Goal: Task Accomplishment & Management: Complete application form

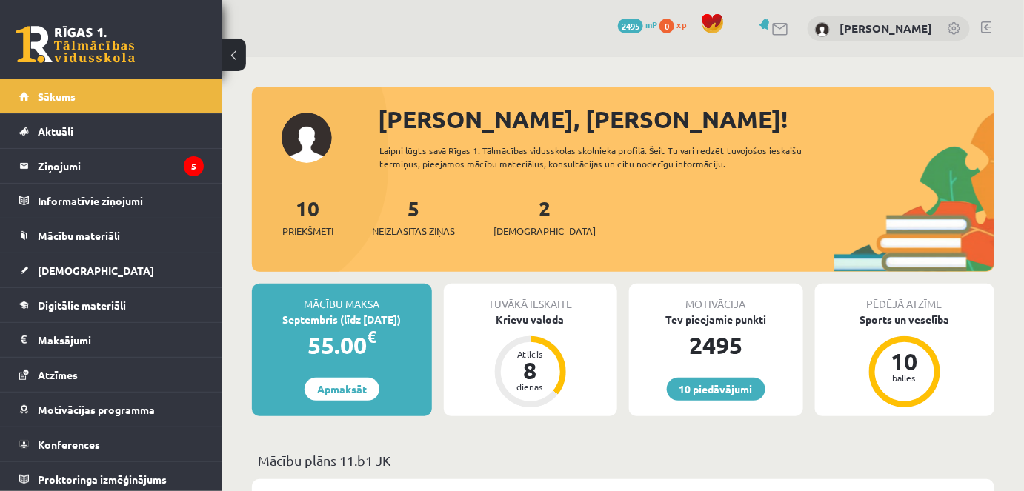
click at [416, 221] on div "5 Neizlasītās ziņas" at bounding box center [413, 216] width 83 height 46
click at [417, 237] on span "Neizlasītās ziņas" at bounding box center [413, 231] width 83 height 15
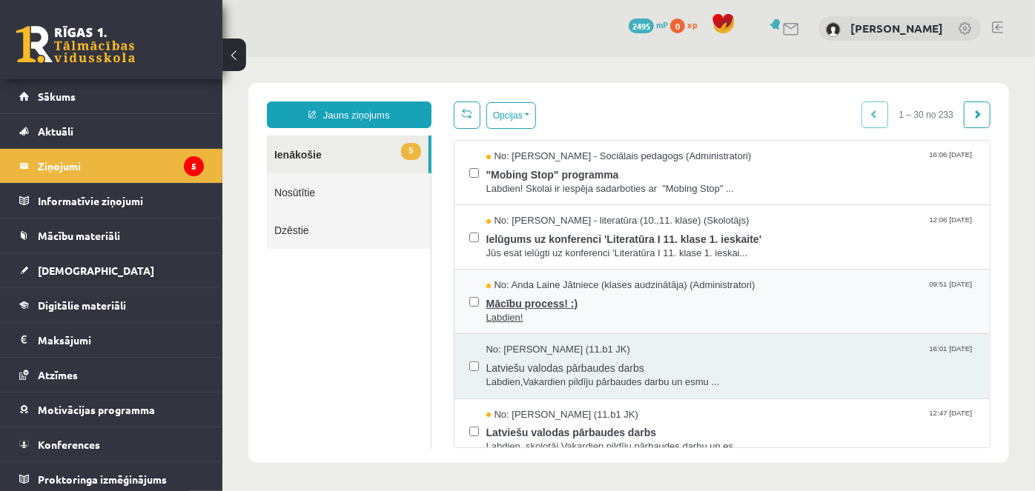
click at [500, 302] on span "Mācību process! :)" at bounding box center [729, 301] width 489 height 19
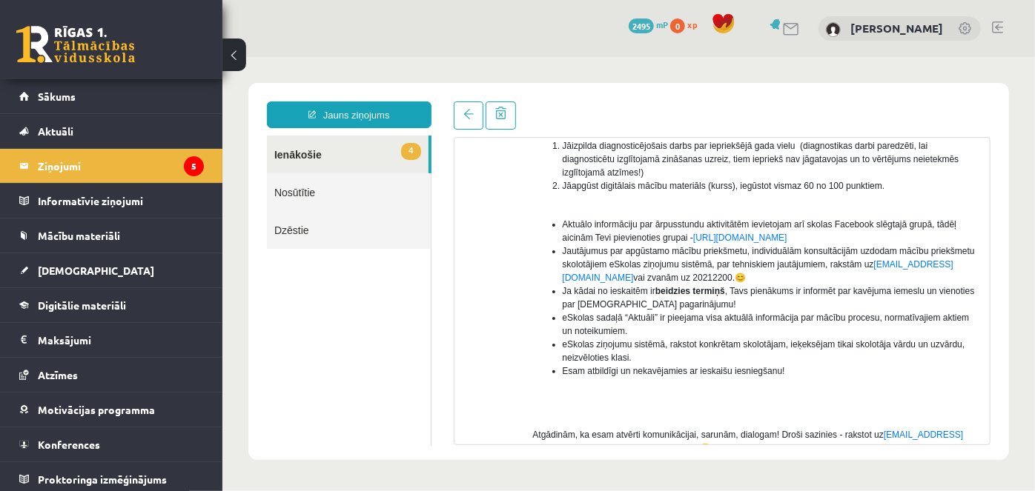
scroll to position [236, 0]
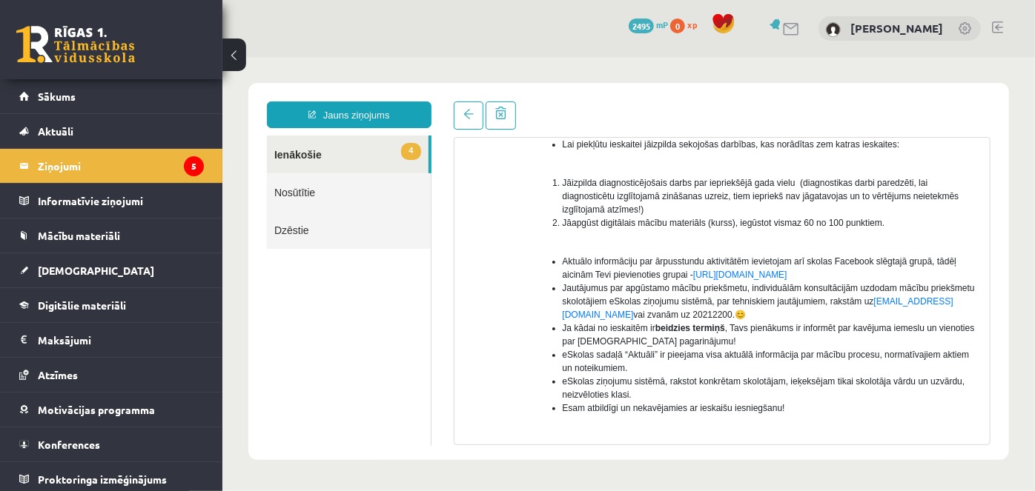
click at [328, 164] on link "4 Ienākošie" at bounding box center [347, 154] width 162 height 38
click at [303, 156] on link "4 Ienākošie" at bounding box center [347, 154] width 162 height 38
click at [67, 162] on legend "Ziņojumi 5" at bounding box center [121, 166] width 166 height 34
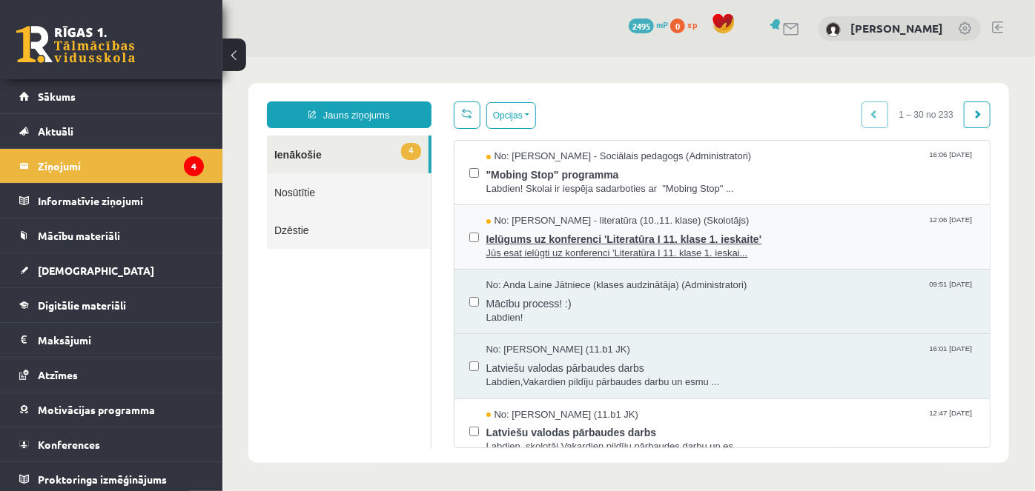
scroll to position [134, 0]
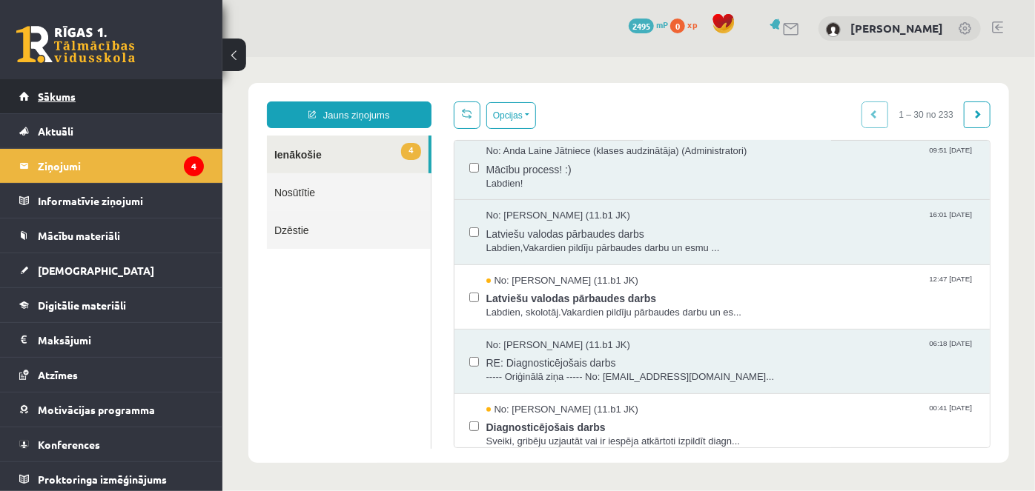
click at [50, 107] on link "Sākums" at bounding box center [111, 96] width 185 height 34
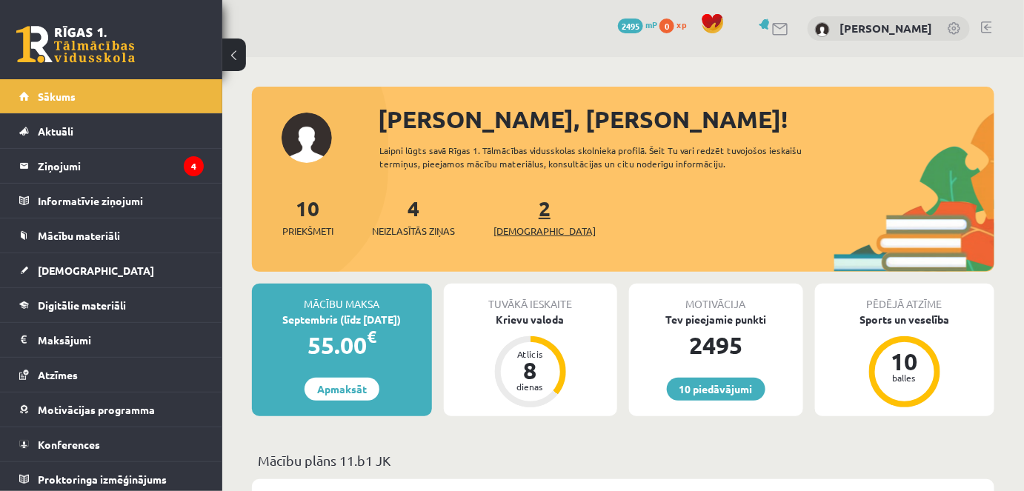
click at [514, 225] on span "[DEMOGRAPHIC_DATA]" at bounding box center [545, 231] width 102 height 15
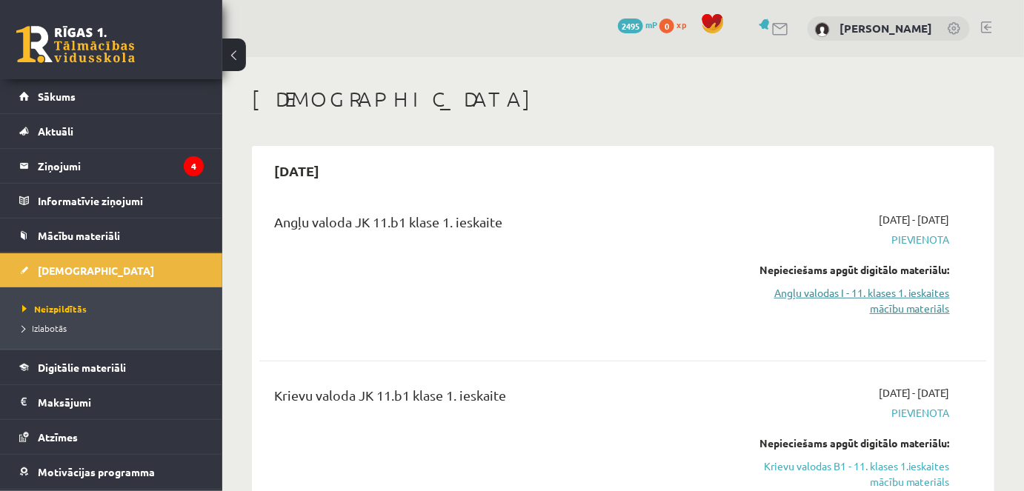
click at [873, 297] on link "Angļu valodas I - 11. klases 1. ieskaites mācību materiāls" at bounding box center [845, 300] width 210 height 31
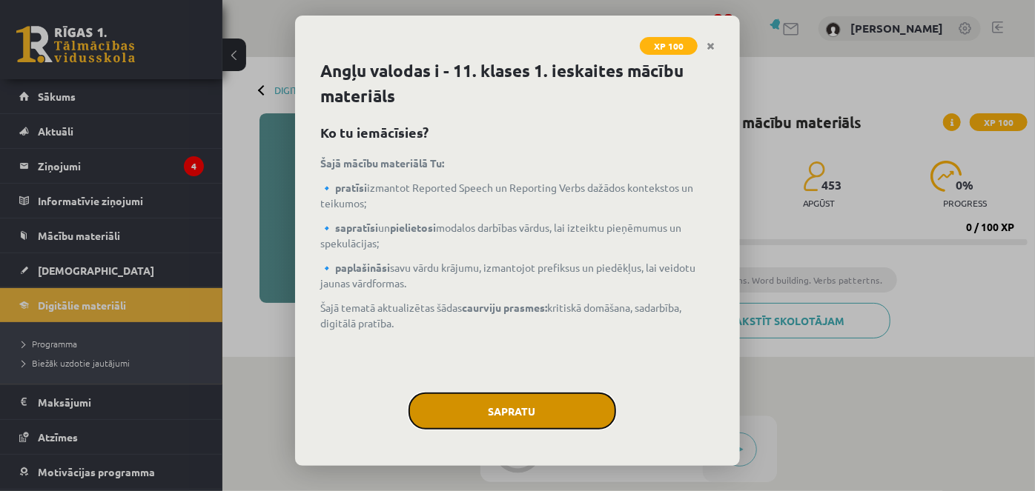
click at [462, 412] on button "Sapratu" at bounding box center [512, 411] width 208 height 37
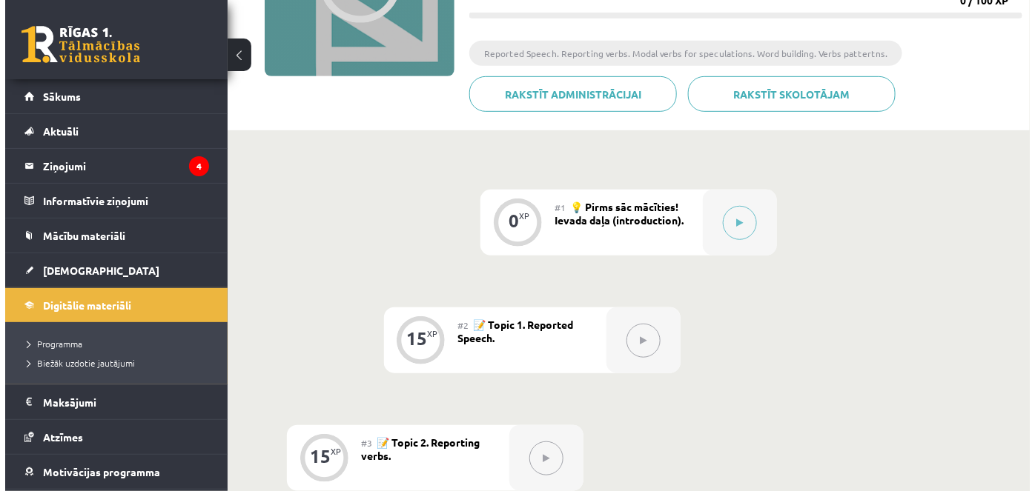
scroll to position [269, 0]
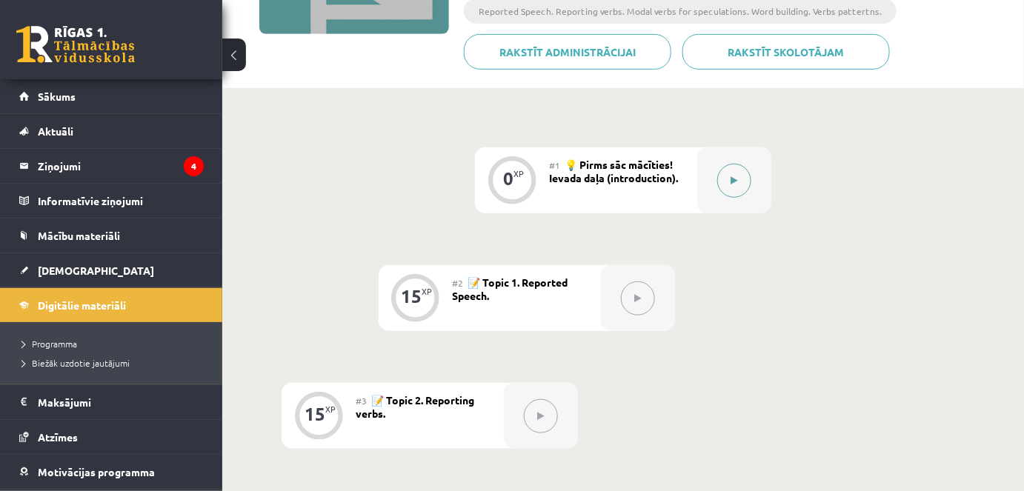
click at [733, 188] on button at bounding box center [734, 181] width 34 height 34
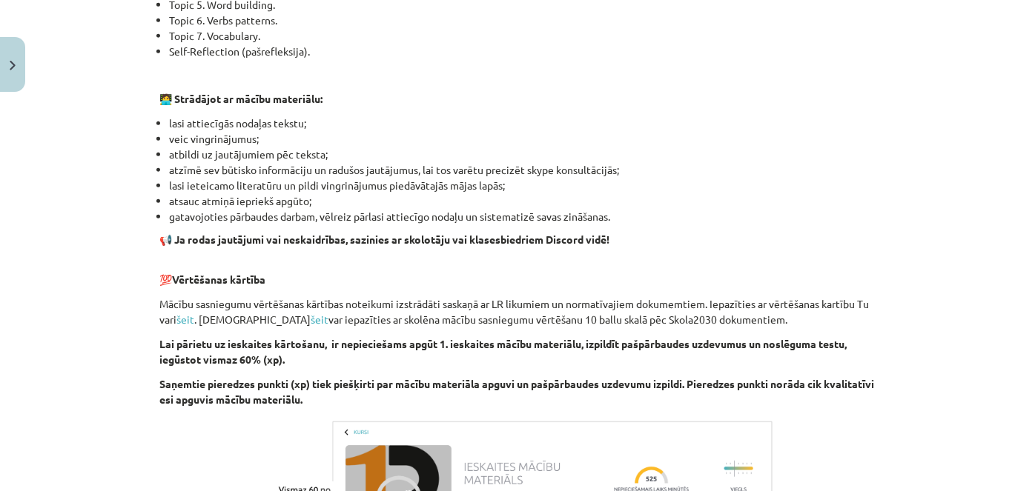
scroll to position [1066, 0]
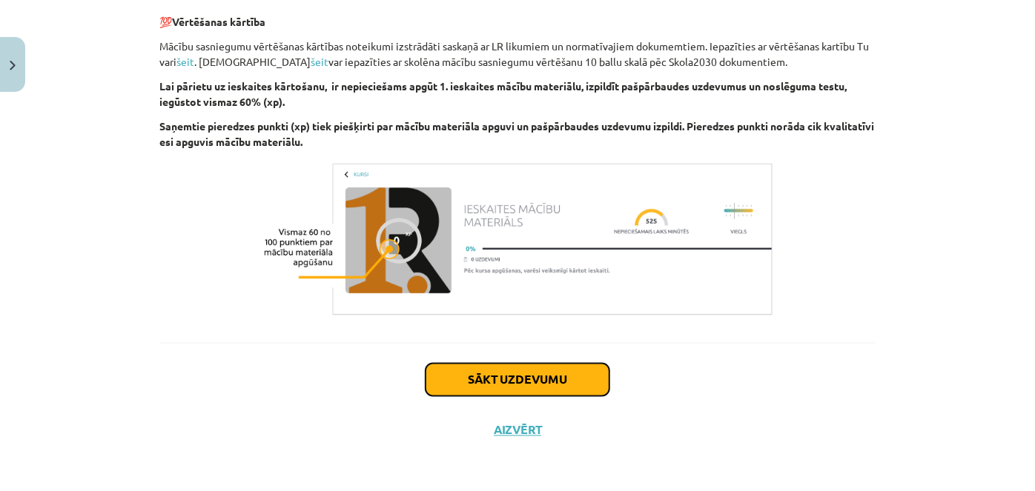
click at [558, 388] on button "Sākt uzdevumu" at bounding box center [517, 380] width 184 height 33
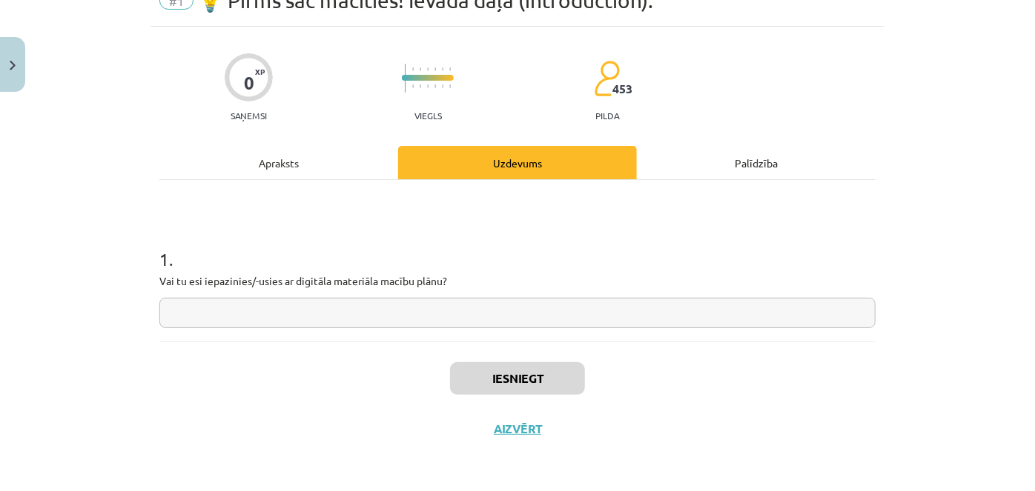
scroll to position [37, 0]
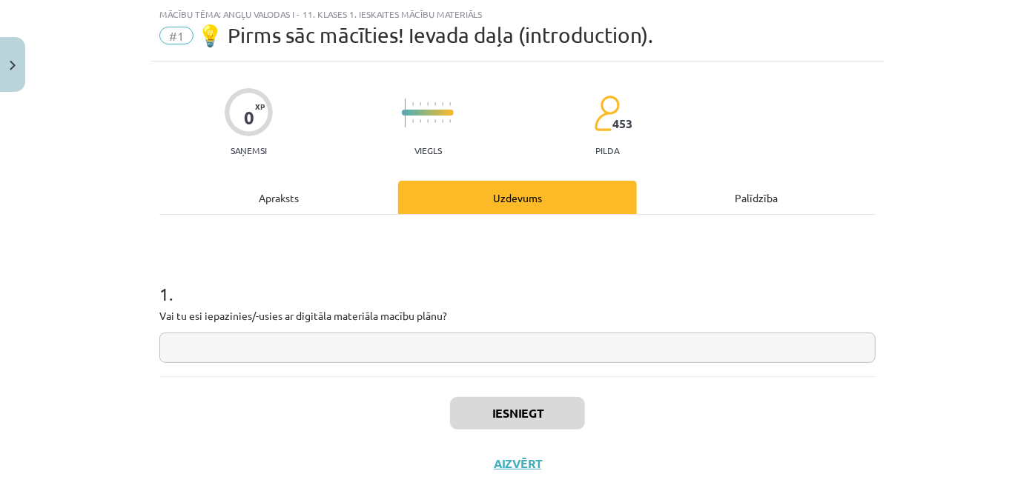
click at [217, 351] on input "text" at bounding box center [517, 348] width 716 height 30
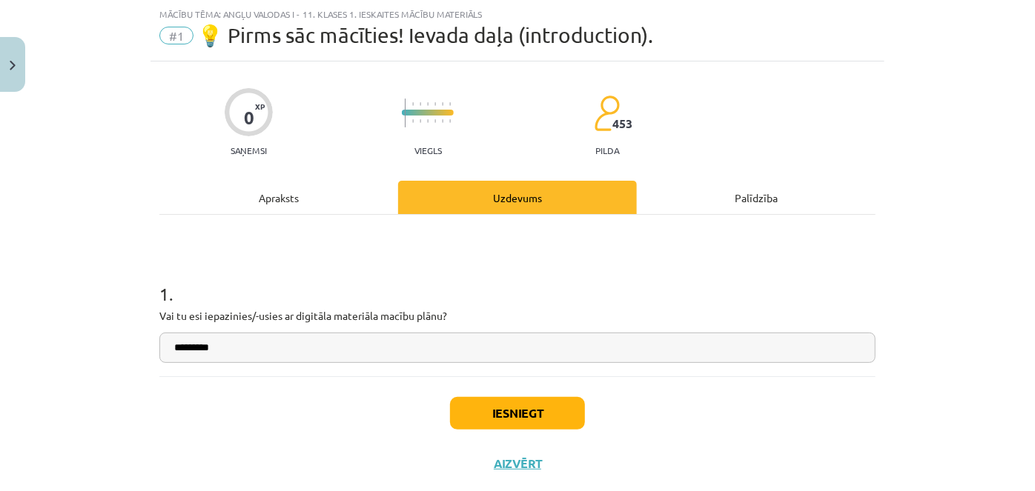
type input "*********"
click at [534, 419] on button "Iesniegt" at bounding box center [517, 413] width 135 height 33
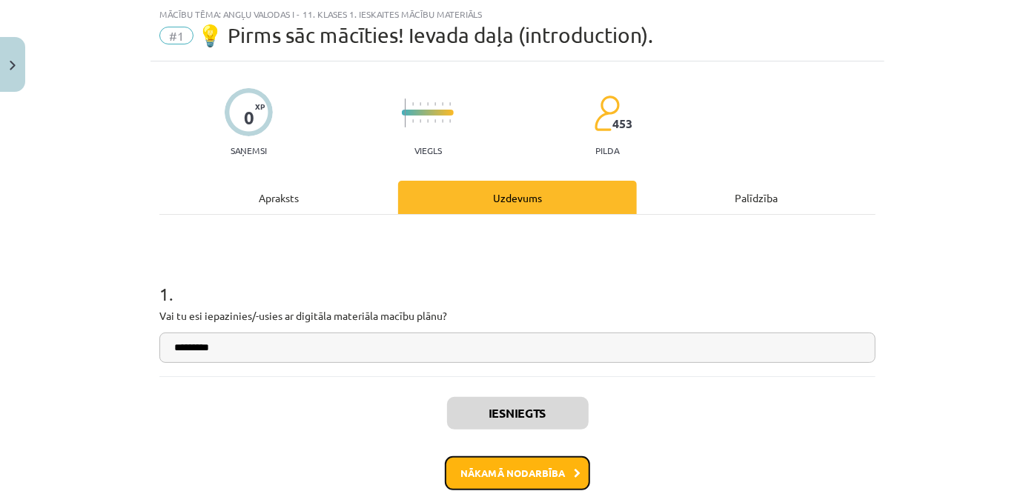
click at [574, 469] on icon at bounding box center [577, 474] width 7 height 10
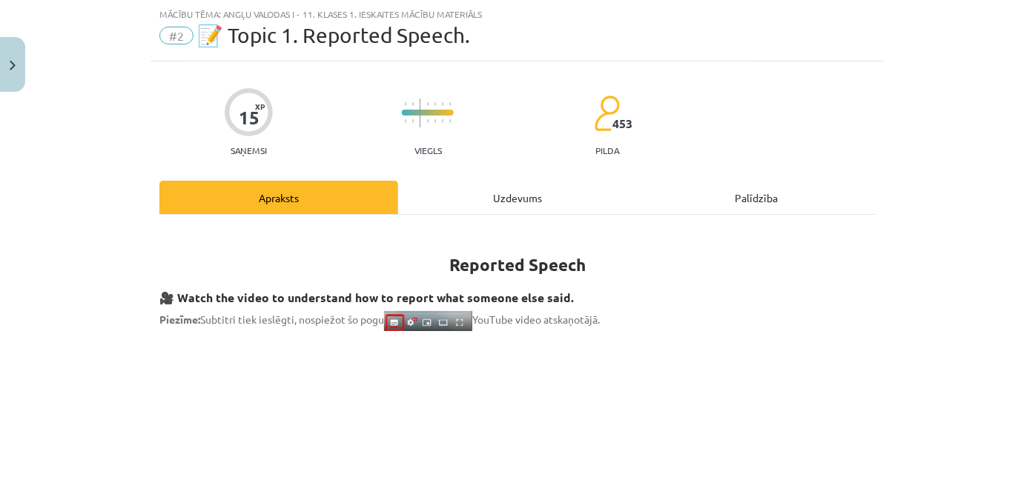
click at [505, 202] on div "Uzdevums" at bounding box center [517, 197] width 239 height 33
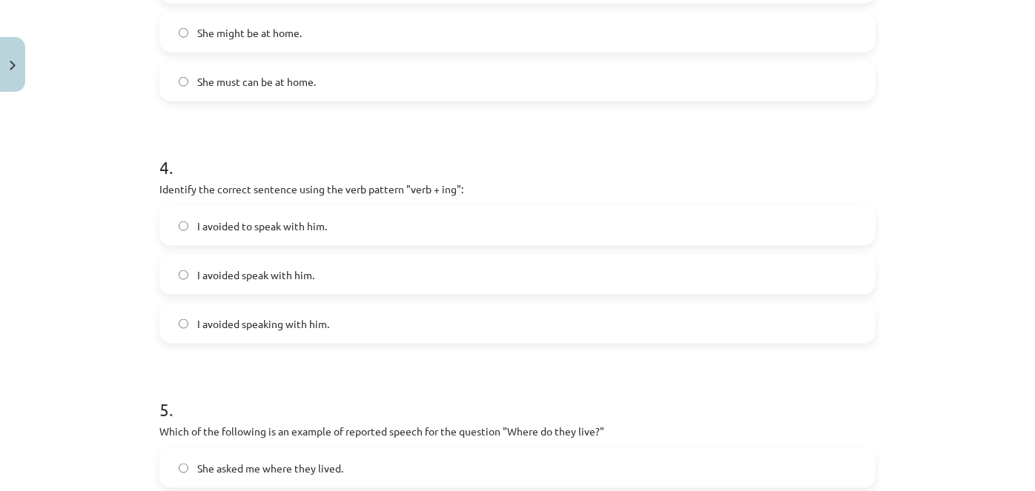
scroll to position [1156, 0]
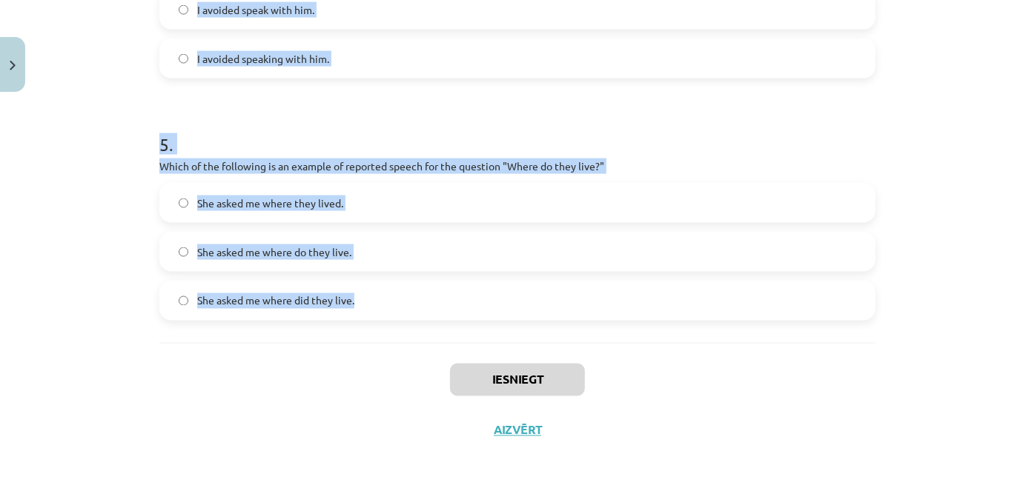
drag, startPoint x: 162, startPoint y: 153, endPoint x: 465, endPoint y: 305, distance: 339.1
copy form "1 . Which of the following sentences correctly uses reported speech? He said th…"
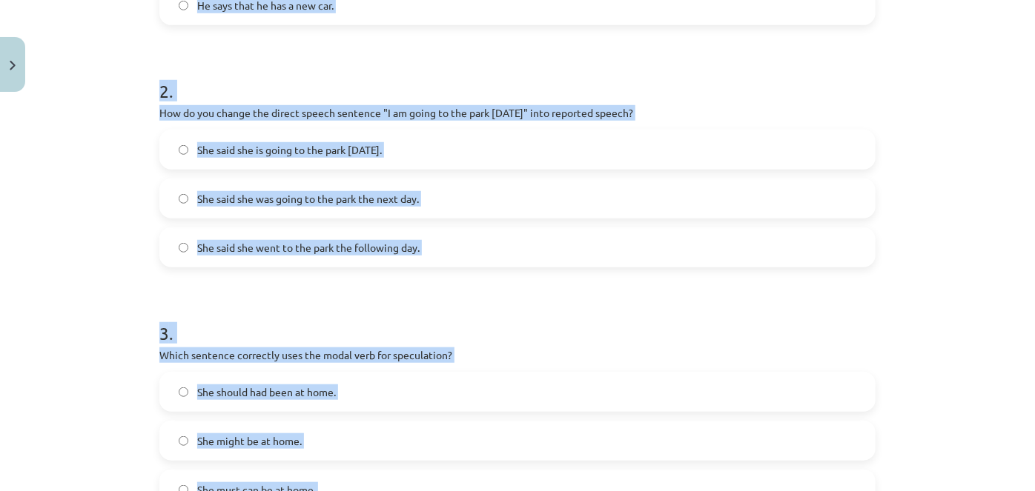
click at [116, 193] on div "Mācību tēma: Angļu valodas i - 11. klases 1. ieskaites mācību materiāls #2 📝 To…" at bounding box center [517, 245] width 1035 height 491
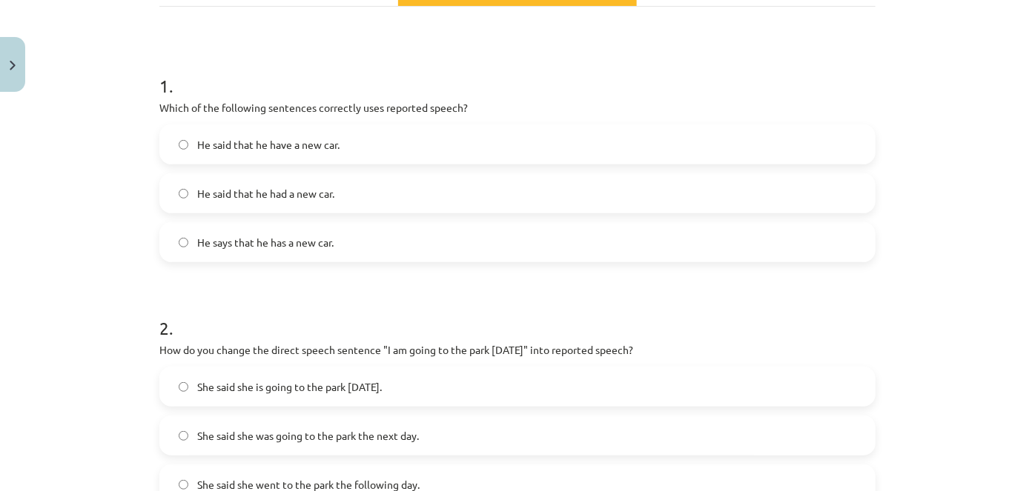
scroll to position [213, 0]
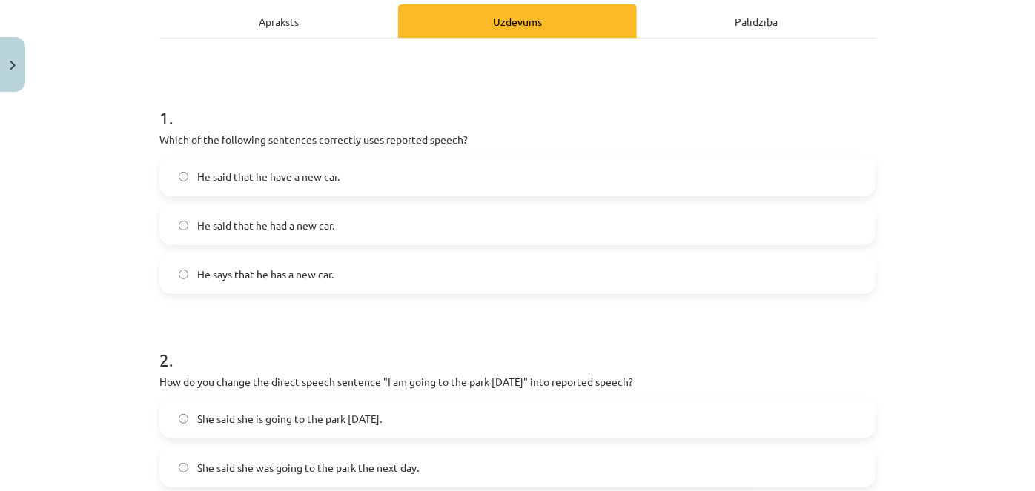
click at [293, 224] on span "He said that he had a new car." at bounding box center [265, 226] width 137 height 16
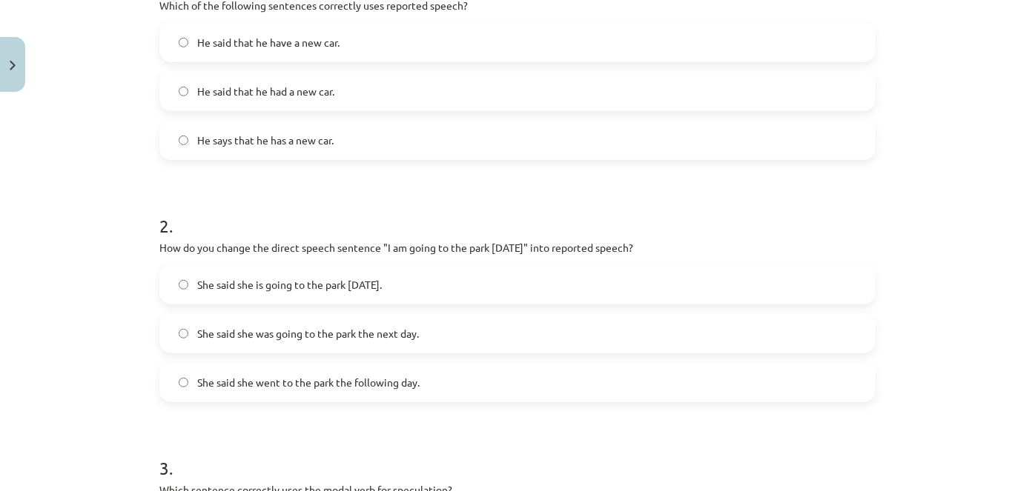
scroll to position [482, 0]
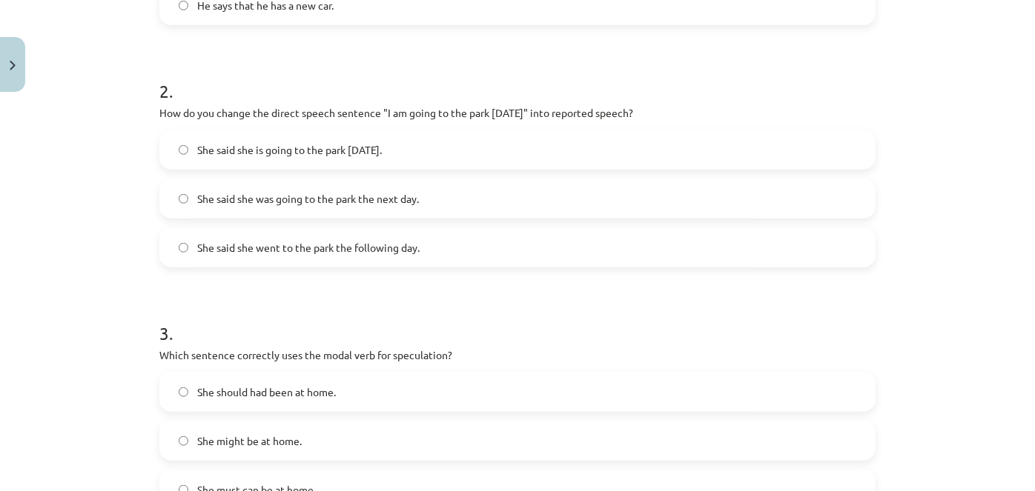
click at [342, 203] on span "She said she was going to the park the next day." at bounding box center [308, 199] width 222 height 16
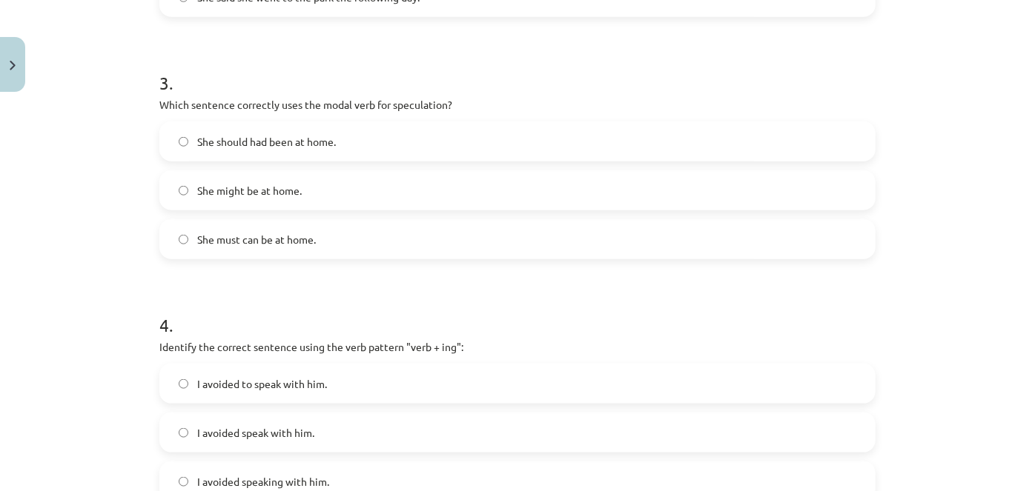
scroll to position [752, 0]
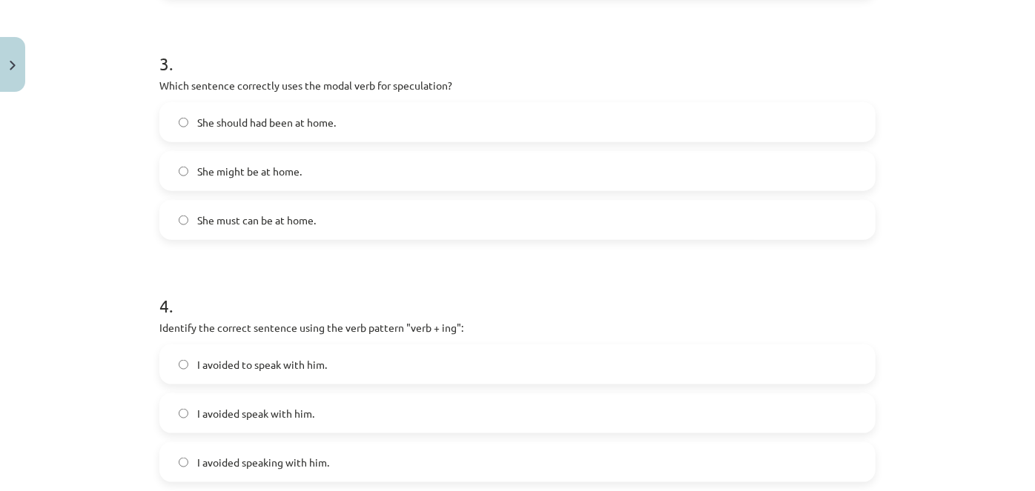
drag, startPoint x: 276, startPoint y: 168, endPoint x: 273, endPoint y: 153, distance: 16.0
click at [276, 168] on span "She might be at home." at bounding box center [249, 172] width 105 height 16
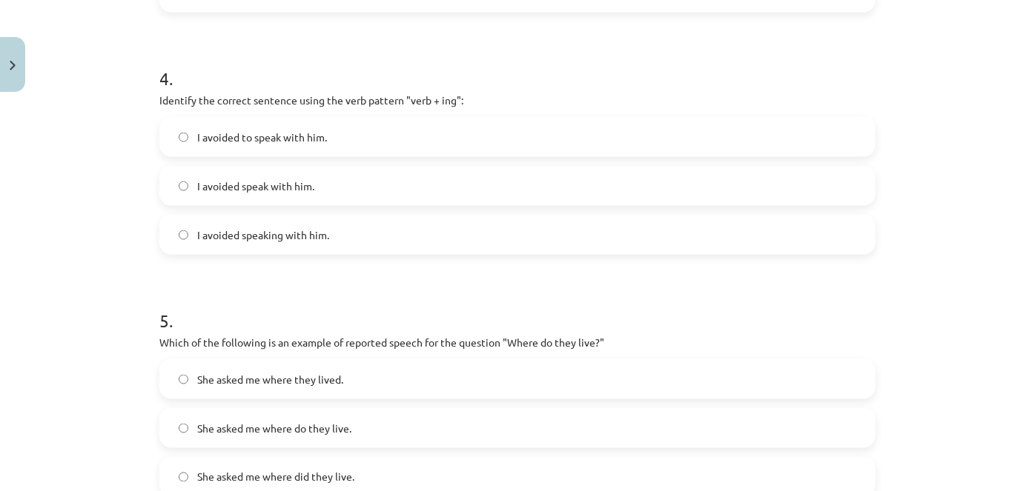
scroll to position [1021, 0]
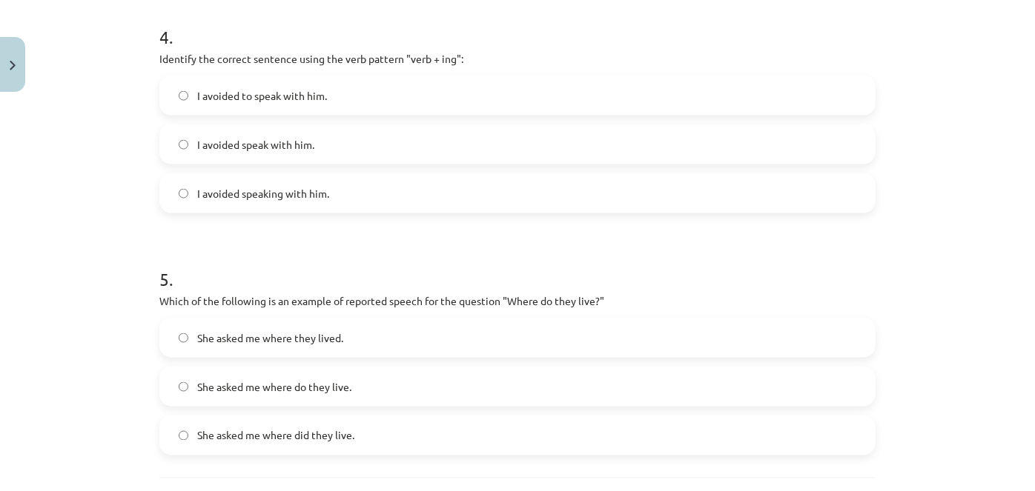
click at [250, 188] on span "I avoided speaking with him." at bounding box center [263, 194] width 132 height 16
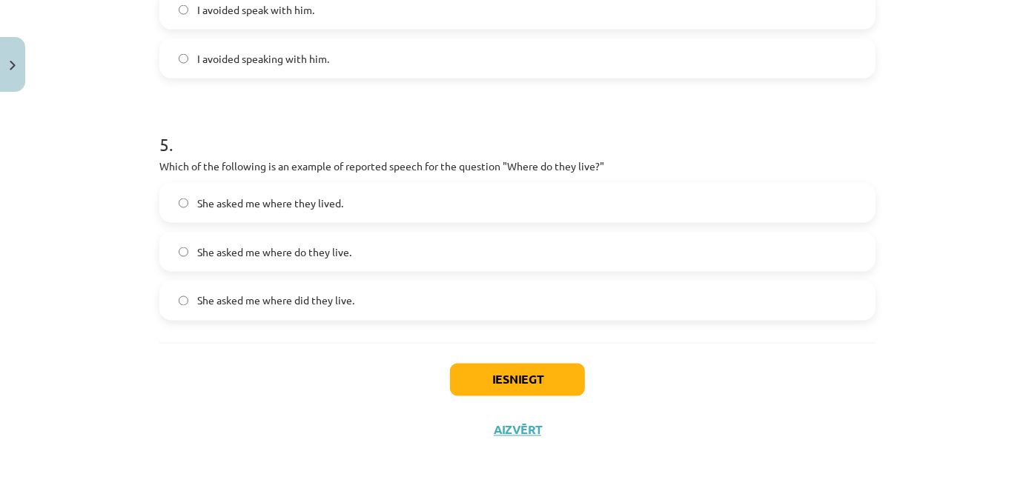
click at [315, 306] on span "She asked me where did they live." at bounding box center [275, 301] width 157 height 16
click at [324, 192] on label "She asked me where they lived." at bounding box center [517, 203] width 713 height 37
click at [517, 382] on button "Iesniegt" at bounding box center [517, 380] width 135 height 33
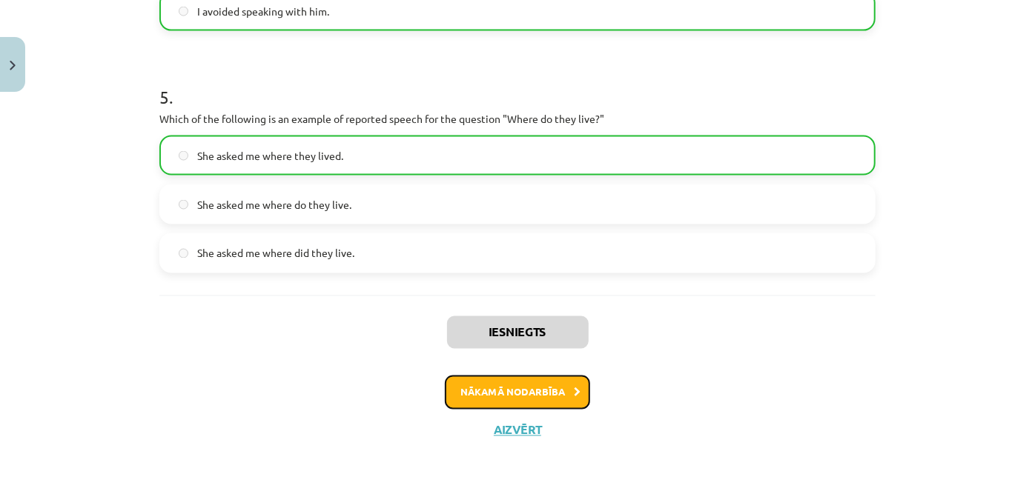
click at [495, 382] on button "Nākamā nodarbība" at bounding box center [517, 393] width 145 height 34
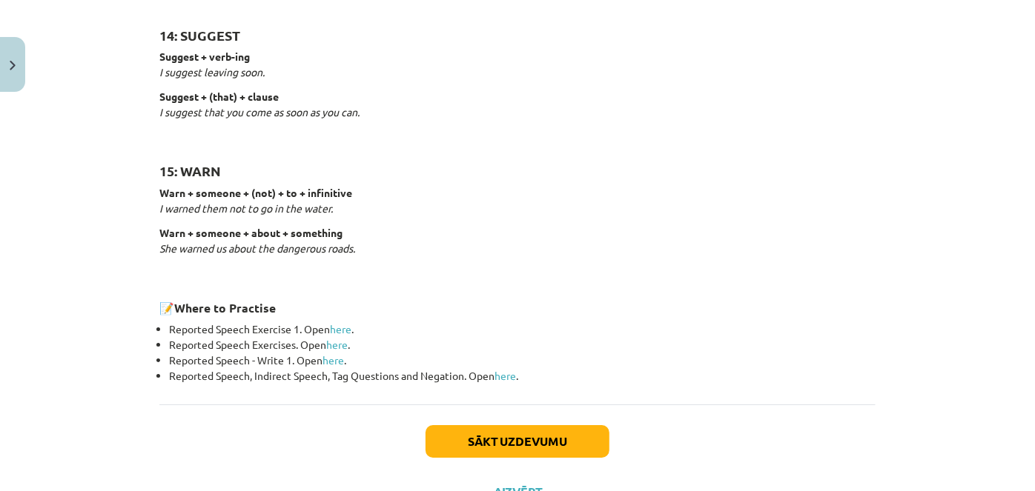
scroll to position [2328, 0]
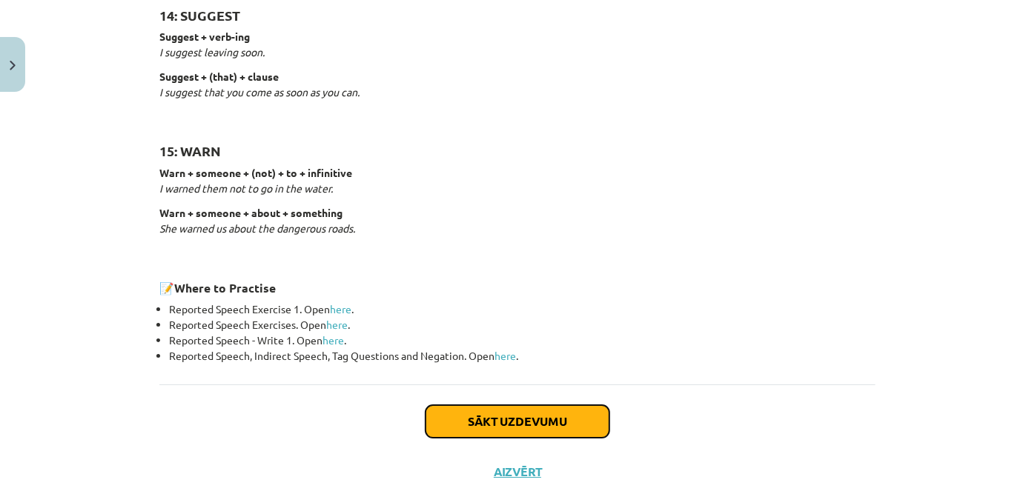
click at [511, 415] on button "Sākt uzdevumu" at bounding box center [517, 421] width 184 height 33
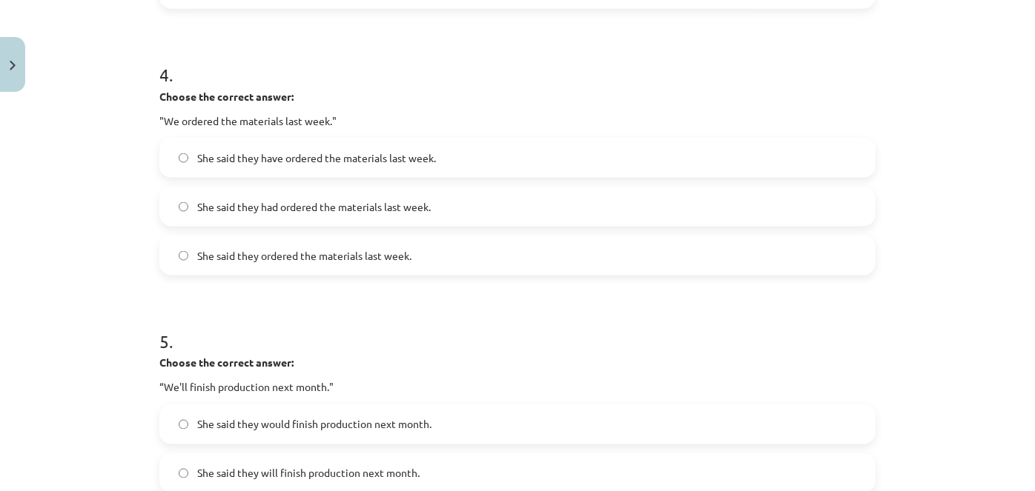
scroll to position [1278, 0]
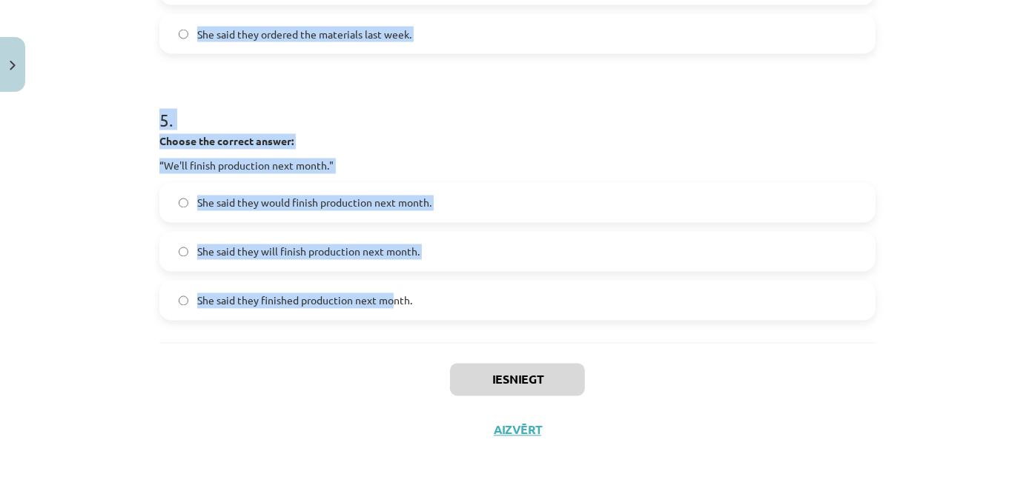
drag, startPoint x: 145, startPoint y: 279, endPoint x: 386, endPoint y: 336, distance: 247.5
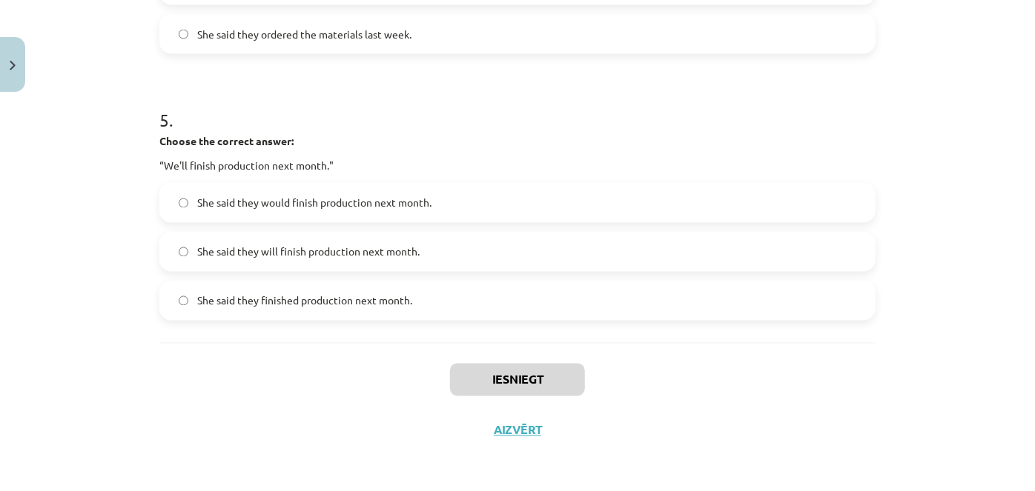
click at [421, 299] on label "She said they finished production next month." at bounding box center [517, 300] width 713 height 37
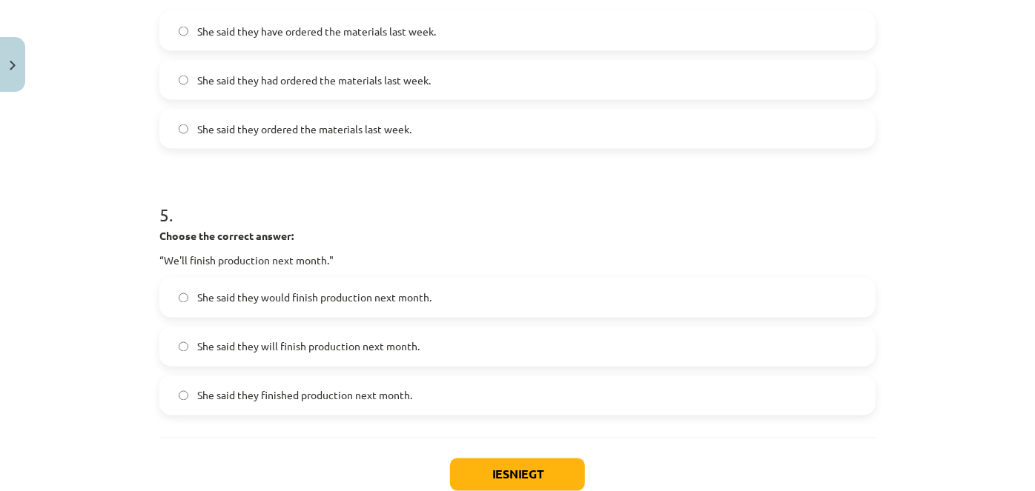
scroll to position [1207, 0]
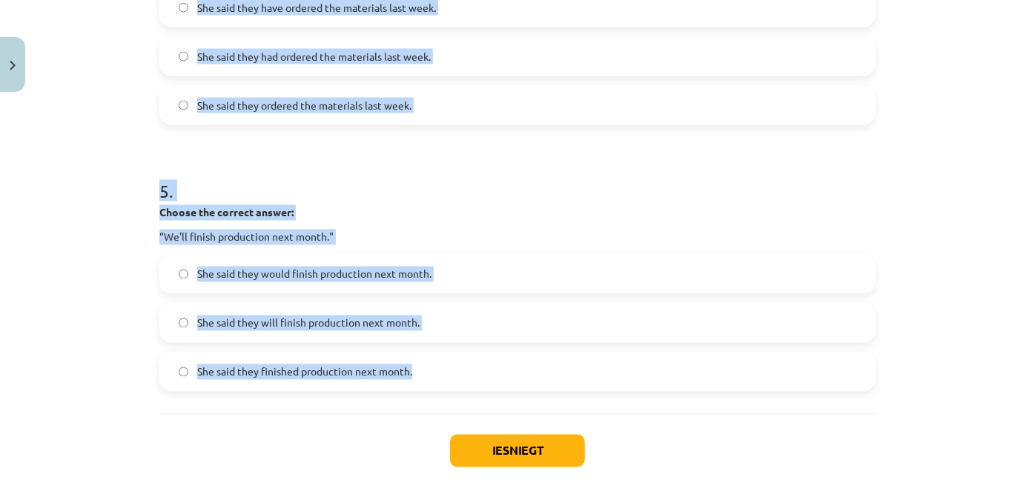
drag, startPoint x: 154, startPoint y: 265, endPoint x: 414, endPoint y: 378, distance: 283.8
copy form "1 . Choose the correct answer: "I'm ready for the meeting." He said he'll be re…"
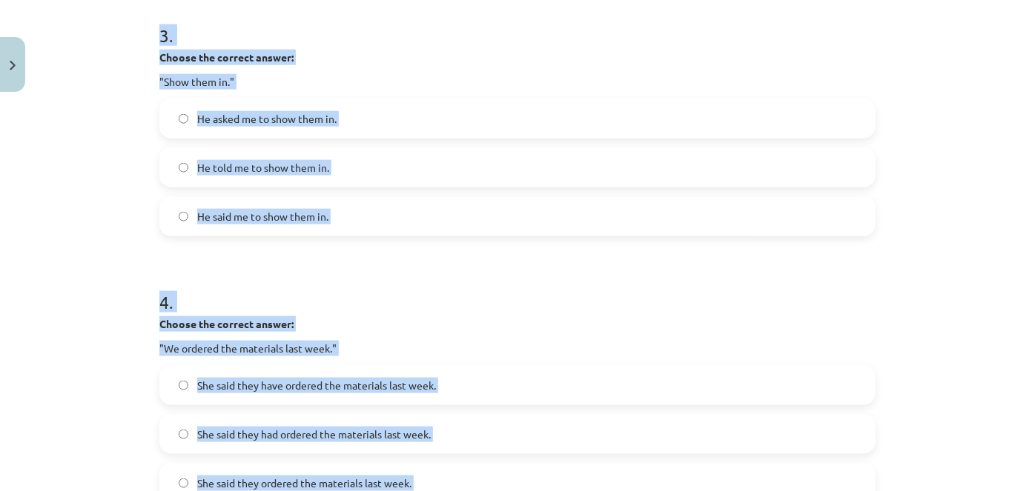
scroll to position [668, 0]
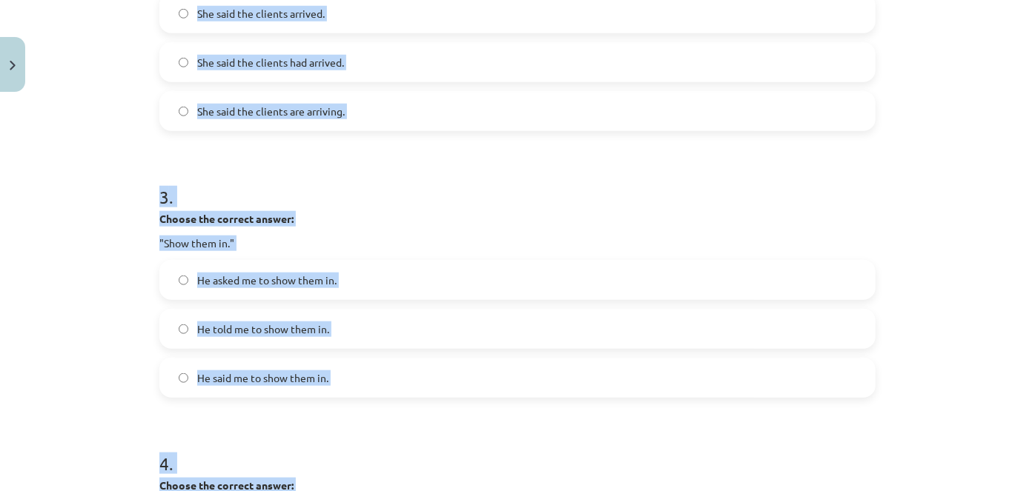
click at [96, 195] on div "Mācību tēma: Angļu valodas i - 11. klases 1. ieskaites mācību materiāls #3 📝 To…" at bounding box center [517, 245] width 1035 height 491
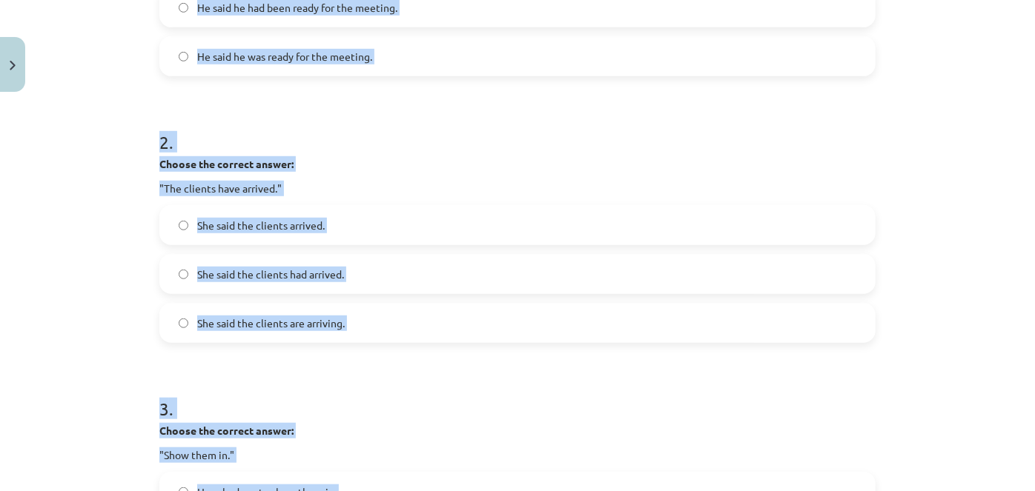
scroll to position [399, 0]
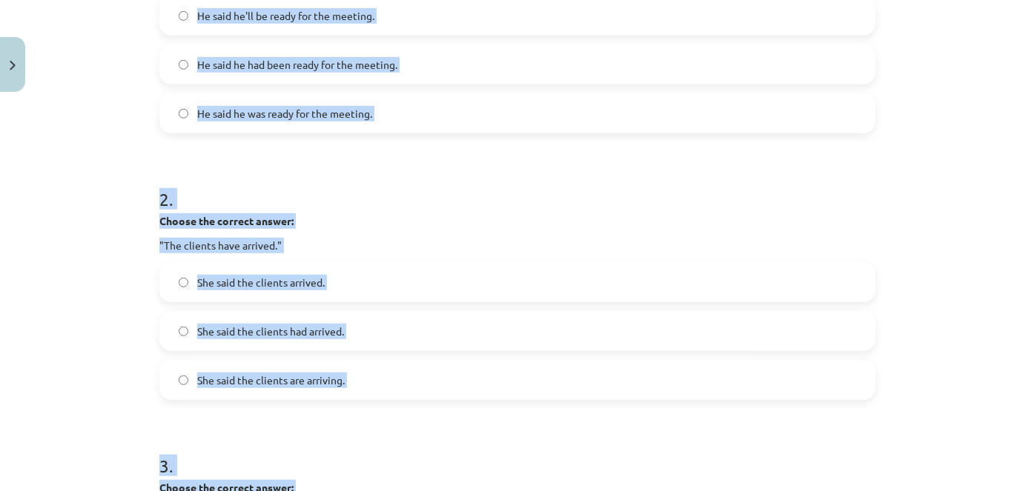
click at [56, 188] on div "Mācību tēma: Angļu valodas i - 11. klases 1. ieskaites mācību materiāls #3 📝 To…" at bounding box center [517, 245] width 1035 height 491
click at [102, 114] on div "Mācību tēma: Angļu valodas i - 11. klases 1. ieskaites mācību materiāls #3 📝 To…" at bounding box center [517, 245] width 1035 height 491
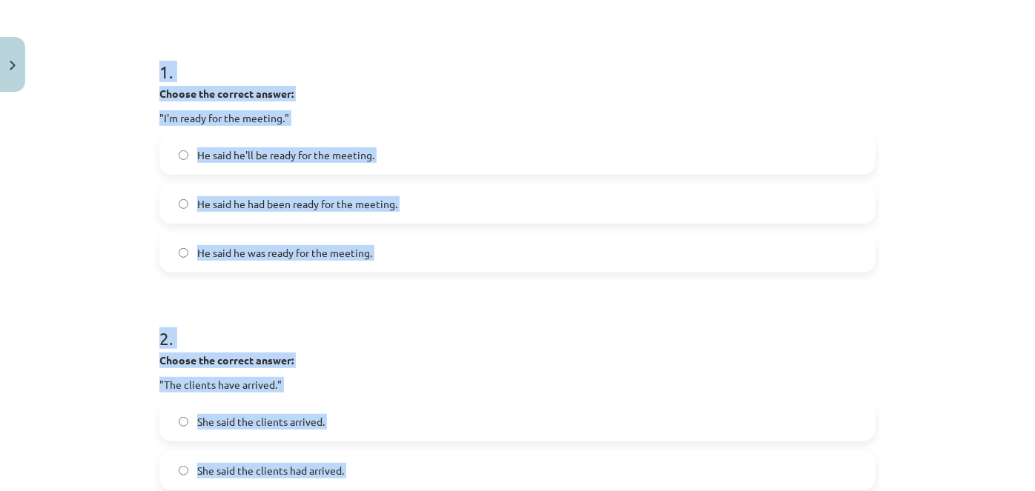
scroll to position [129, 0]
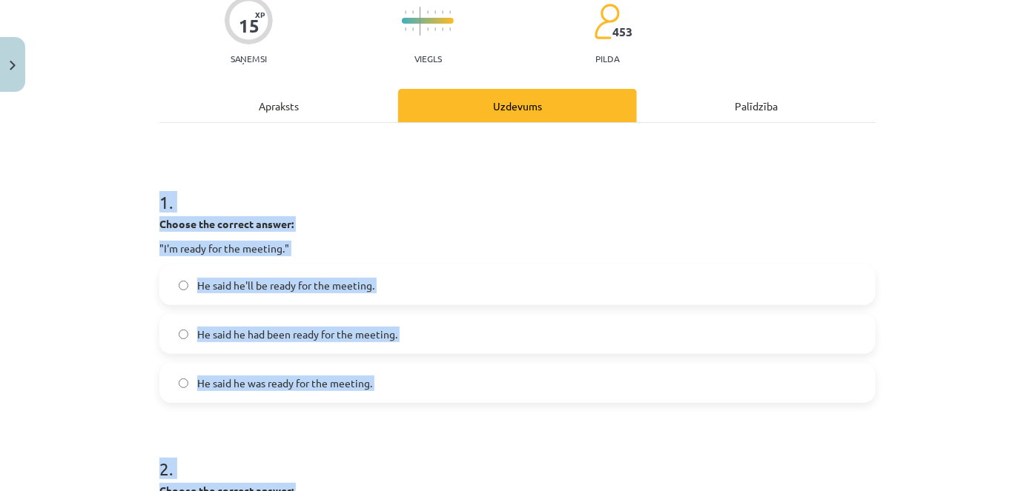
click at [481, 251] on p ""I'm ready for the meeting."" at bounding box center [517, 249] width 716 height 16
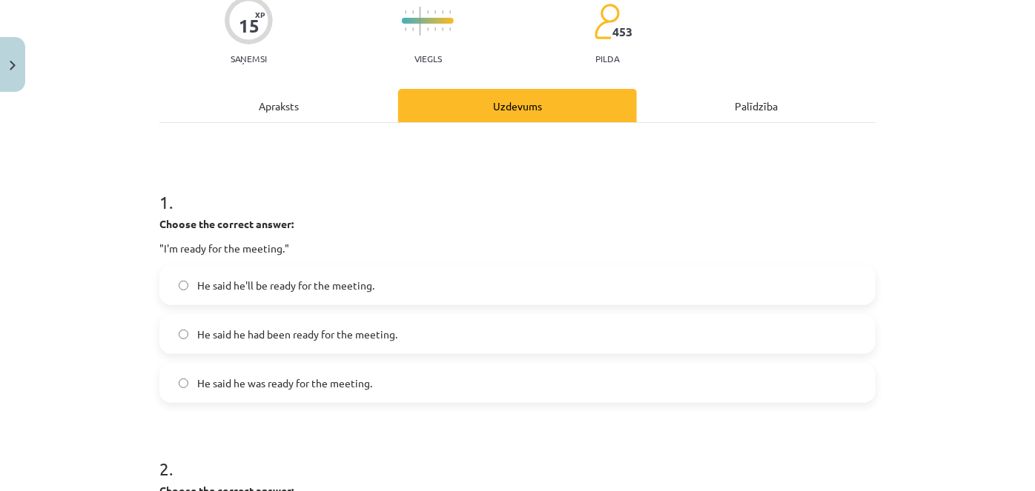
click at [305, 381] on span "He said he was ready for the meeting." at bounding box center [284, 384] width 175 height 16
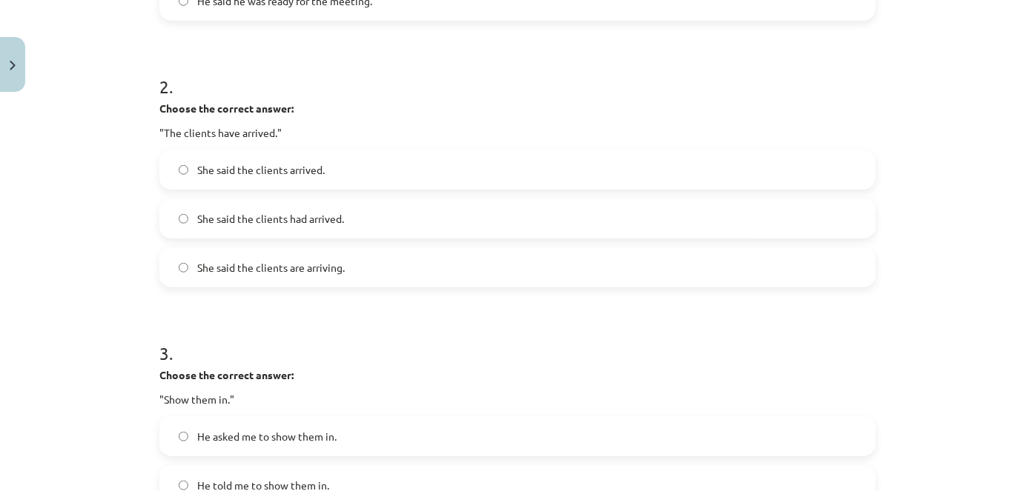
scroll to position [534, 0]
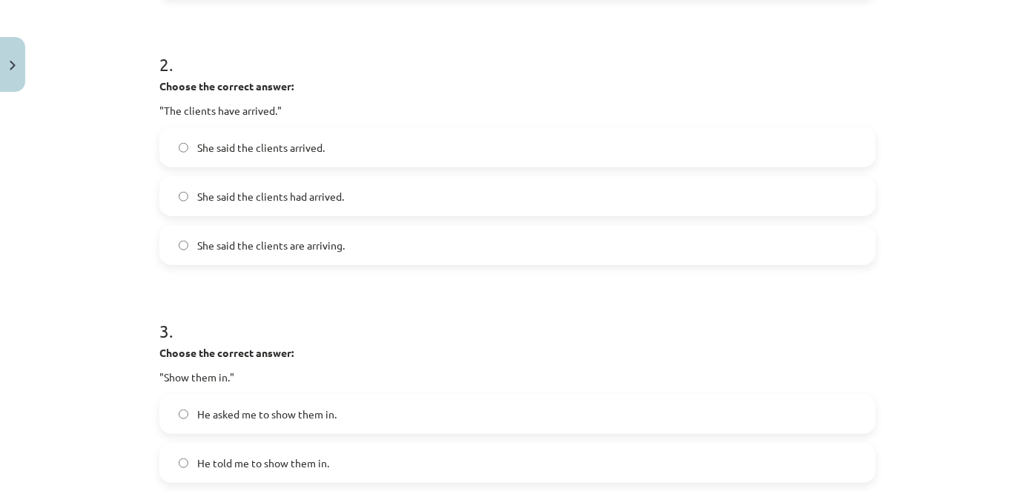
click at [324, 194] on span "She said the clients had arrived." at bounding box center [270, 197] width 147 height 16
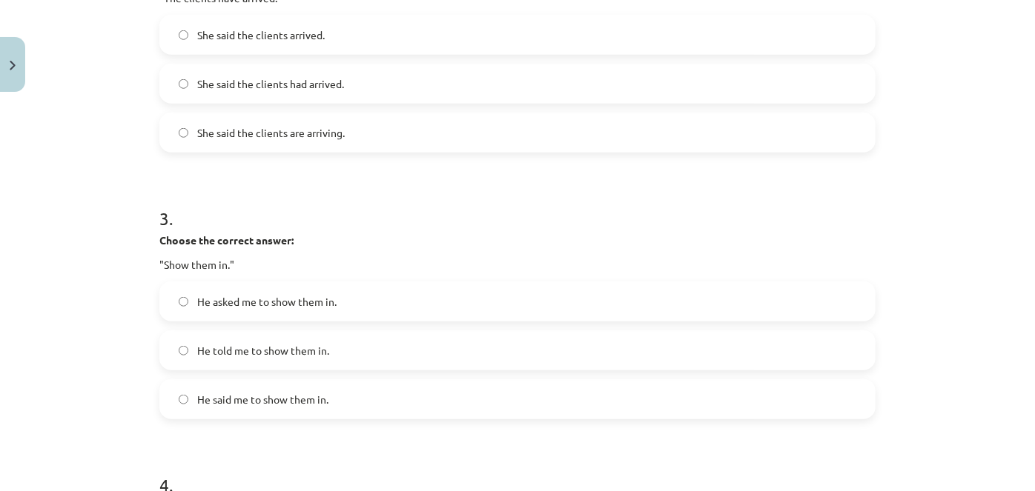
scroll to position [803, 0]
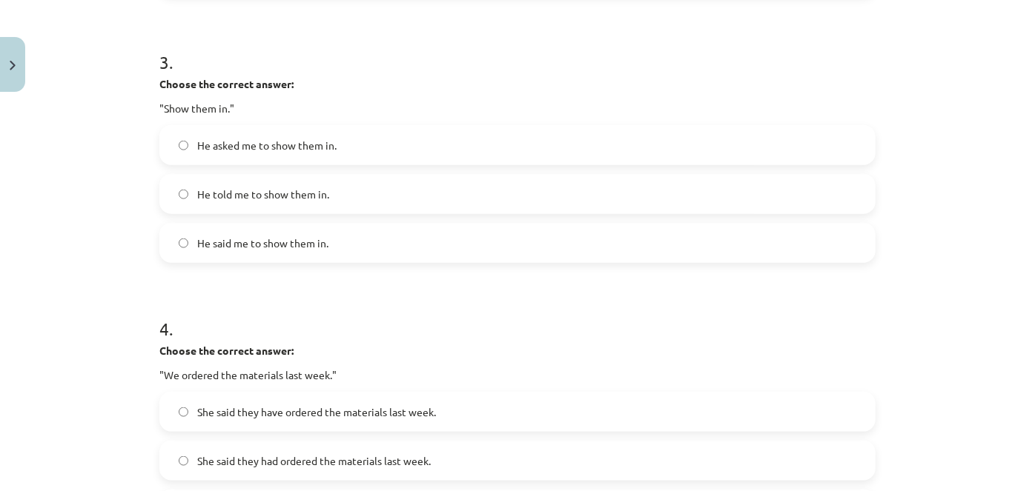
click at [251, 142] on span "He asked me to show them in." at bounding box center [266, 146] width 139 height 16
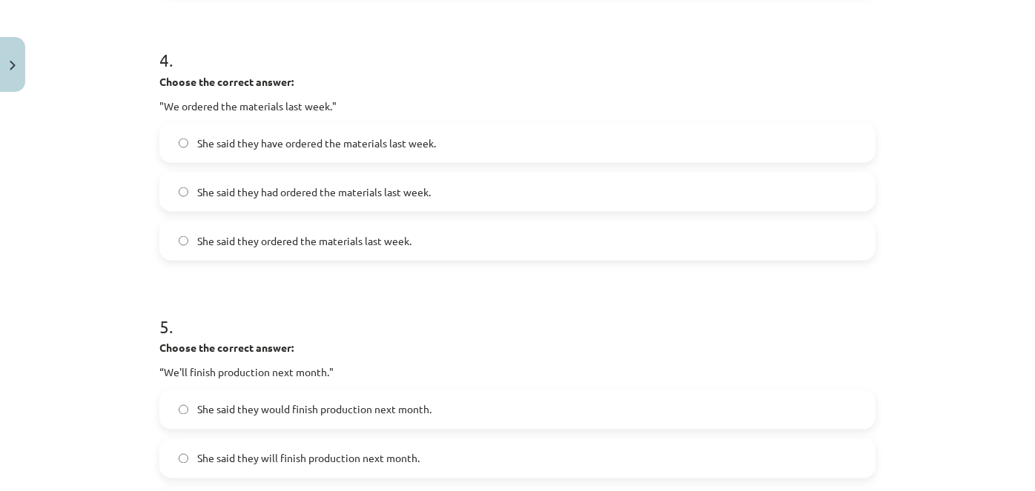
scroll to position [1072, 0]
click at [259, 182] on label "She said they had ordered the materials last week." at bounding box center [517, 191] width 713 height 37
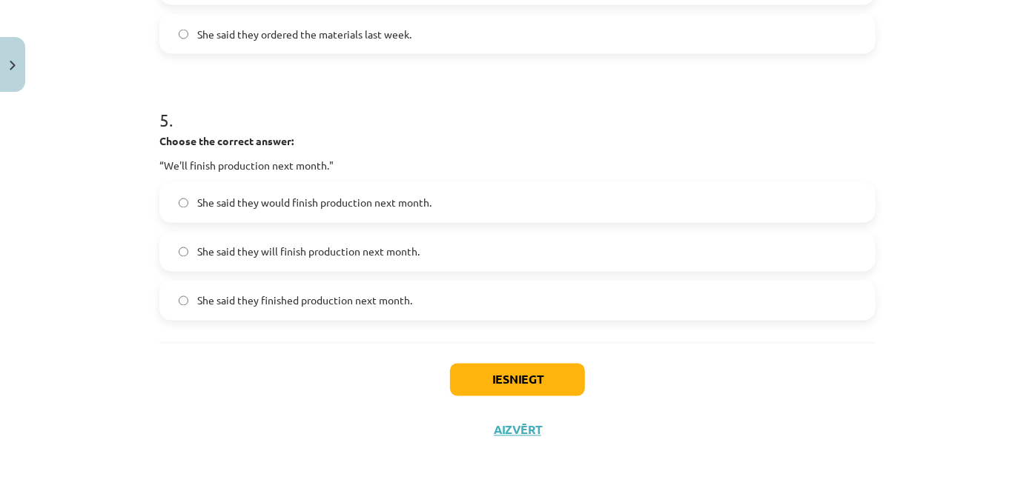
scroll to position [1278, 0]
click at [253, 199] on span "She said they would finish production next month." at bounding box center [314, 204] width 234 height 16
click at [504, 379] on button "Iesniegt" at bounding box center [517, 380] width 135 height 33
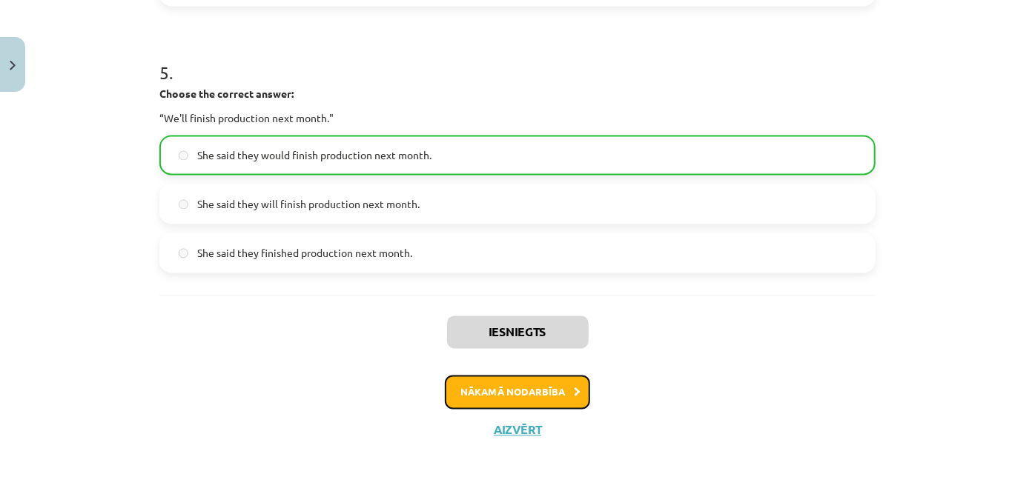
click at [494, 405] on button "Nākamā nodarbība" at bounding box center [517, 393] width 145 height 34
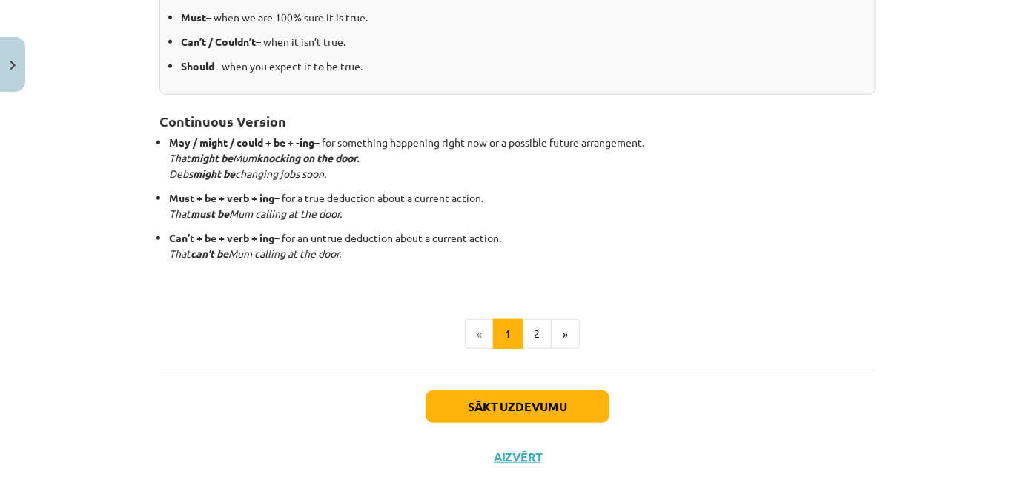
scroll to position [435, 0]
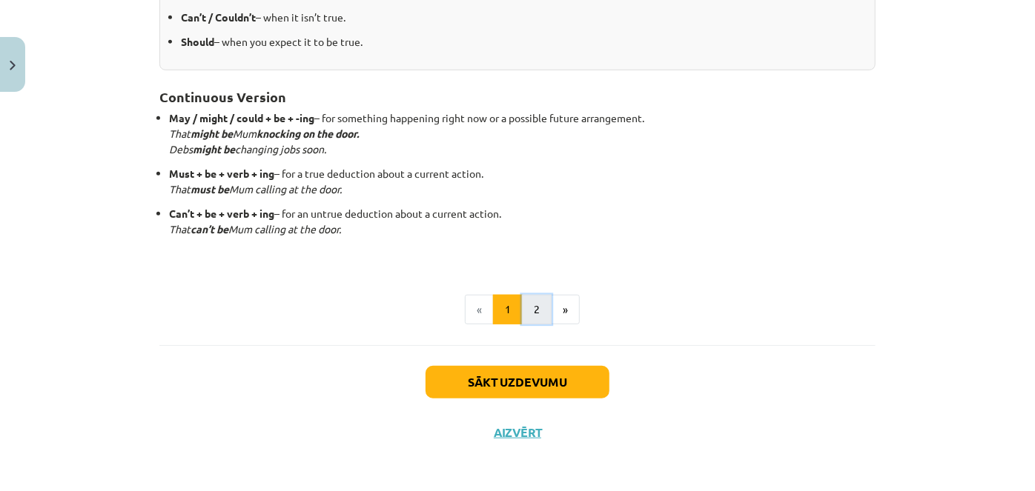
click at [534, 295] on button "2" at bounding box center [537, 310] width 30 height 30
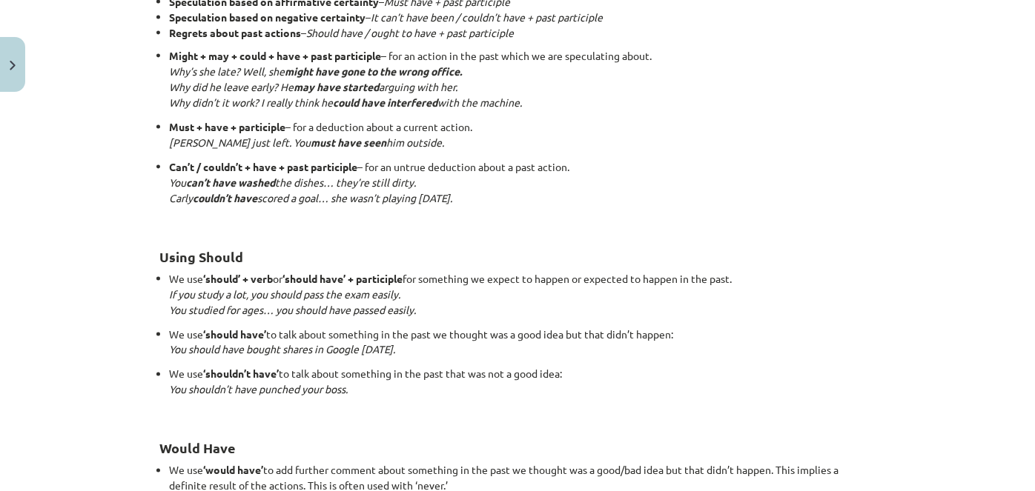
scroll to position [1478, 0]
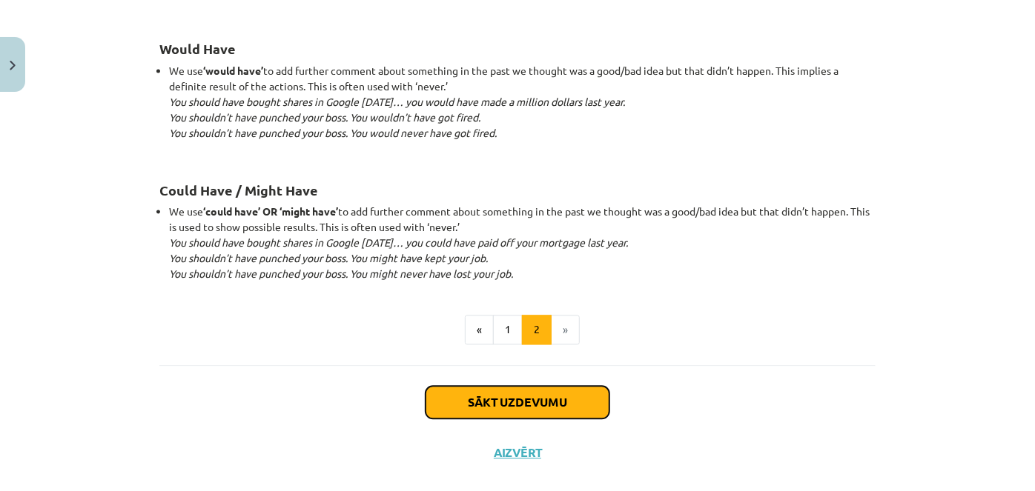
click at [519, 407] on button "Sākt uzdevumu" at bounding box center [517, 402] width 184 height 33
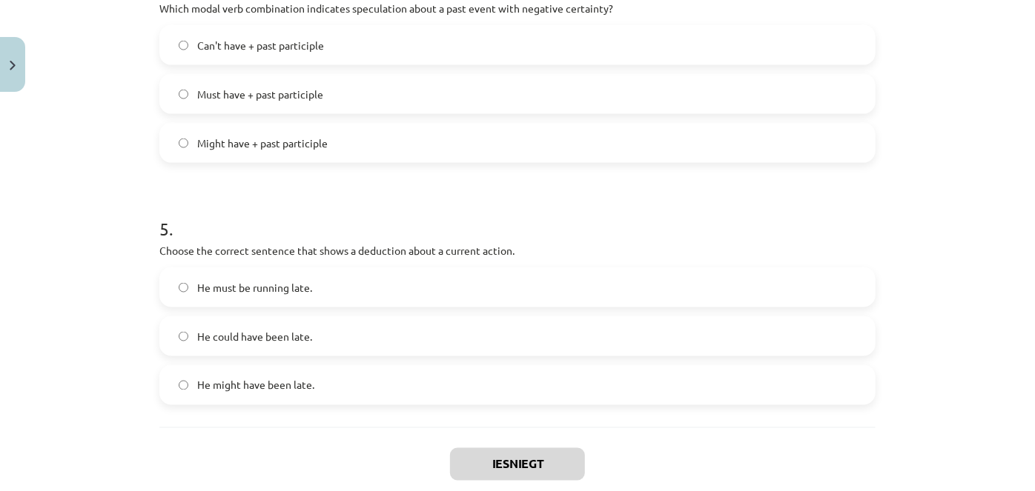
scroll to position [1156, 0]
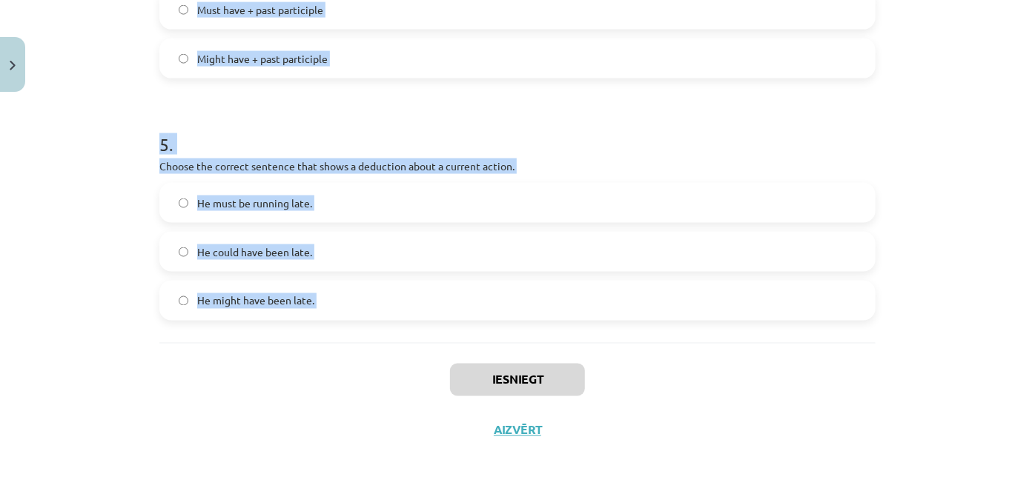
drag, startPoint x: 138, startPoint y: 277, endPoint x: 363, endPoint y: 379, distance: 247.4
click at [363, 379] on div "Mācību tēma: Angļu valodas i - 11. klases 1. ieskaites mācību materiāls #4 📝 To…" at bounding box center [517, 245] width 1035 height 491
copy form "1 . Which modal verb would you use to speculate about something that is possibl…"
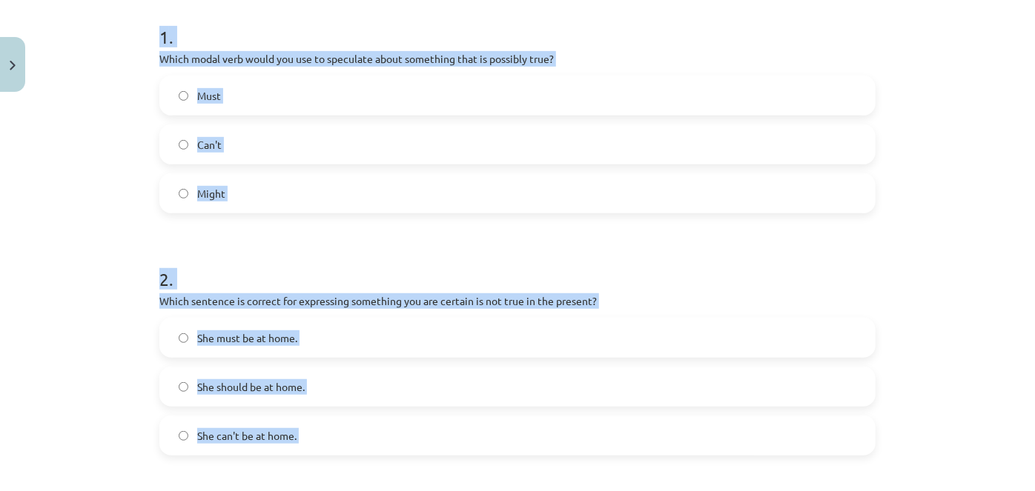
scroll to position [79, 0]
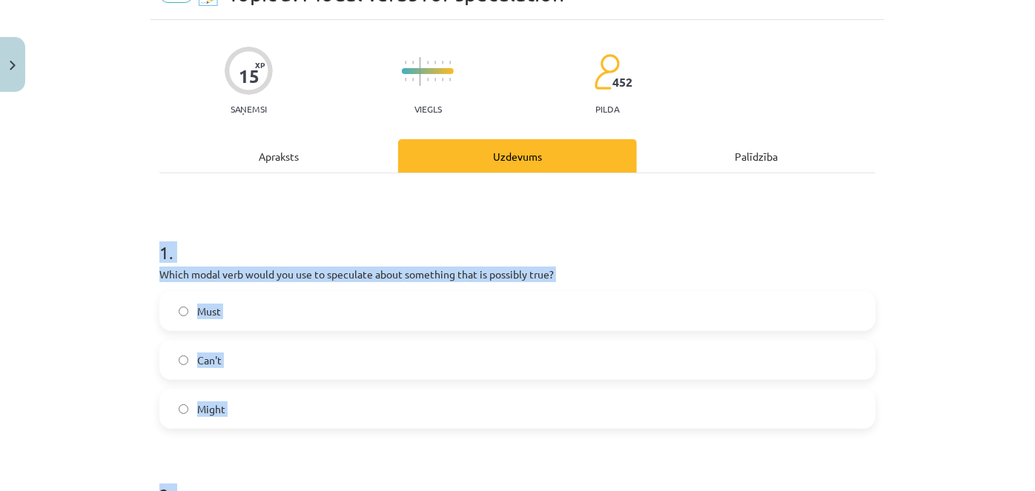
click at [115, 328] on div "Mācību tēma: Angļu valodas i - 11. klases 1. ieskaites mācību materiāls #4 📝 To…" at bounding box center [517, 245] width 1035 height 491
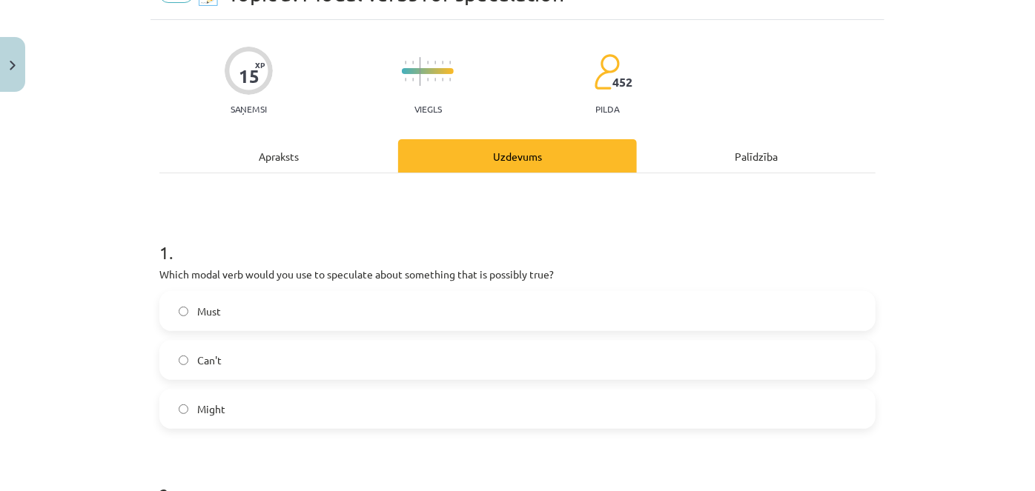
click at [228, 417] on label "Might" at bounding box center [517, 409] width 713 height 37
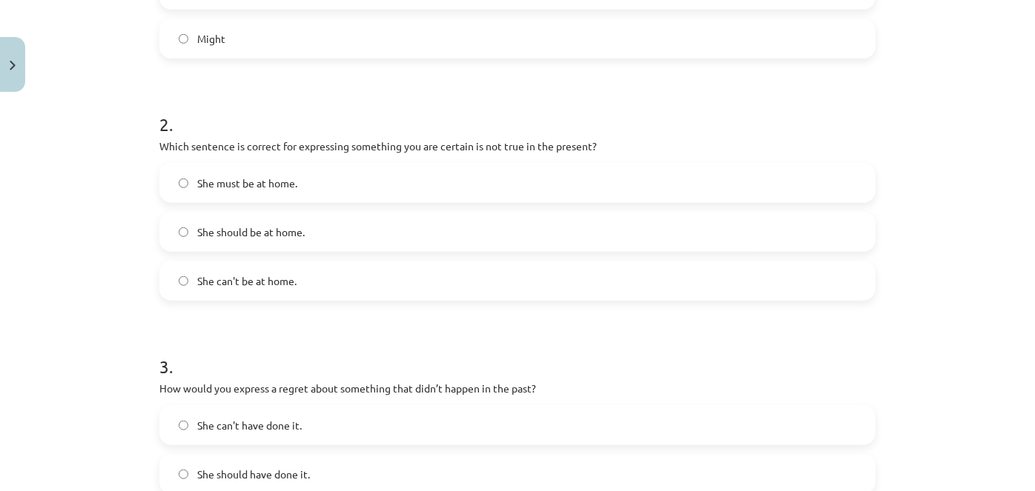
scroll to position [482, 0]
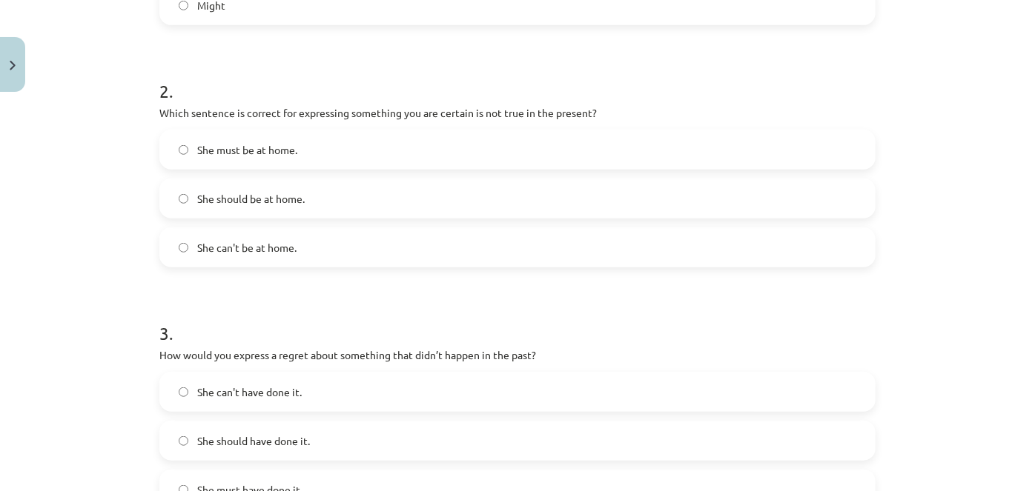
click at [219, 204] on span "She should be at home." at bounding box center [250, 199] width 107 height 16
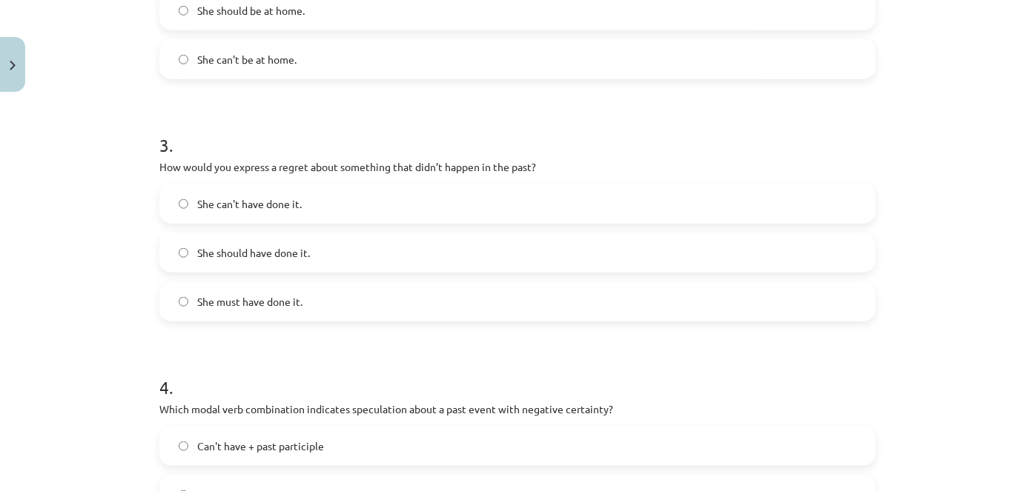
scroll to position [752, 0]
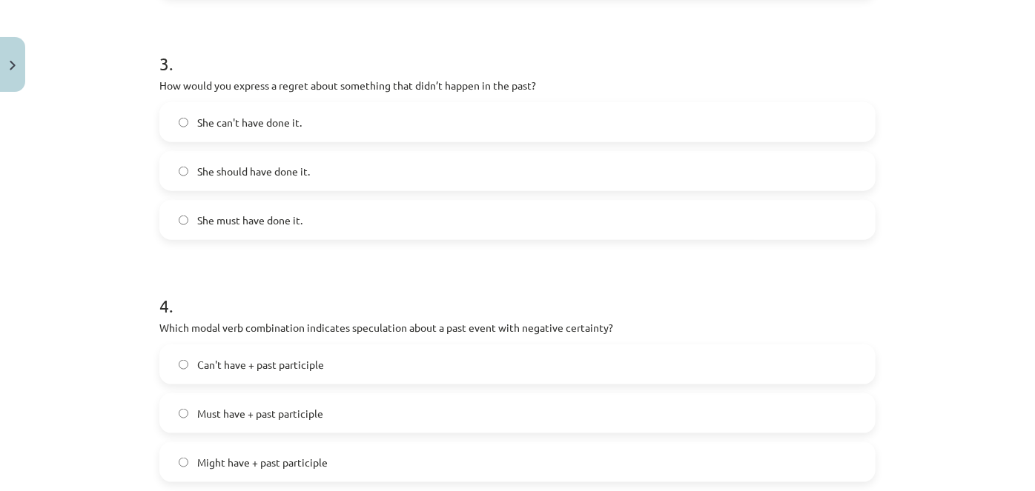
click at [253, 176] on span "She should have done it." at bounding box center [253, 172] width 113 height 16
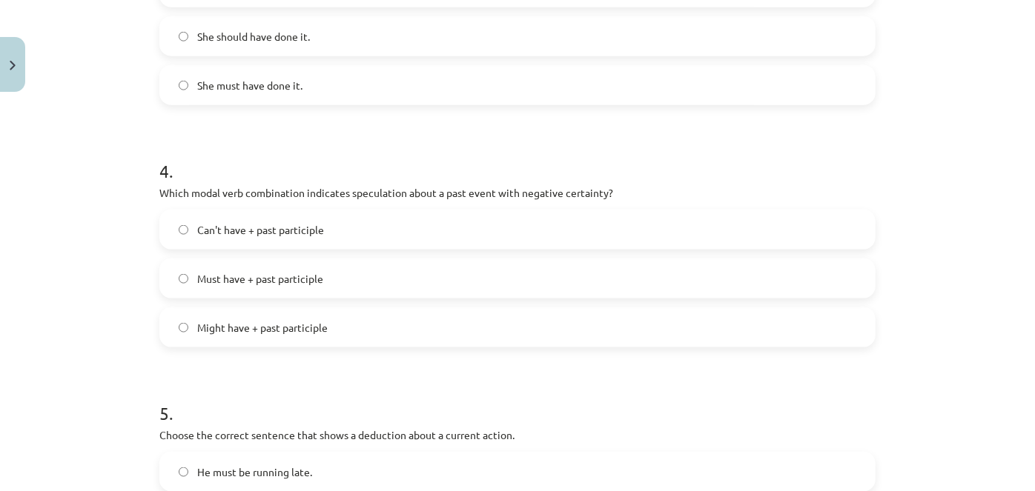
scroll to position [1021, 0]
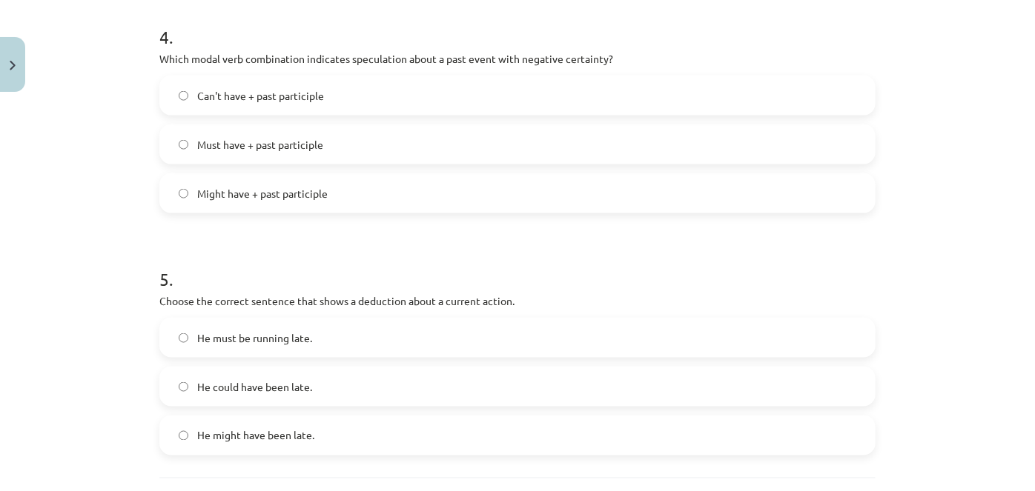
click at [253, 99] on span "Can't have + past participle" at bounding box center [260, 96] width 127 height 16
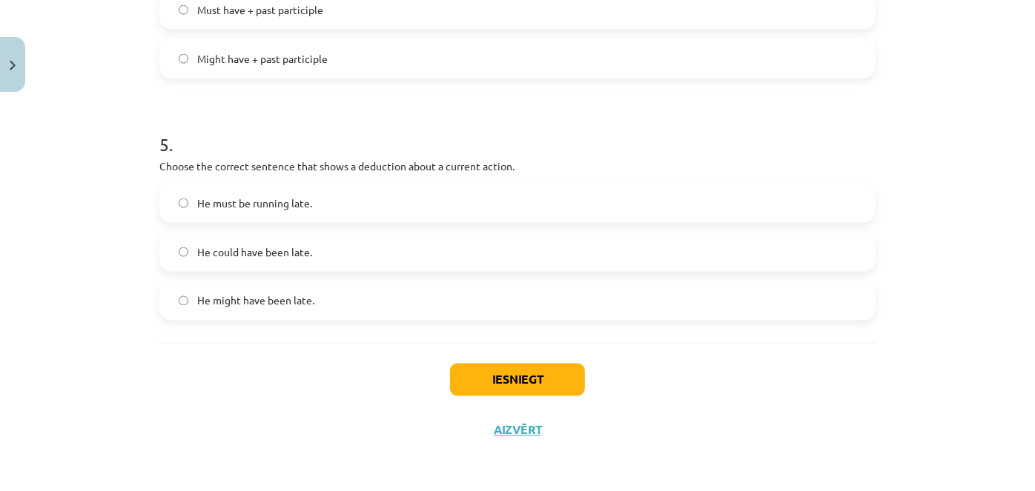
click at [243, 208] on span "He must be running late." at bounding box center [254, 204] width 115 height 16
click at [477, 376] on button "Iesniegt" at bounding box center [517, 380] width 135 height 33
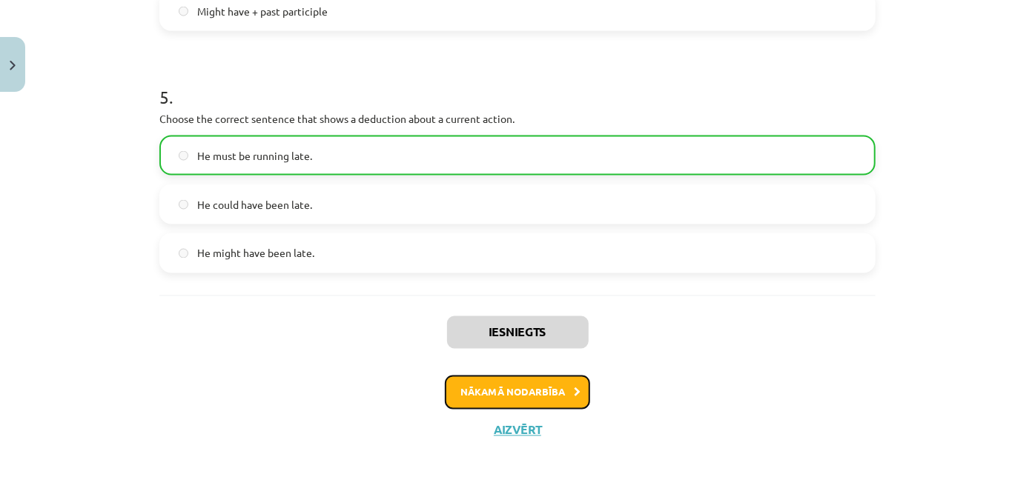
click at [502, 399] on button "Nākamā nodarbība" at bounding box center [517, 393] width 145 height 34
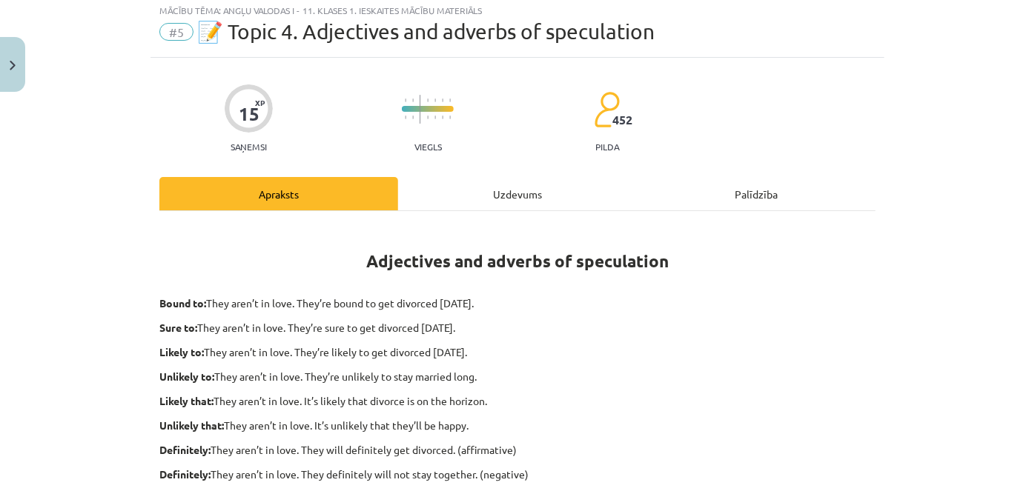
scroll to position [37, 0]
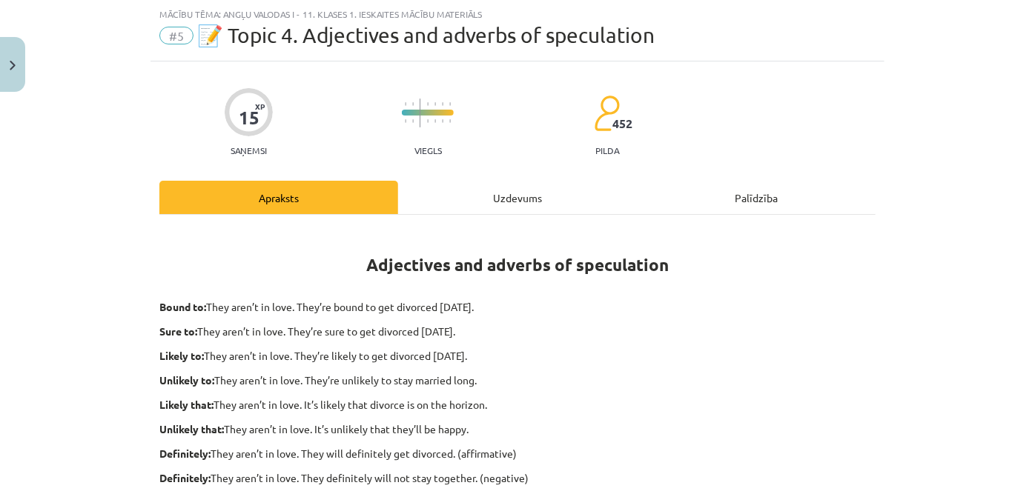
click at [511, 185] on div "Uzdevums" at bounding box center [517, 197] width 239 height 33
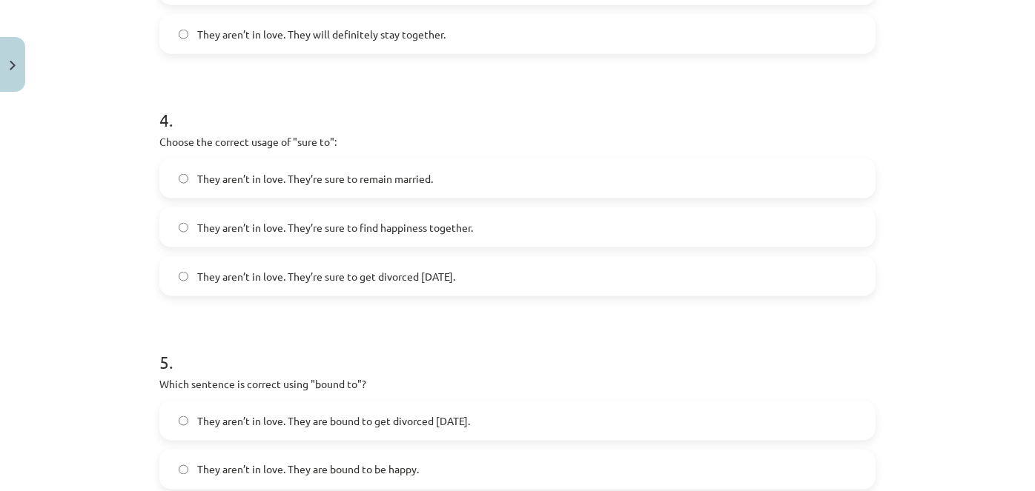
scroll to position [1181, 0]
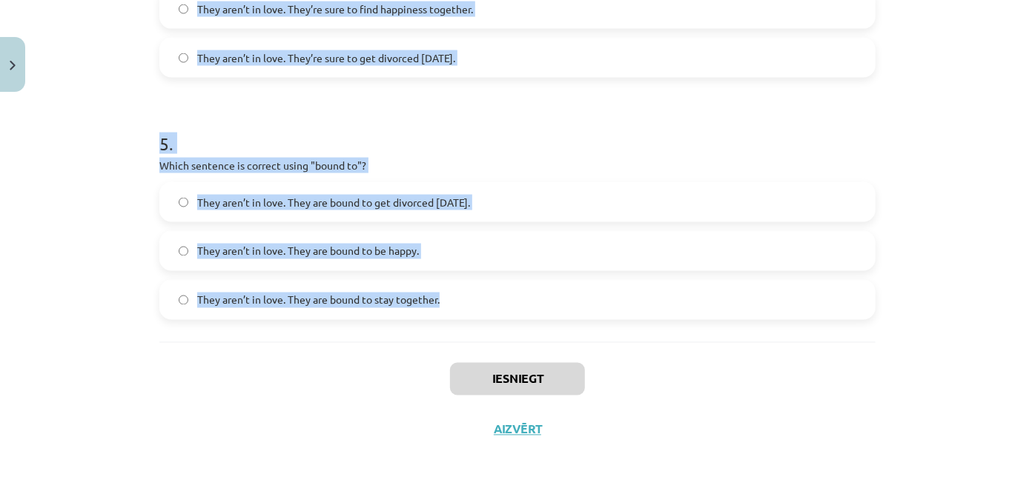
drag, startPoint x: 159, startPoint y: 24, endPoint x: 484, endPoint y: 295, distance: 423.0
copy form "1 . Choose the correct sentence using "probably" in an affirmative context: The…"
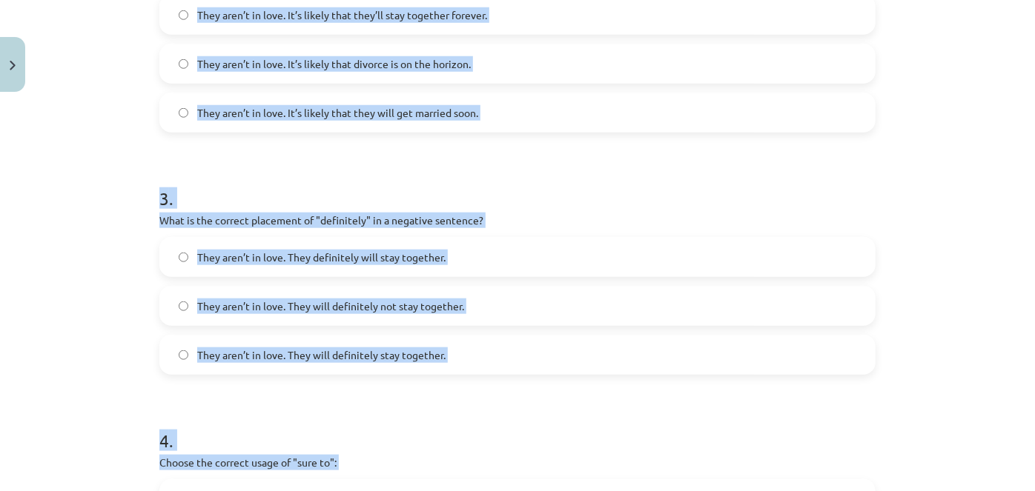
scroll to position [238, 0]
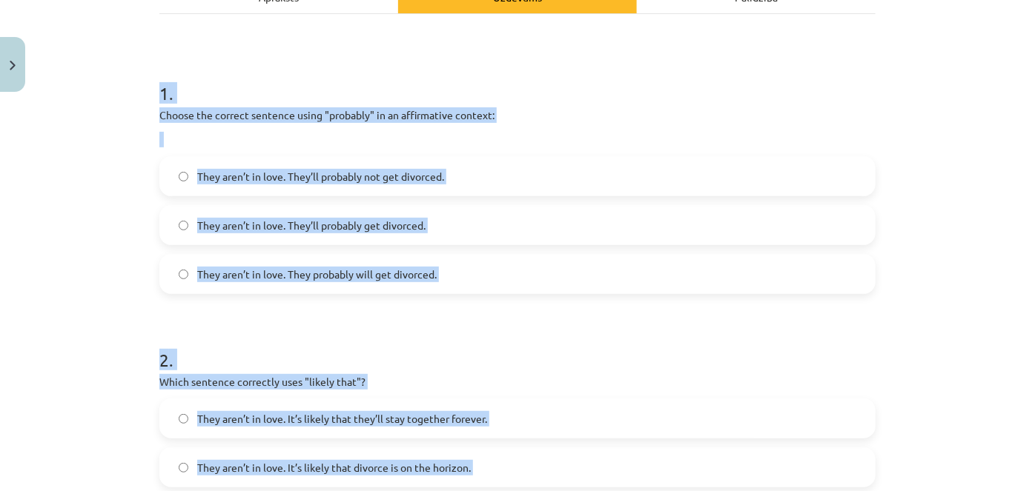
click at [110, 201] on div "Mācību tēma: Angļu valodas i - 11. klases 1. ieskaites mācību materiāls #5 📝 To…" at bounding box center [517, 245] width 1035 height 491
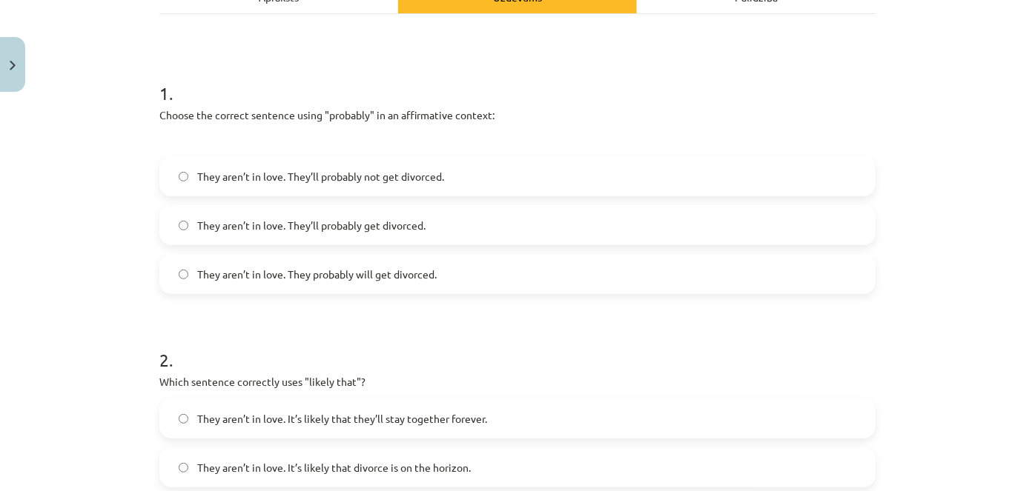
click at [256, 180] on span "They aren’t in love. They’ll probably not get divorced." at bounding box center [320, 177] width 247 height 16
click at [391, 225] on span "They aren’t in love. They’ll probably get divorced." at bounding box center [311, 226] width 228 height 16
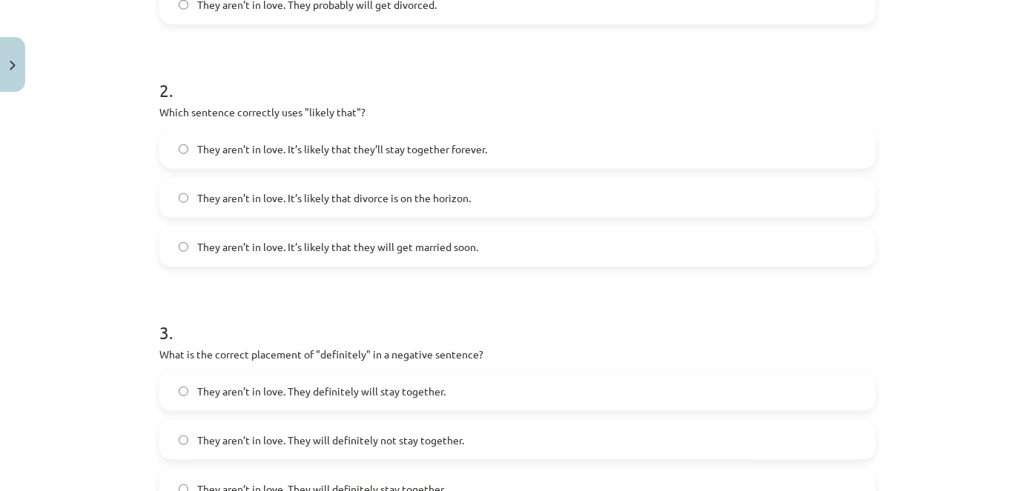
scroll to position [373, 0]
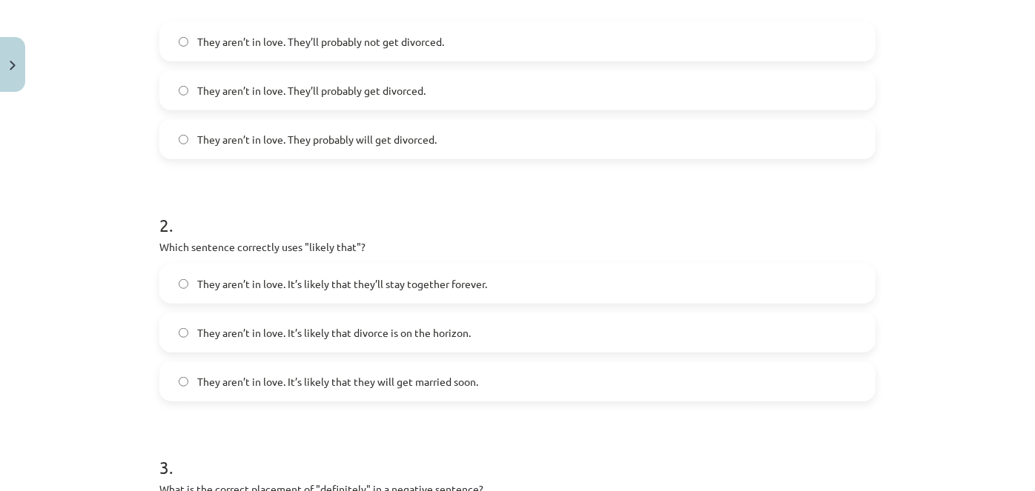
click at [374, 331] on span "They aren’t in love. It’s likely that divorce is on the horizon." at bounding box center [333, 333] width 273 height 16
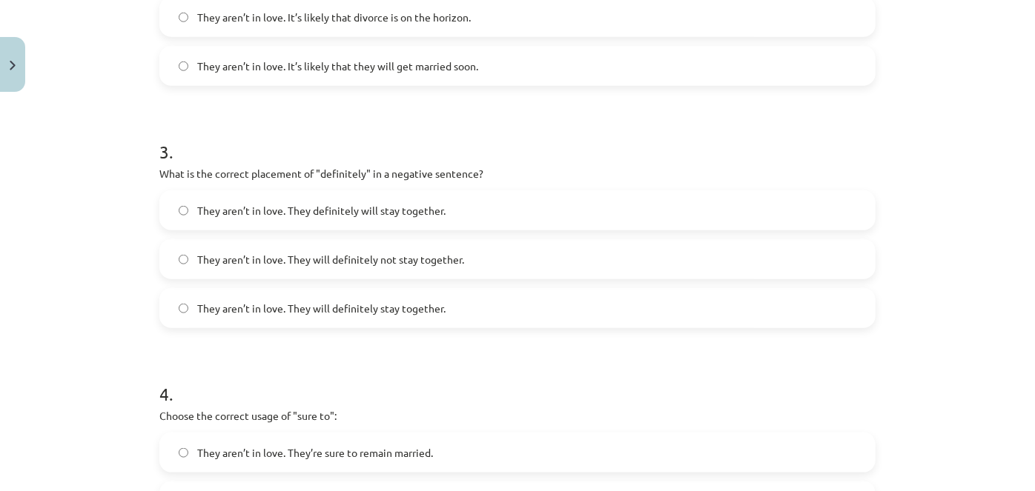
scroll to position [777, 0]
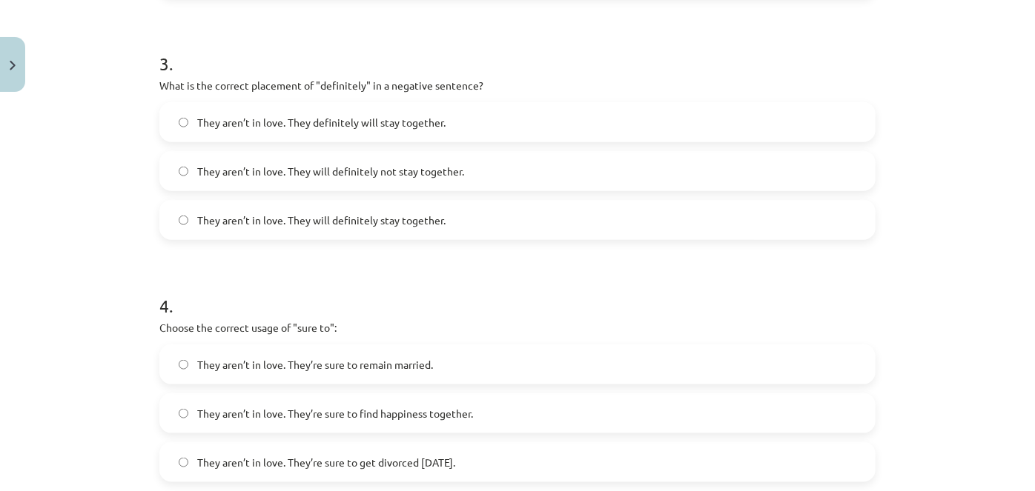
click at [309, 168] on span "They aren’t in love. They will definitely not stay together." at bounding box center [330, 172] width 267 height 16
click at [341, 462] on span "They aren’t in love. They’re sure to get divorced within six months." at bounding box center [326, 463] width 258 height 16
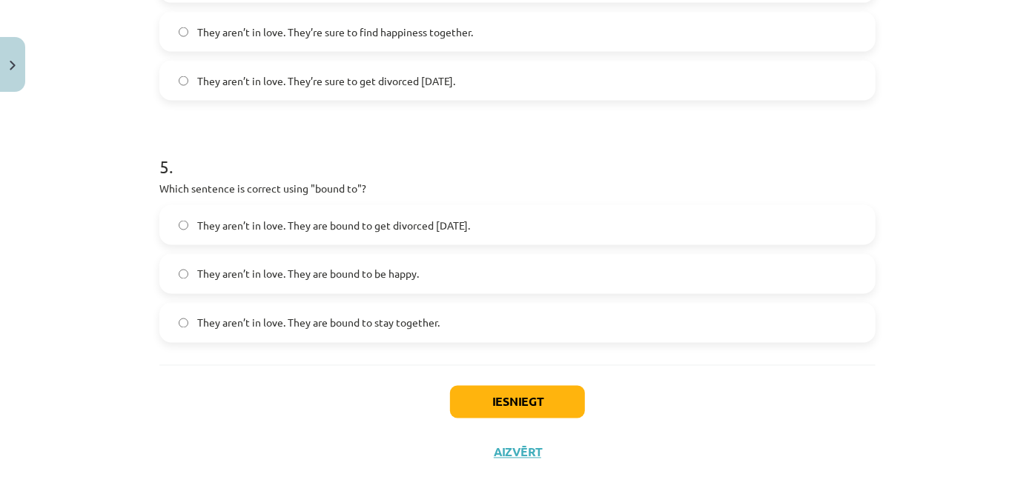
scroll to position [1181, 0]
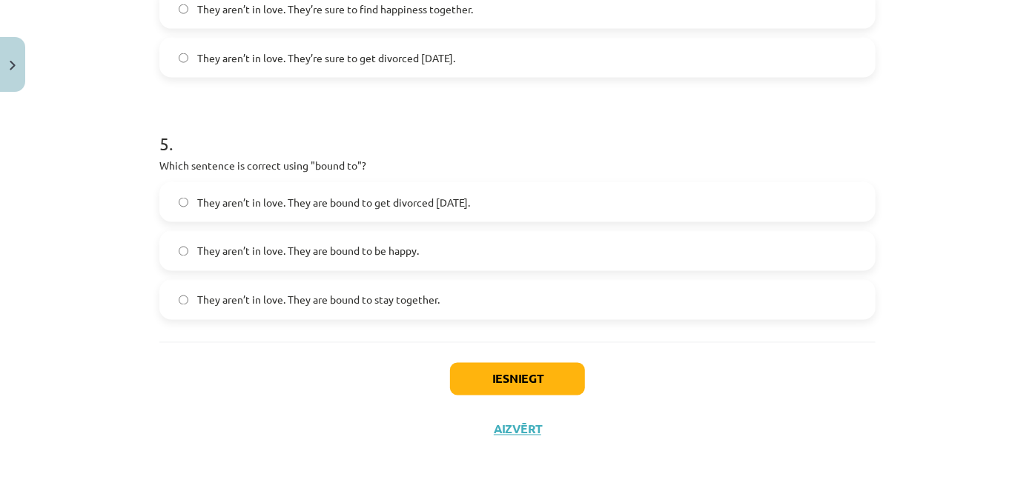
click at [474, 189] on label "They aren’t in love. They are bound to get divorced within six months." at bounding box center [517, 202] width 713 height 37
click at [494, 386] on button "Iesniegt" at bounding box center [517, 379] width 135 height 33
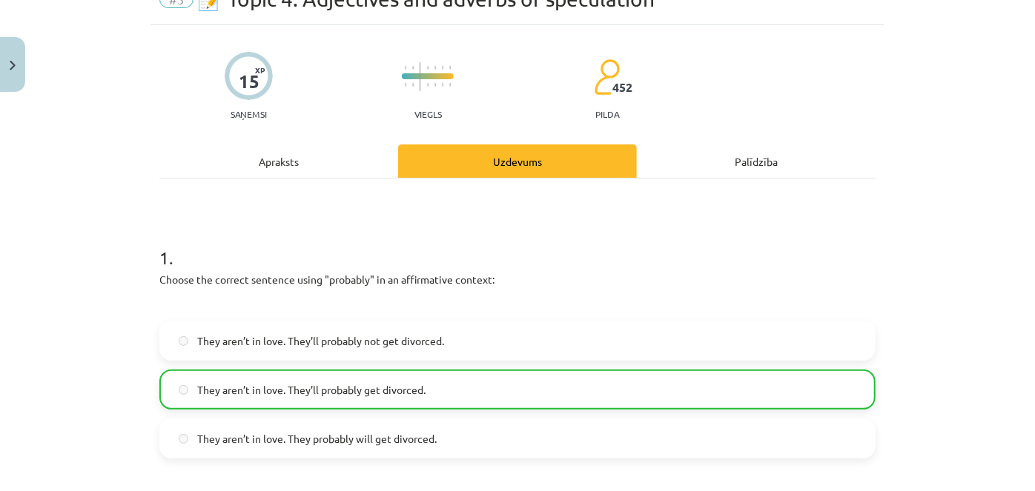
scroll to position [0, 0]
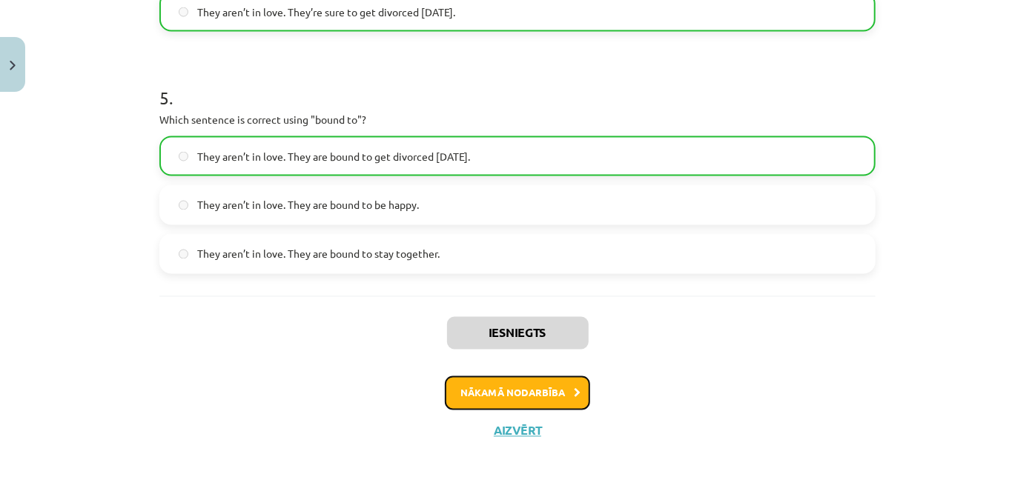
click at [505, 397] on button "Nākamā nodarbība" at bounding box center [517, 394] width 145 height 34
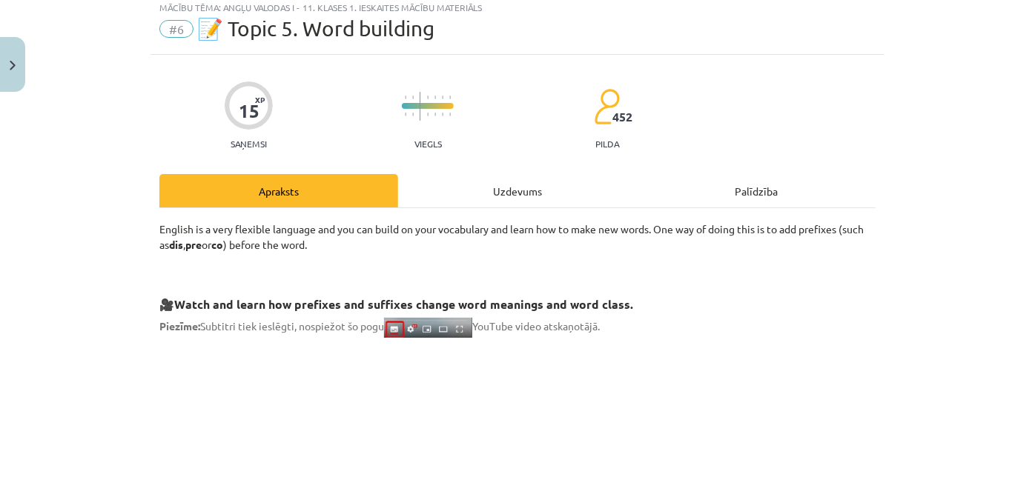
scroll to position [37, 0]
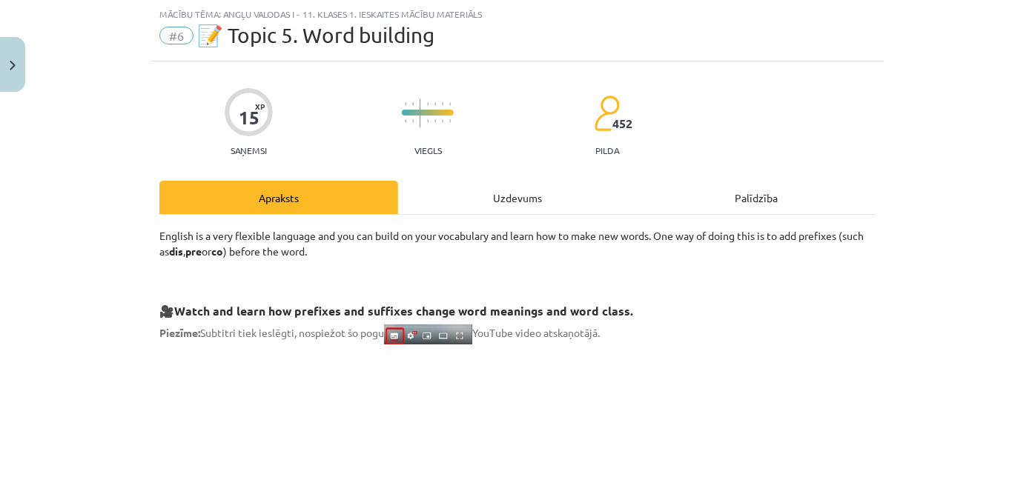
click at [520, 190] on div "Uzdevums" at bounding box center [517, 197] width 239 height 33
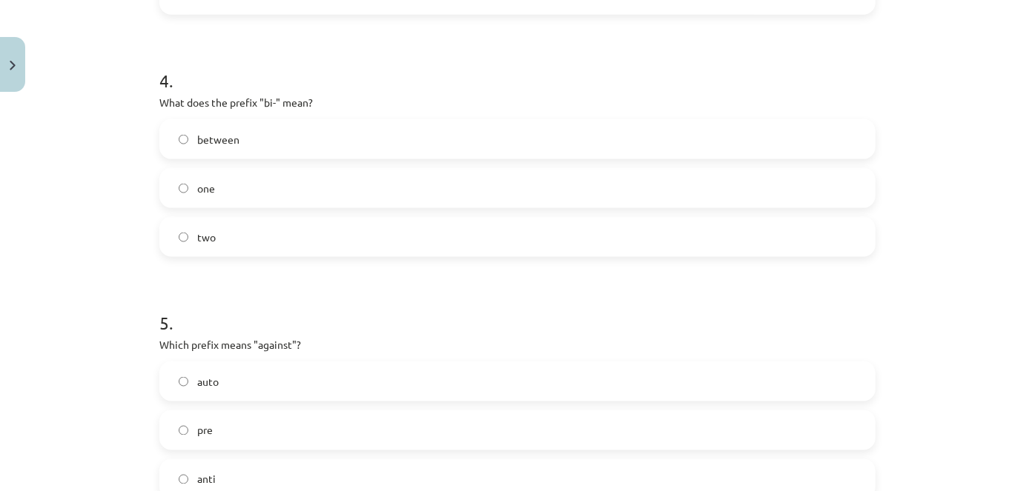
scroll to position [1181, 0]
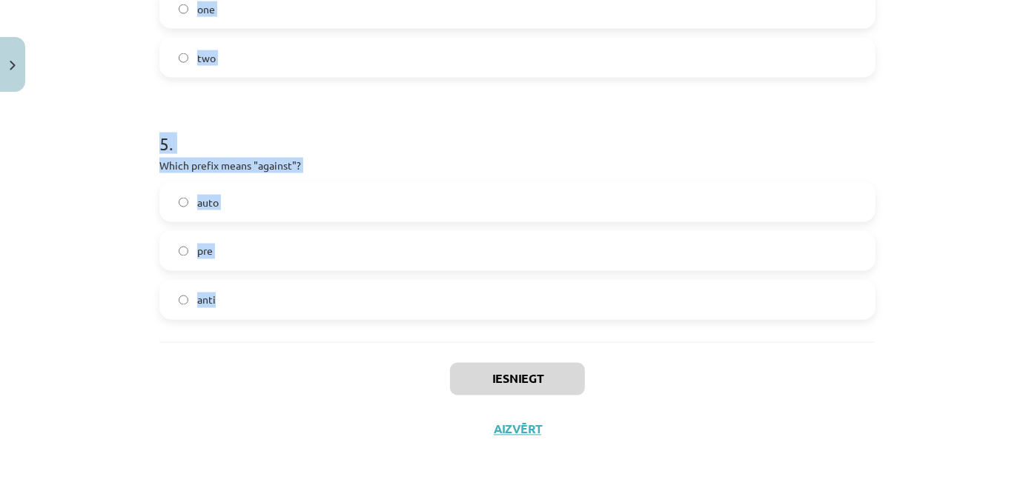
drag, startPoint x: 158, startPoint y: 17, endPoint x: 329, endPoint y: 338, distance: 363.7
copy form "1 . What does the prefix "sub-" mean? across above under 2 . Which of the follo…"
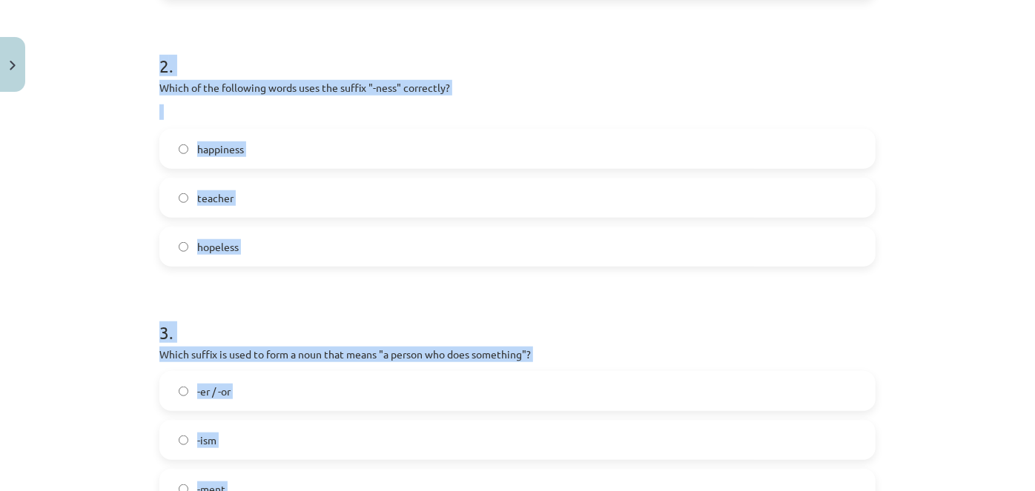
click at [84, 155] on div "Mācību tēma: Angļu valodas i - 11. klases 1. ieskaites mācību materiāls #6 📝 To…" at bounding box center [517, 245] width 1035 height 491
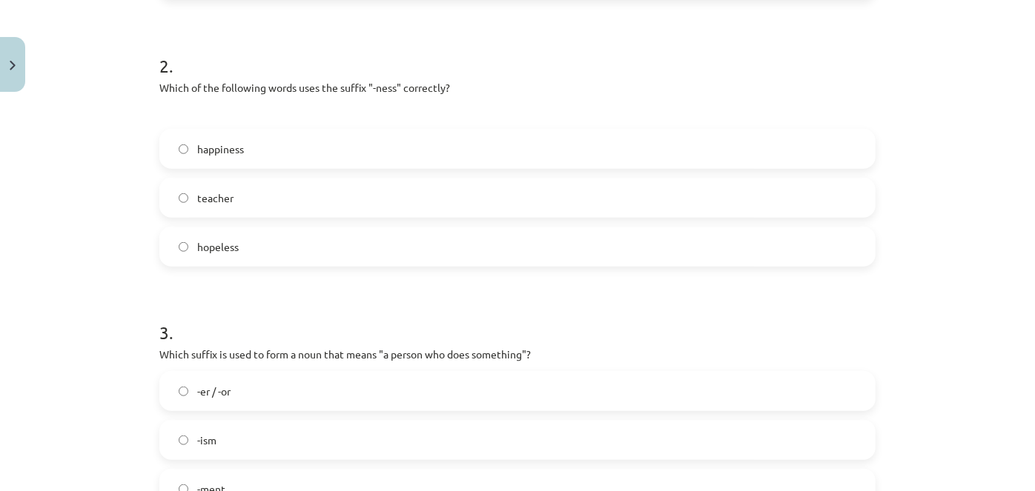
scroll to position [238, 0]
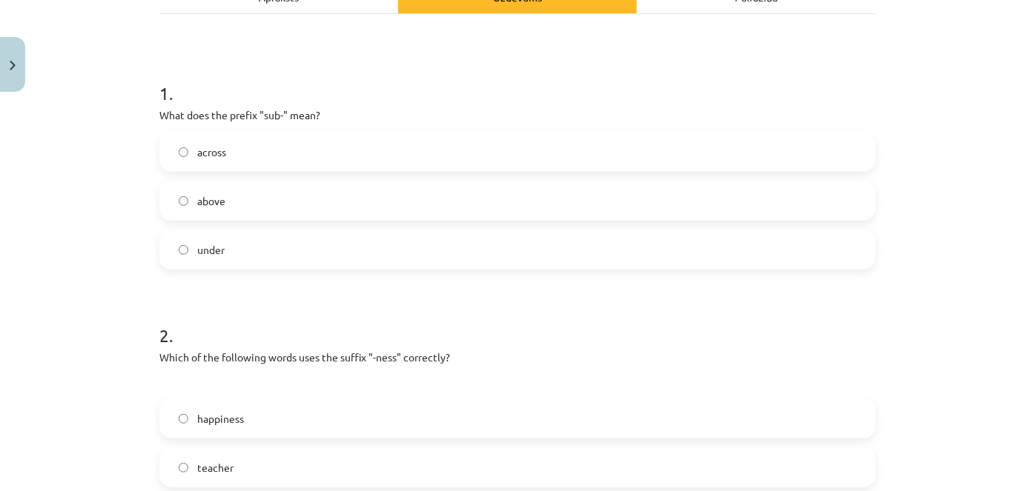
click at [219, 263] on label "under" at bounding box center [517, 249] width 713 height 37
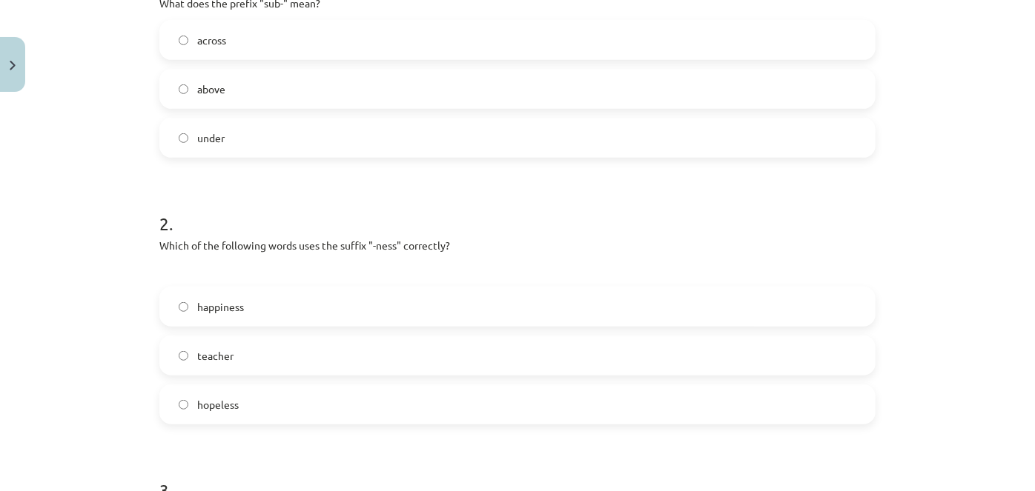
scroll to position [373, 0]
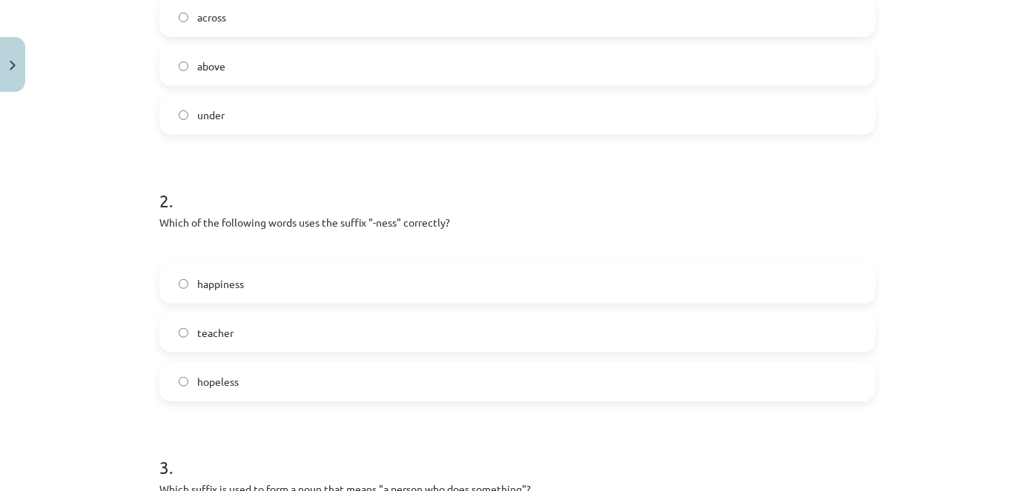
click at [227, 285] on span "happiness" at bounding box center [220, 284] width 47 height 16
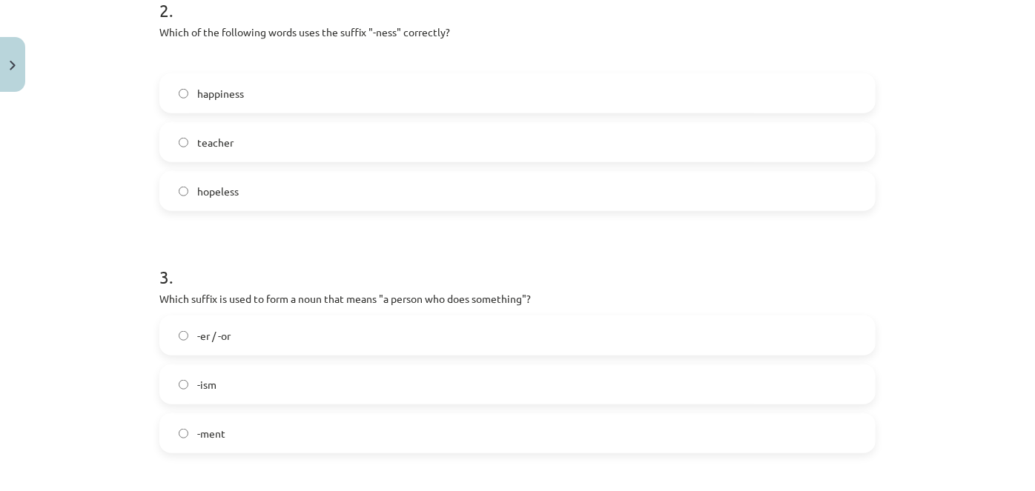
scroll to position [642, 0]
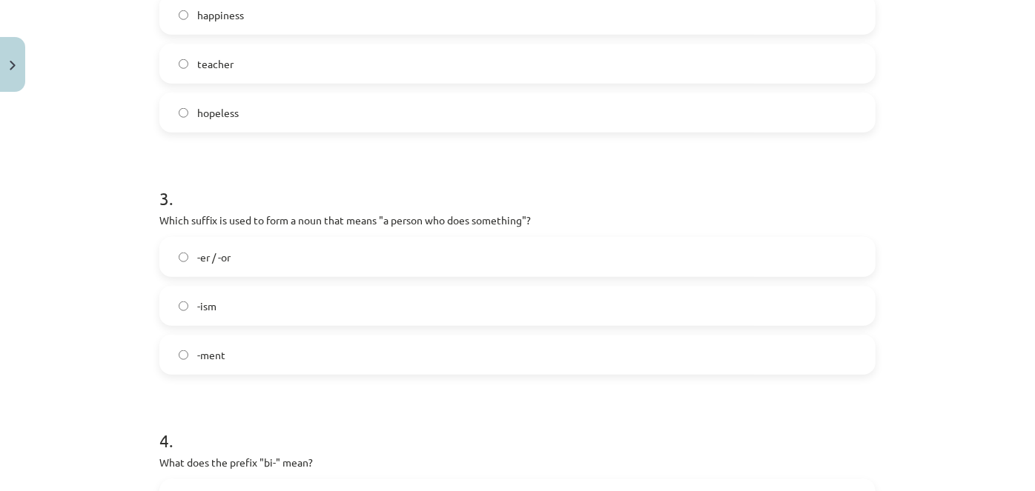
click at [219, 256] on span "-er / -or" at bounding box center [213, 258] width 33 height 16
click at [223, 321] on label "-ism" at bounding box center [517, 306] width 713 height 37
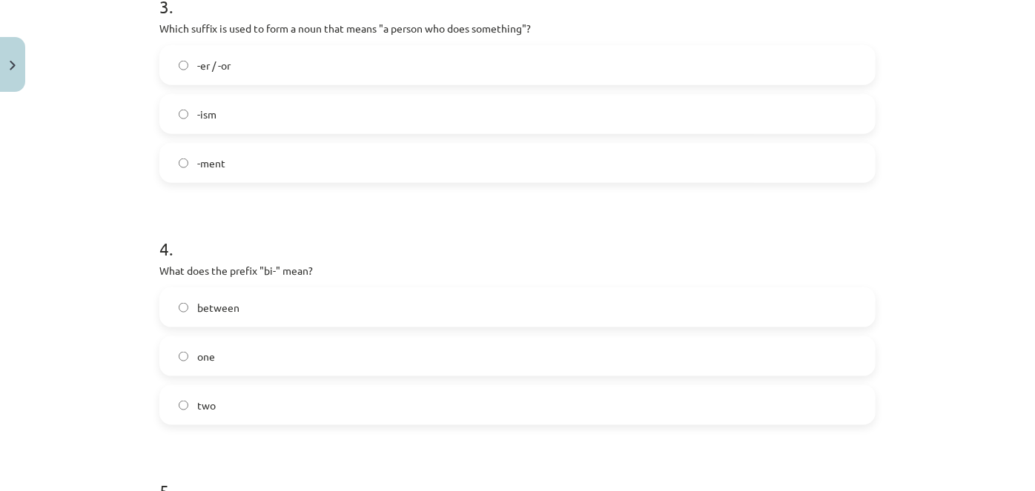
scroll to position [912, 0]
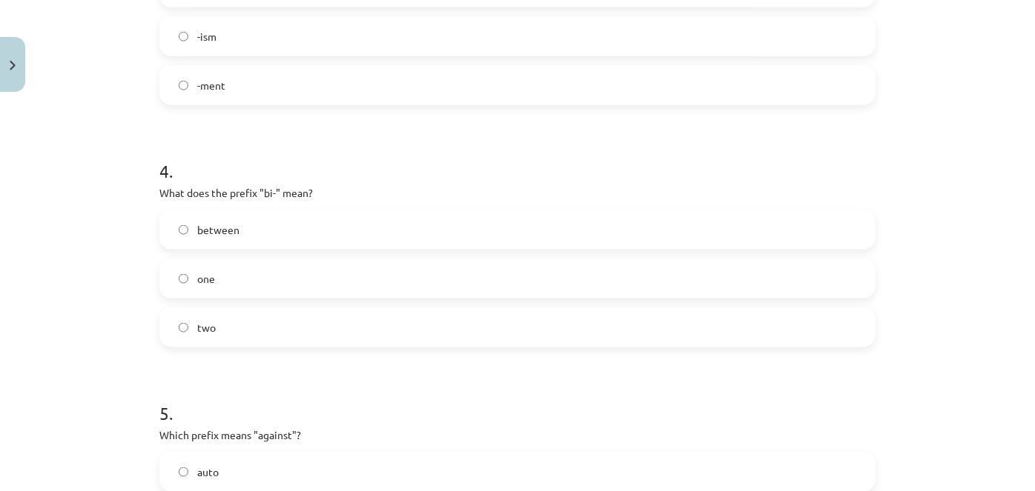
click at [229, 327] on label "two" at bounding box center [517, 327] width 713 height 37
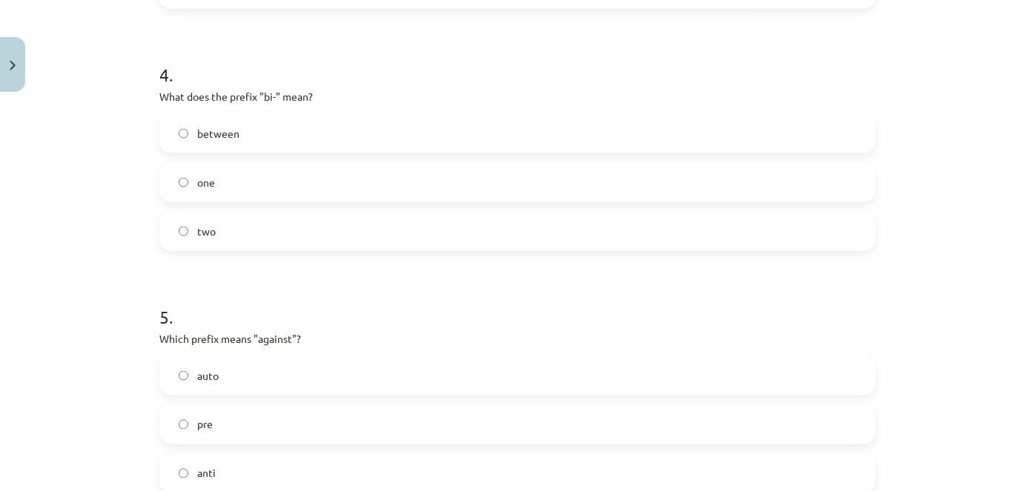
scroll to position [1047, 0]
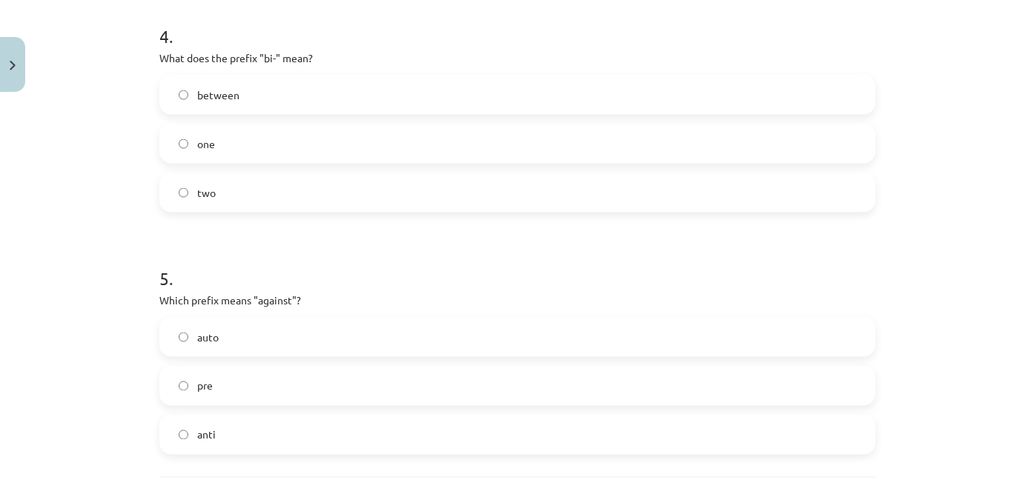
click at [213, 437] on label "anti" at bounding box center [517, 435] width 713 height 37
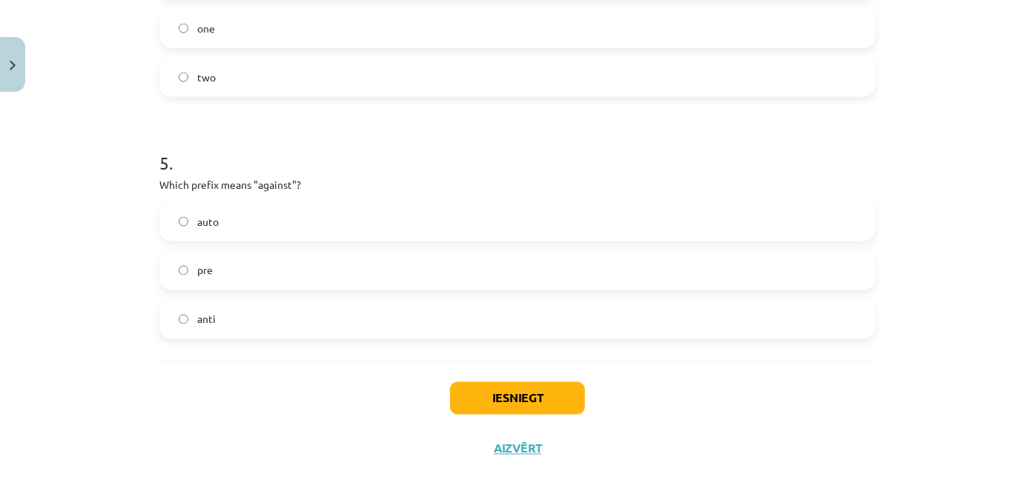
scroll to position [1181, 0]
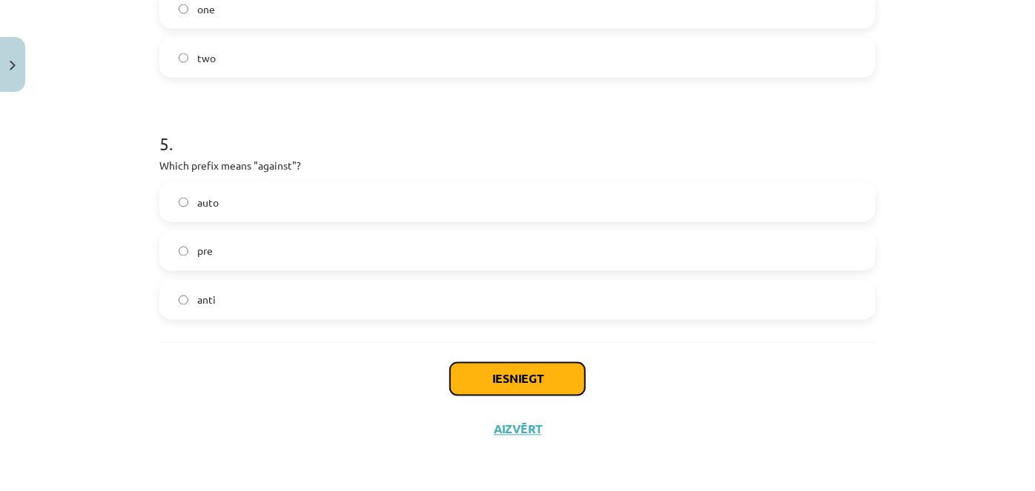
click at [511, 365] on button "Iesniegt" at bounding box center [517, 379] width 135 height 33
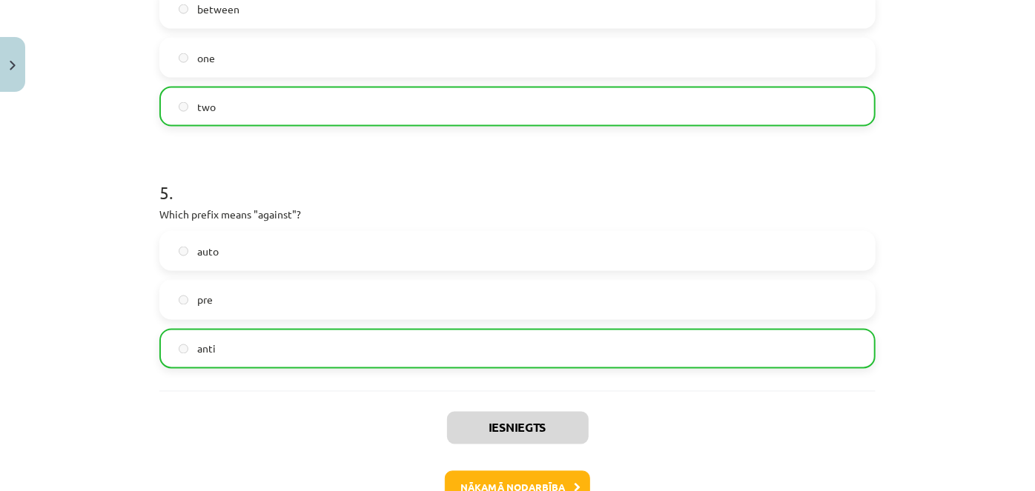
scroll to position [1227, 0]
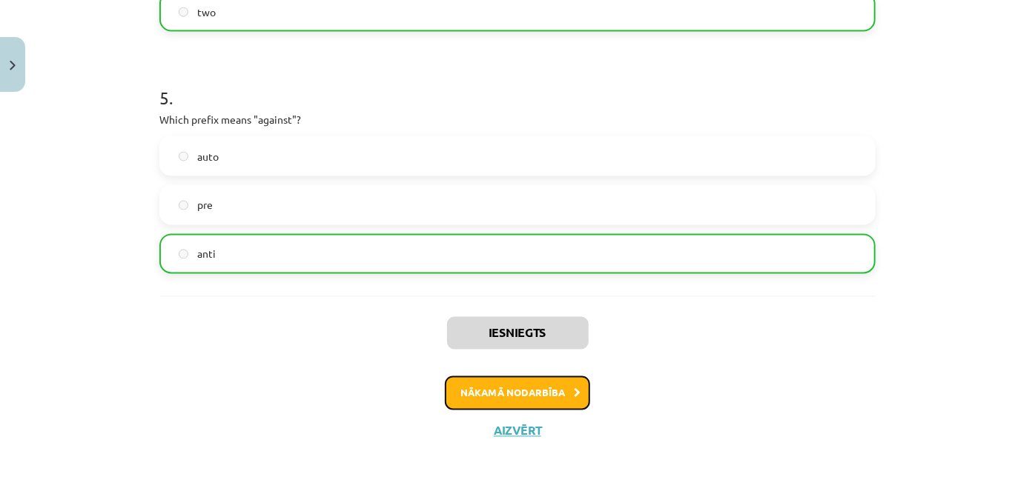
click at [482, 397] on button "Nākamā nodarbība" at bounding box center [517, 394] width 145 height 34
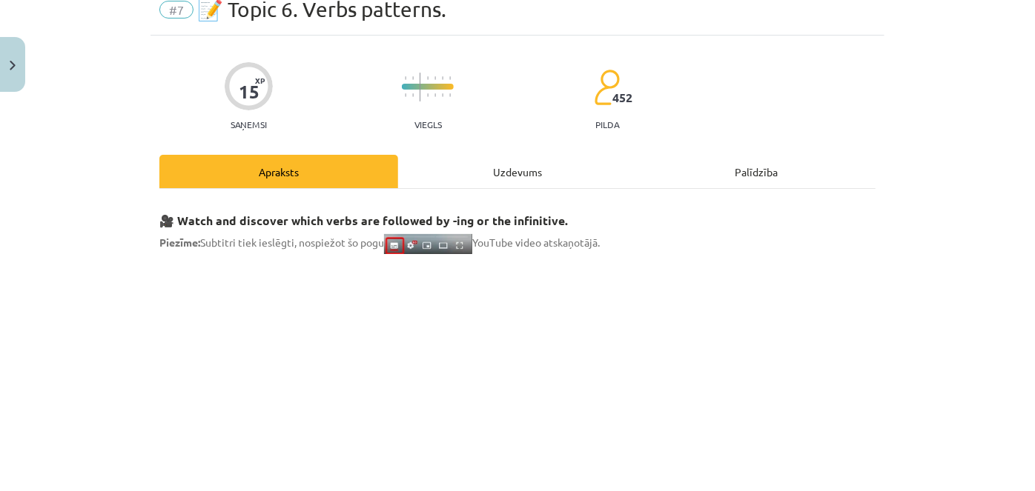
scroll to position [37, 0]
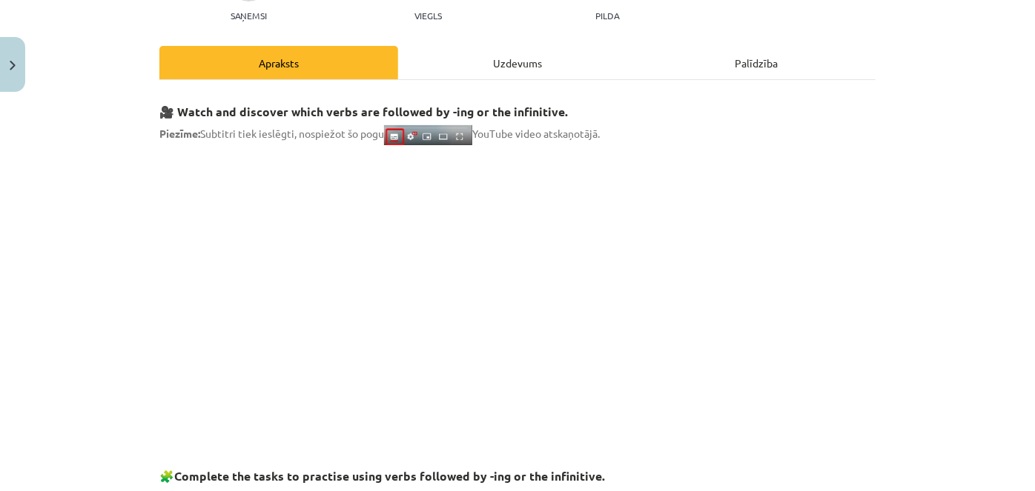
click at [517, 70] on div "Uzdevums" at bounding box center [517, 62] width 239 height 33
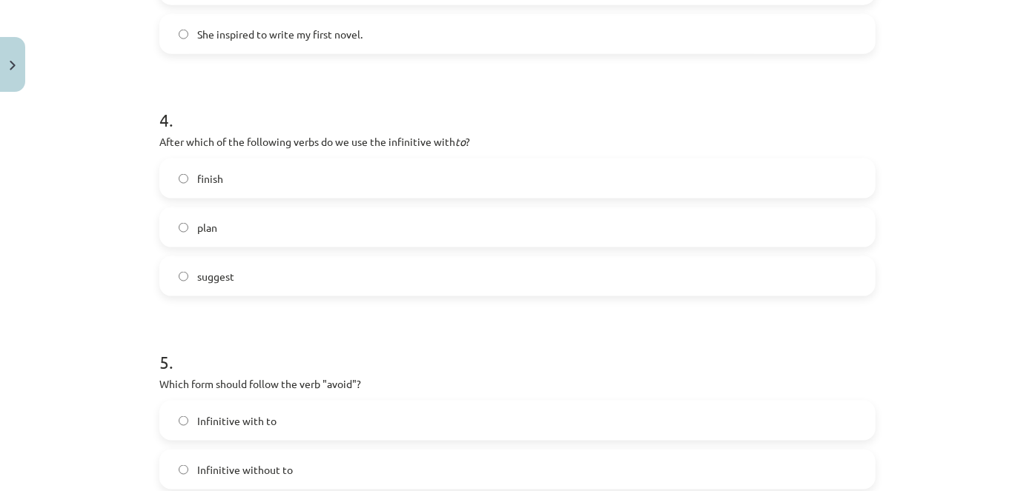
scroll to position [1156, 0]
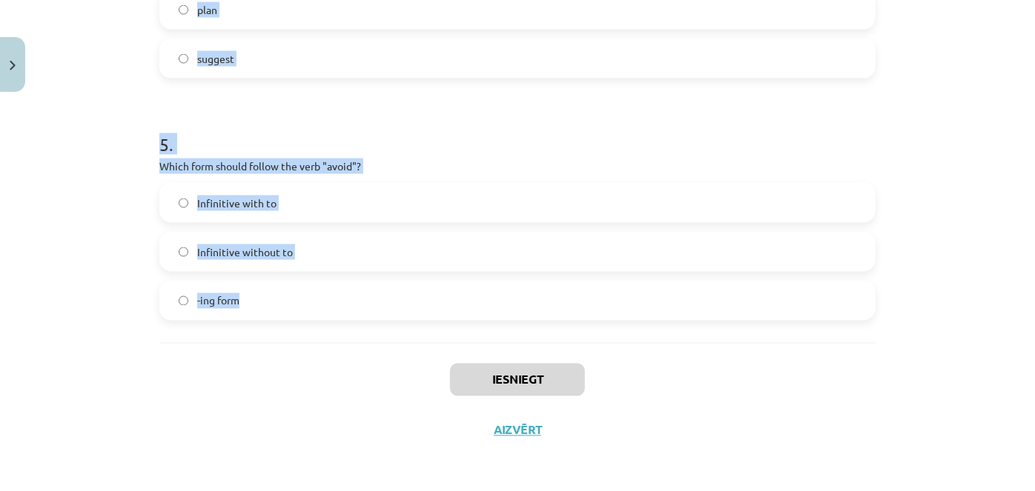
drag, startPoint x: 148, startPoint y: 153, endPoint x: 485, endPoint y: 328, distance: 380.2
copy form "1 . What is the difference in meaning between "stop talking" and "stop to talk"…"
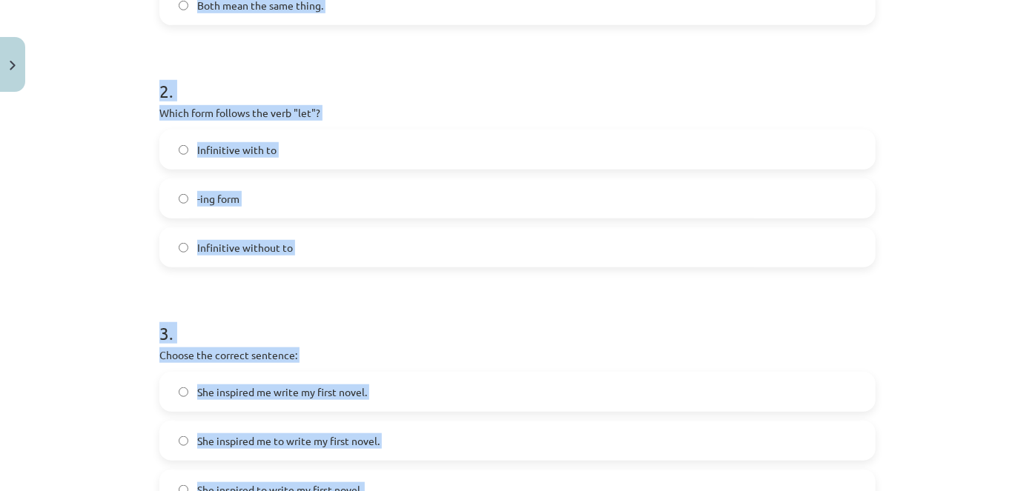
click at [102, 216] on div "Mācību tēma: Angļu valodas i - 11. klases 1. ieskaites mācību materiāls #7 📝 To…" at bounding box center [517, 245] width 1035 height 491
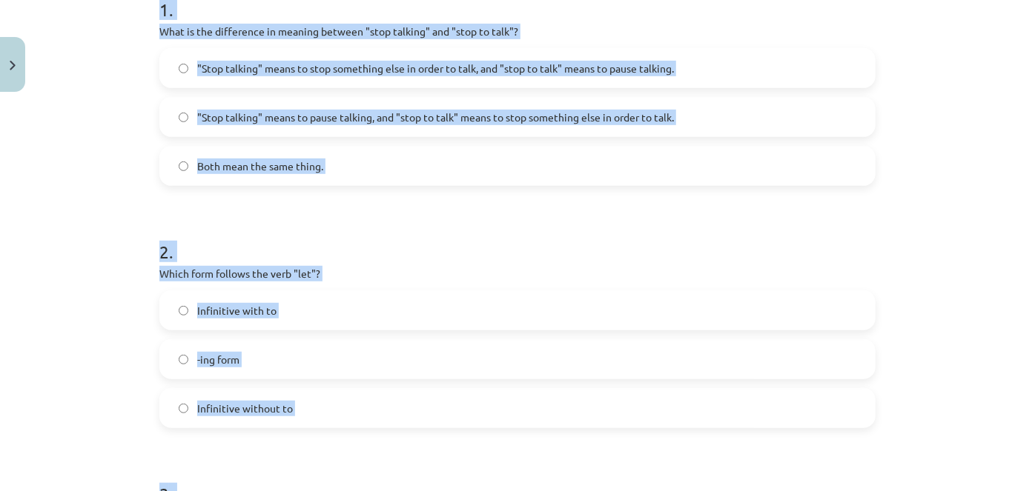
scroll to position [213, 0]
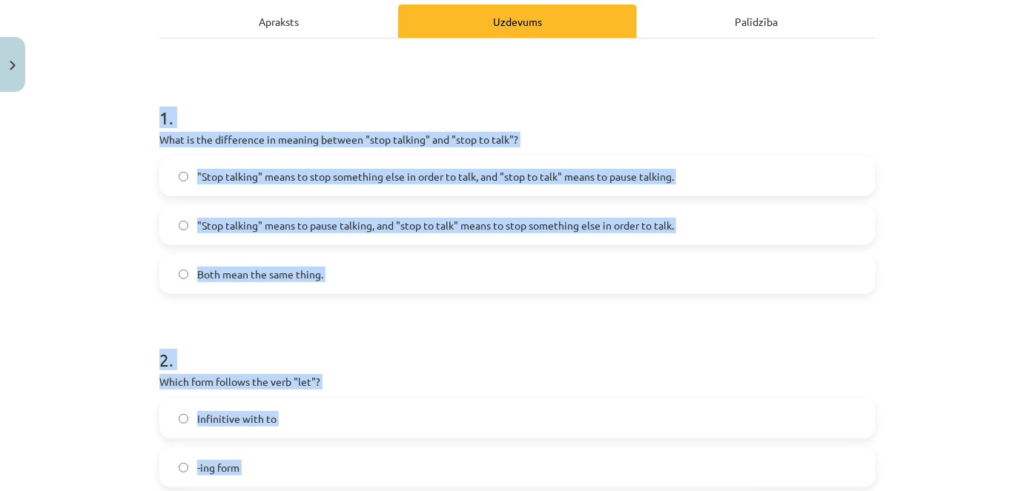
click at [457, 343] on h1 "2 ." at bounding box center [517, 347] width 716 height 46
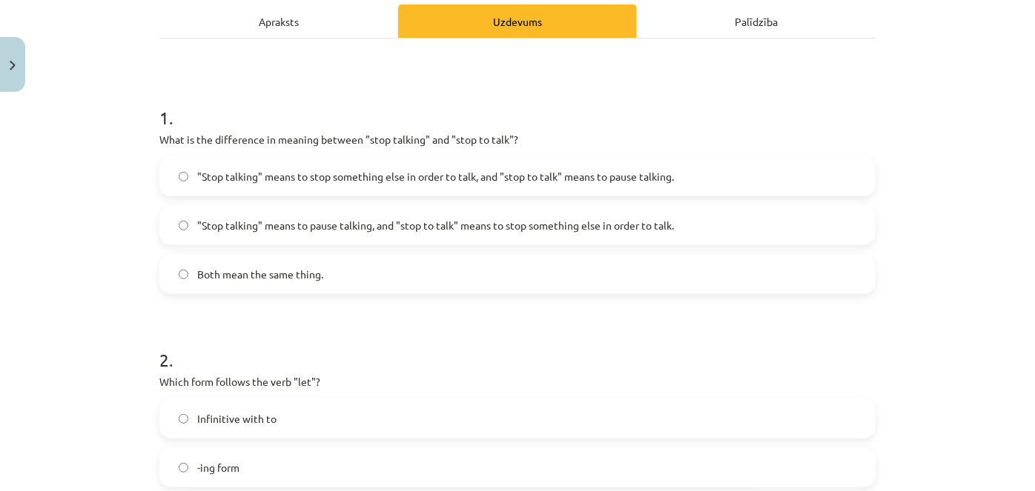
click at [614, 226] on span ""Stop talking" means to pause talking, and "stop to talk" means to stop somethi…" at bounding box center [435, 226] width 477 height 16
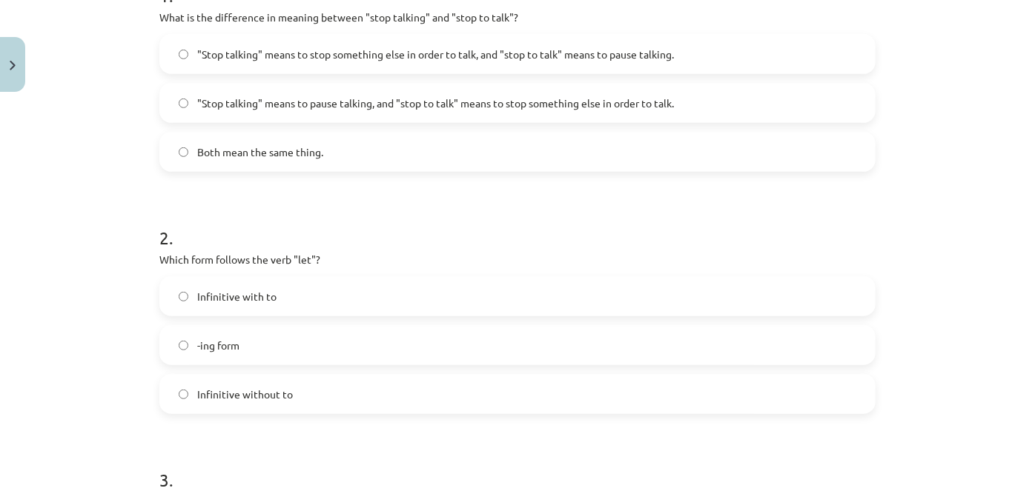
scroll to position [348, 0]
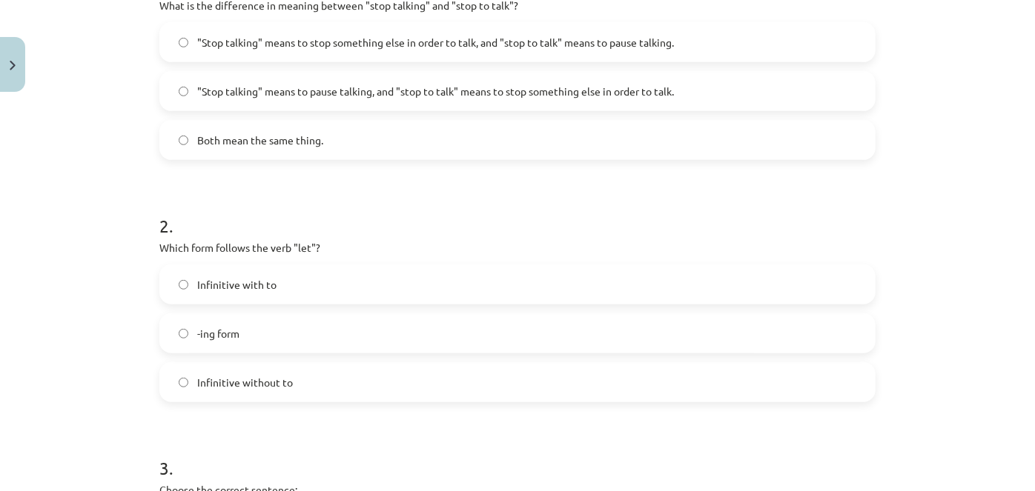
click at [237, 287] on span "Infinitive with to" at bounding box center [236, 285] width 79 height 16
click at [245, 378] on span "Infinitive without to" at bounding box center [245, 383] width 96 height 16
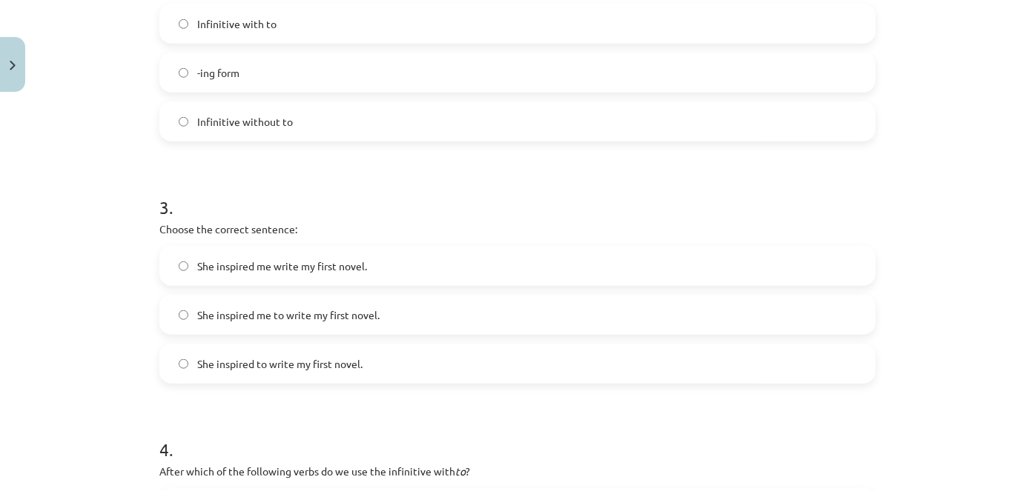
scroll to position [617, 0]
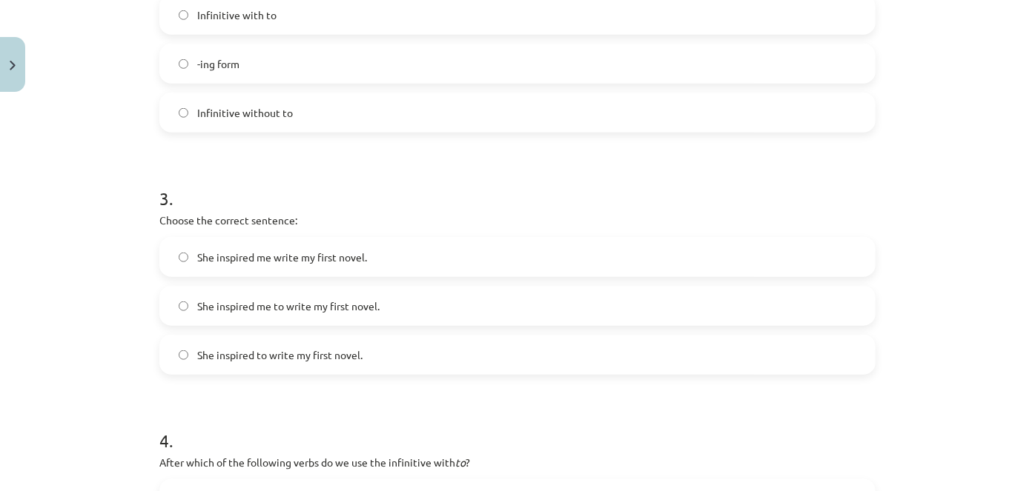
click at [273, 308] on span "She inspired me to write my first novel." at bounding box center [288, 307] width 182 height 16
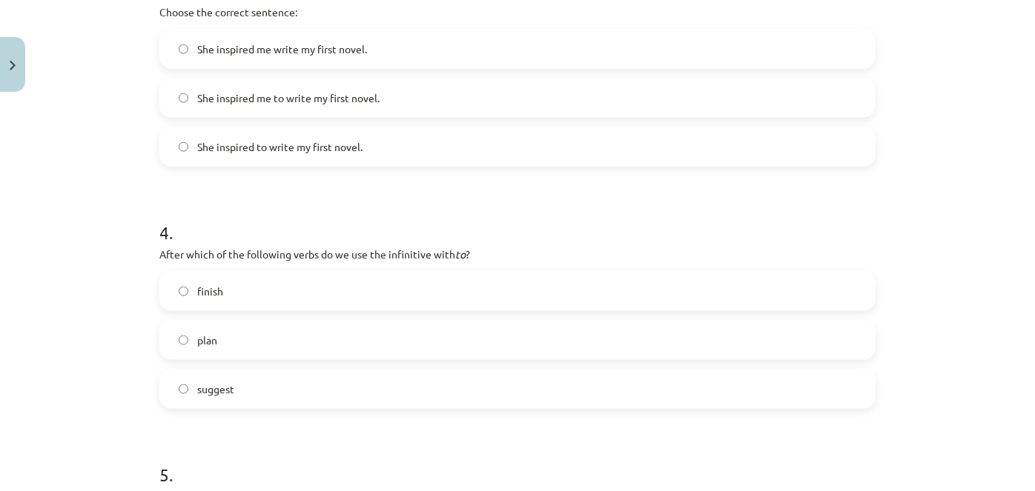
scroll to position [887, 0]
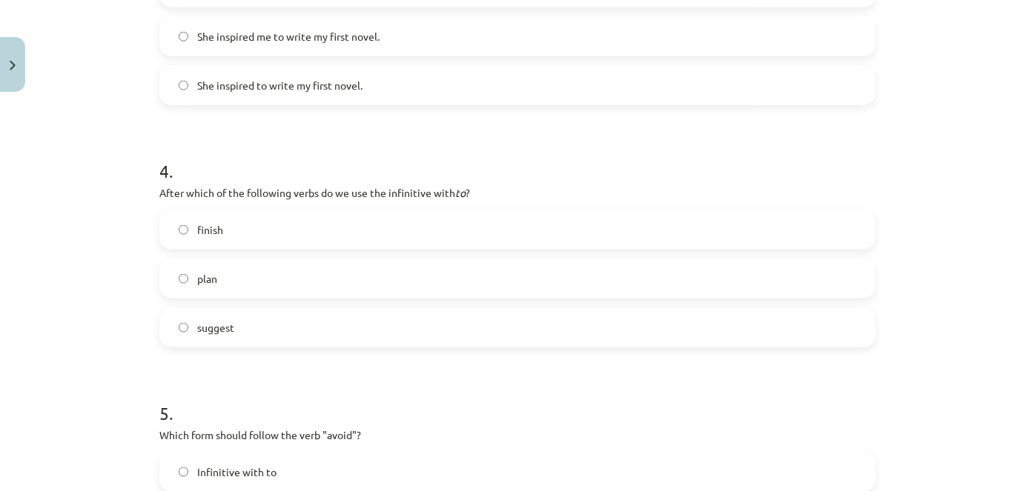
click at [268, 279] on label "plan" at bounding box center [517, 278] width 713 height 37
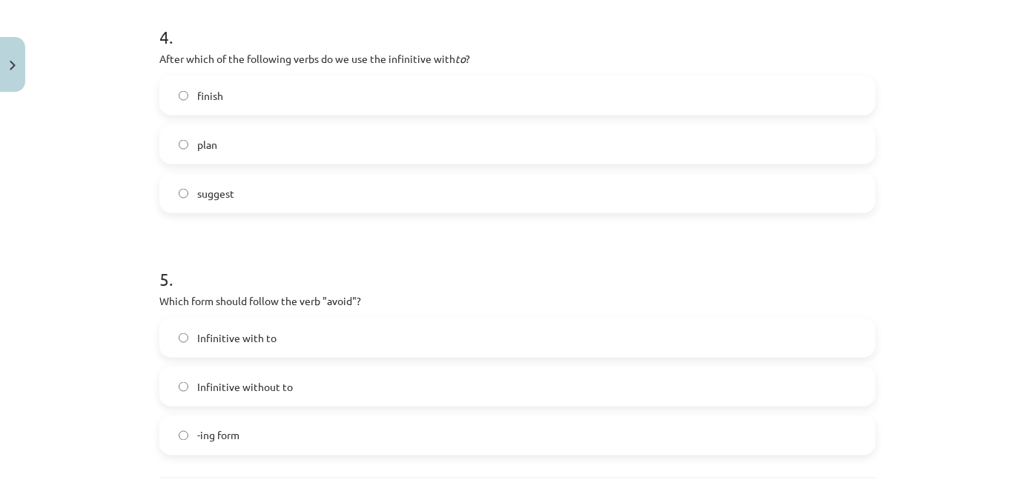
click at [221, 431] on span "-ing form" at bounding box center [218, 436] width 42 height 16
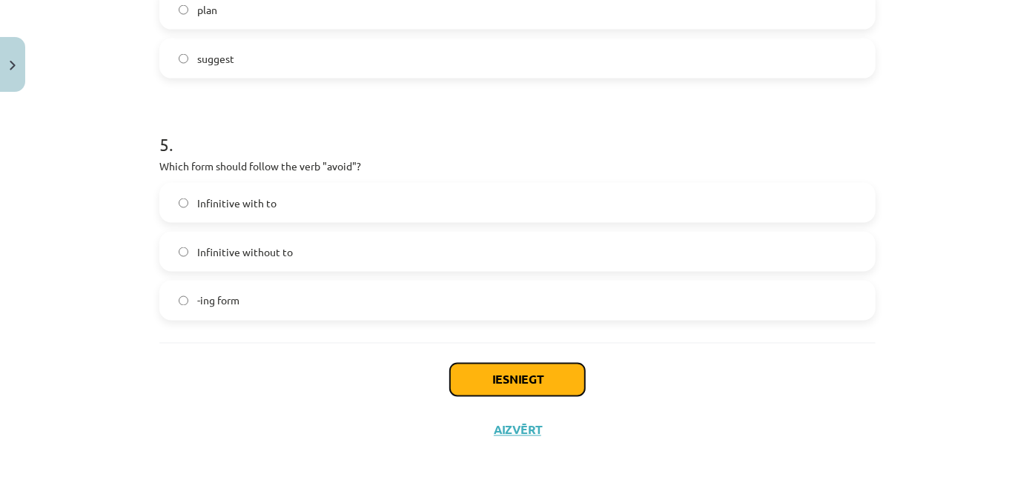
click at [510, 378] on button "Iesniegt" at bounding box center [517, 380] width 135 height 33
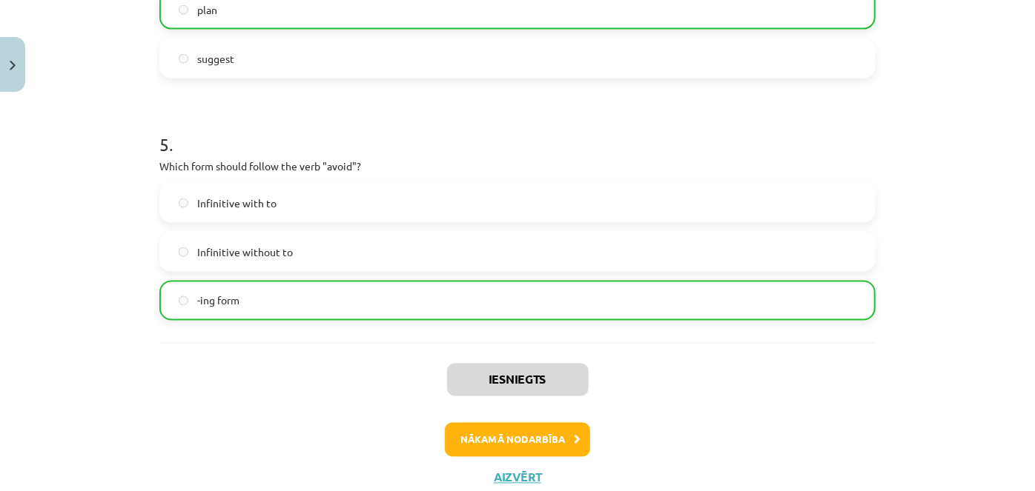
click at [540, 413] on div "Iesniegts Nākamā nodarbība Aizvērt" at bounding box center [517, 418] width 716 height 151
click at [540, 430] on button "Nākamā nodarbība" at bounding box center [517, 440] width 145 height 34
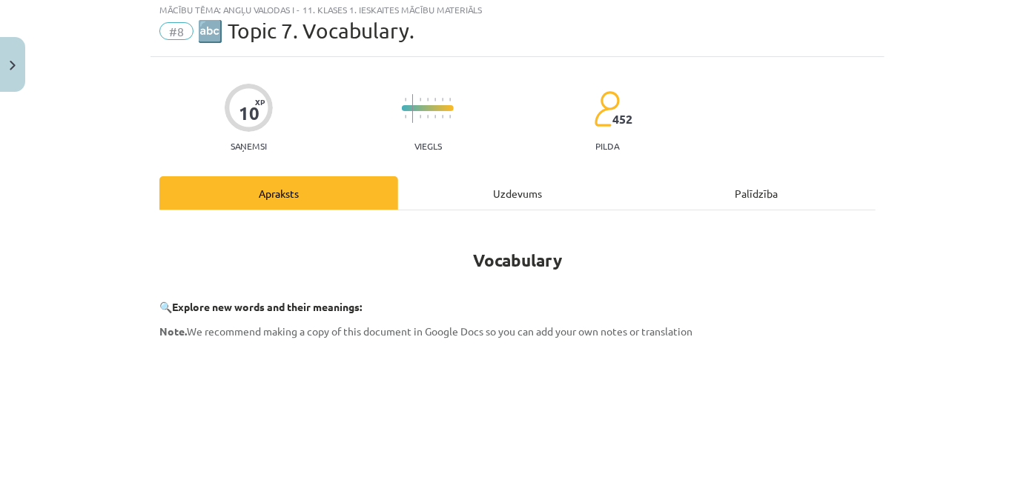
scroll to position [37, 0]
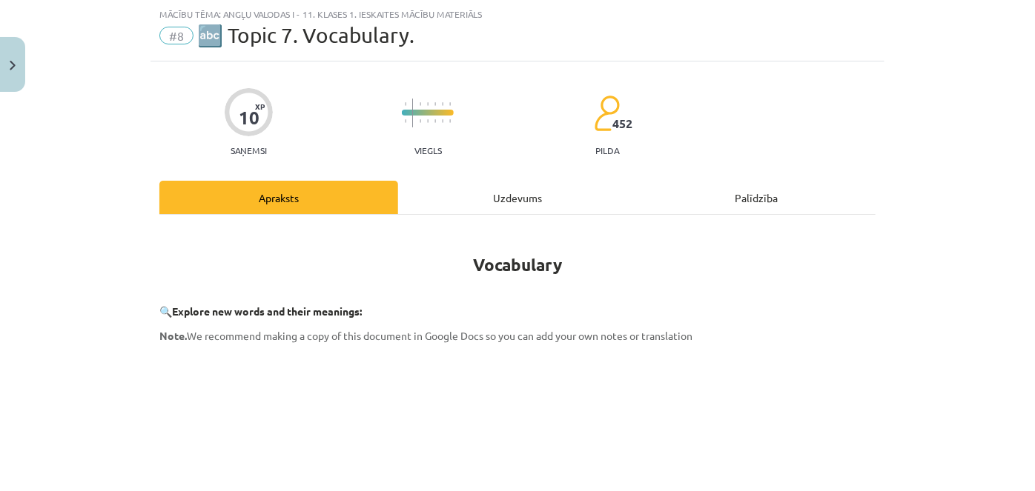
click at [498, 192] on div "Uzdevums" at bounding box center [517, 197] width 239 height 33
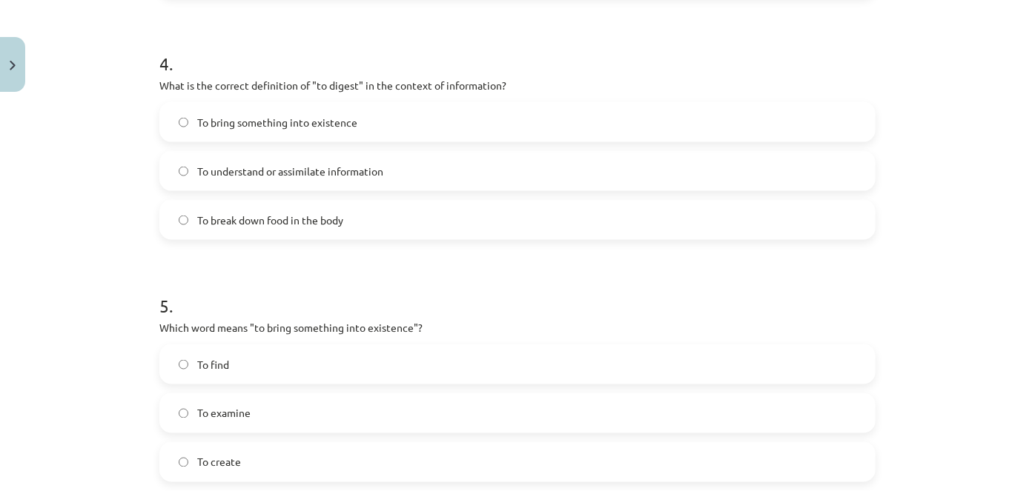
scroll to position [1205, 0]
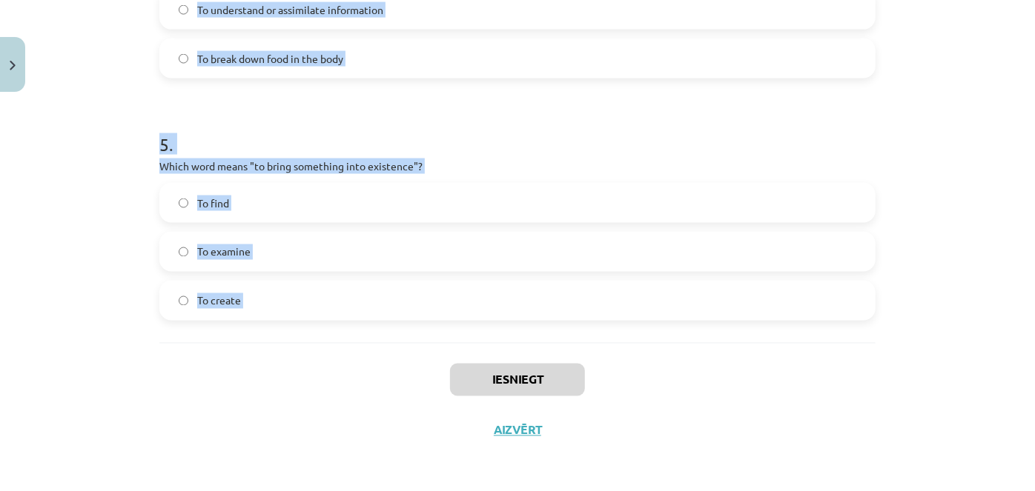
drag, startPoint x: 150, startPoint y: 302, endPoint x: 345, endPoint y: 362, distance: 204.7
copy form "1 . Which of the following means "the surroundings or conditions in which a per…"
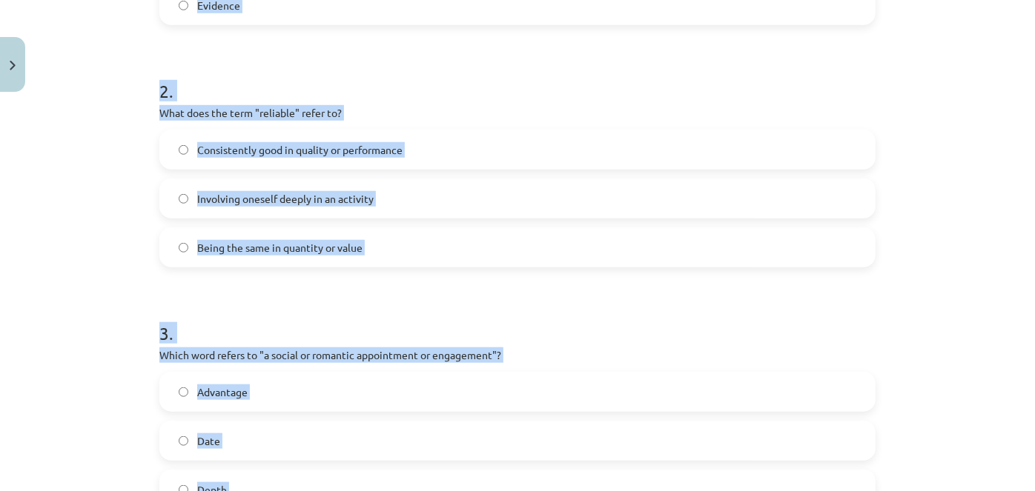
click at [96, 239] on div "Mācību tēma: Angļu valodas i - 11. klases 1. ieskaites mācību materiāls #8 🔤 To…" at bounding box center [517, 245] width 1035 height 491
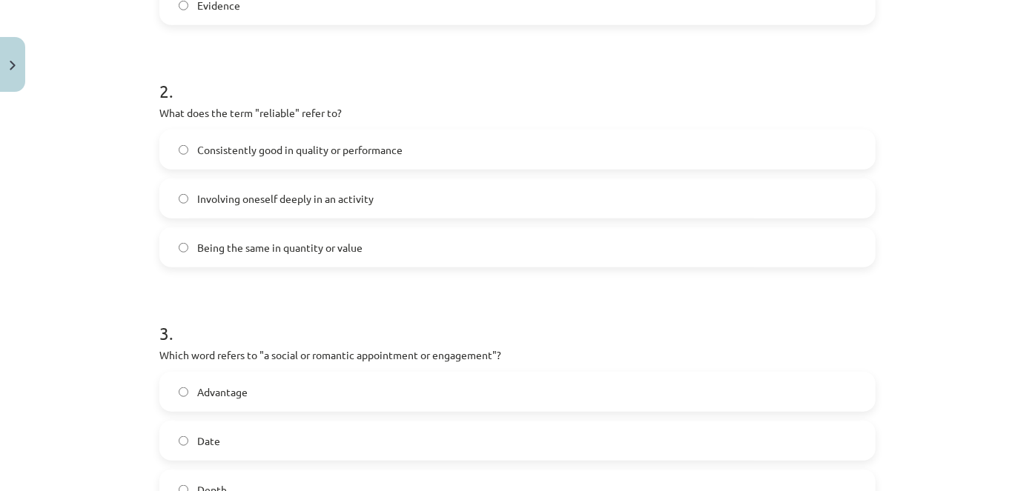
scroll to position [262, 0]
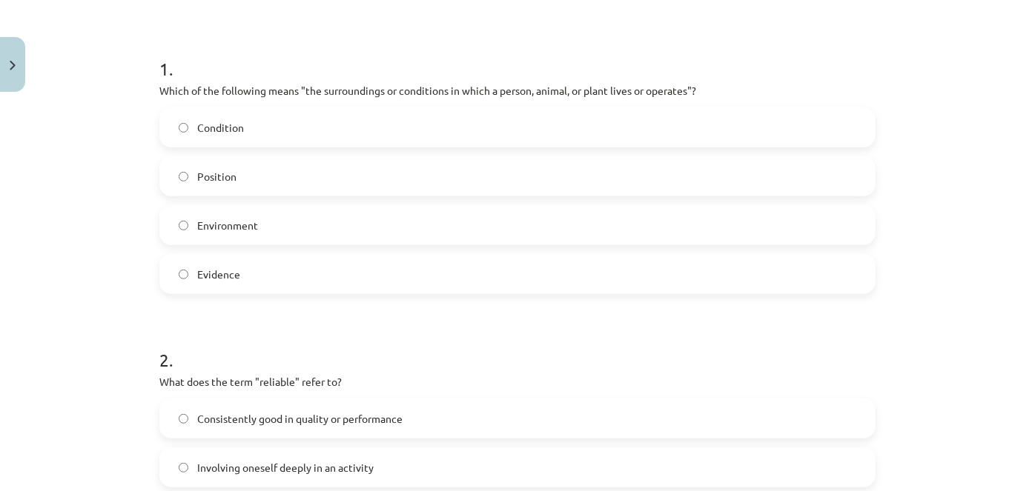
click at [216, 216] on label "Environment" at bounding box center [517, 225] width 713 height 37
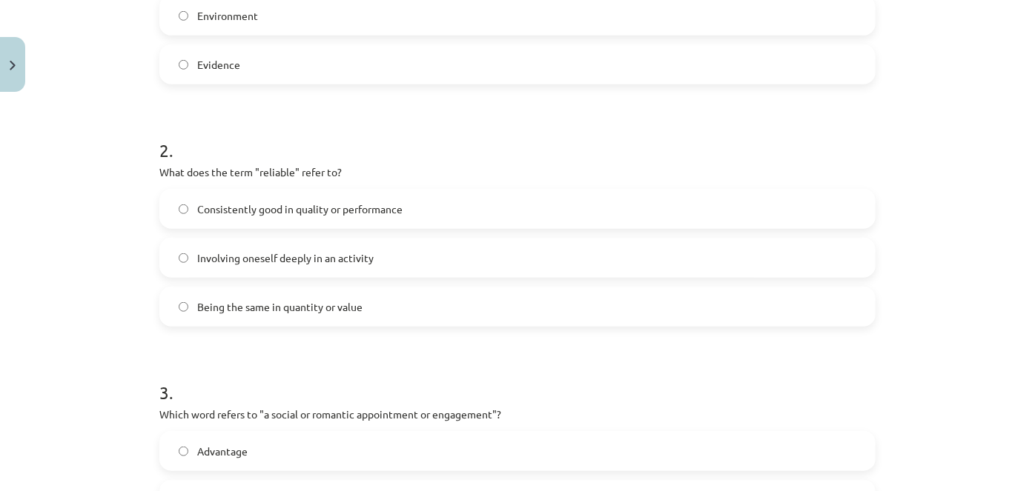
scroll to position [531, 0]
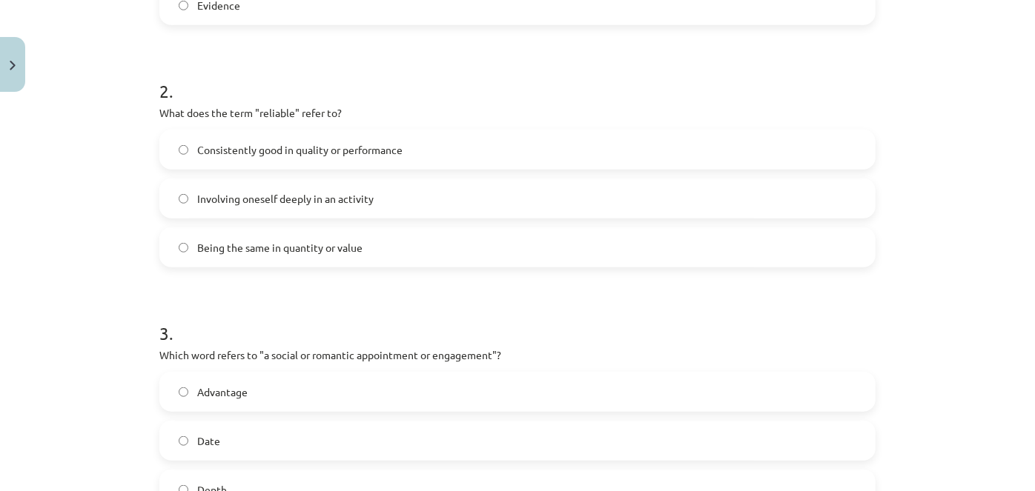
click at [286, 142] on span "Consistently good in quality or performance" at bounding box center [299, 150] width 205 height 16
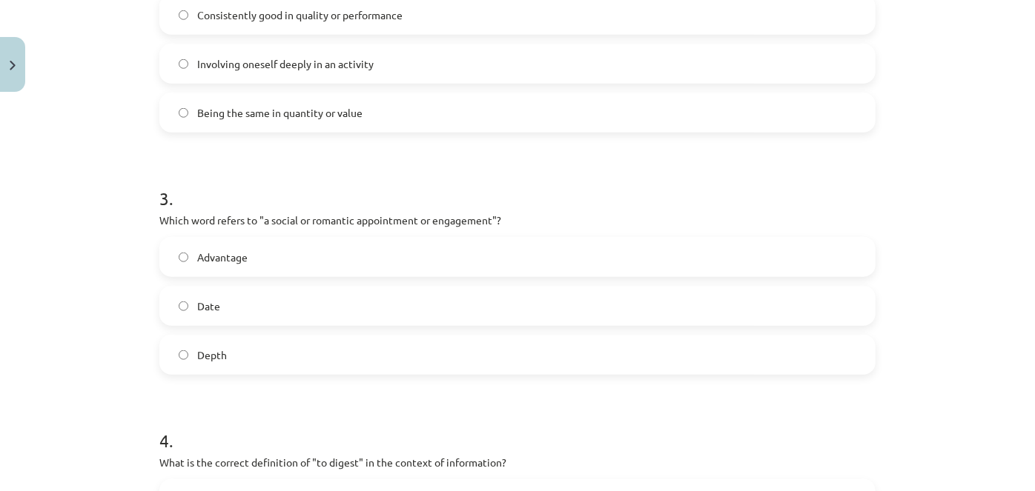
click at [227, 322] on label "Date" at bounding box center [517, 306] width 713 height 37
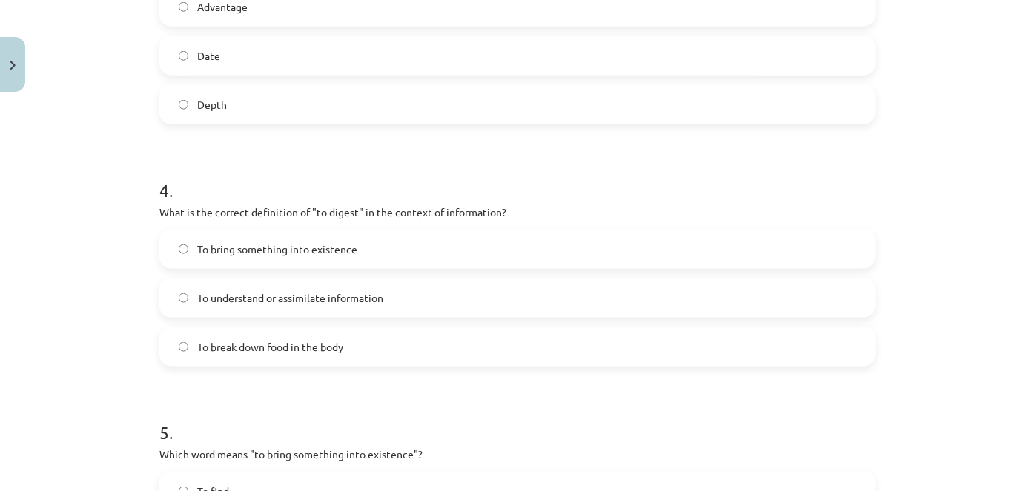
scroll to position [936, 0]
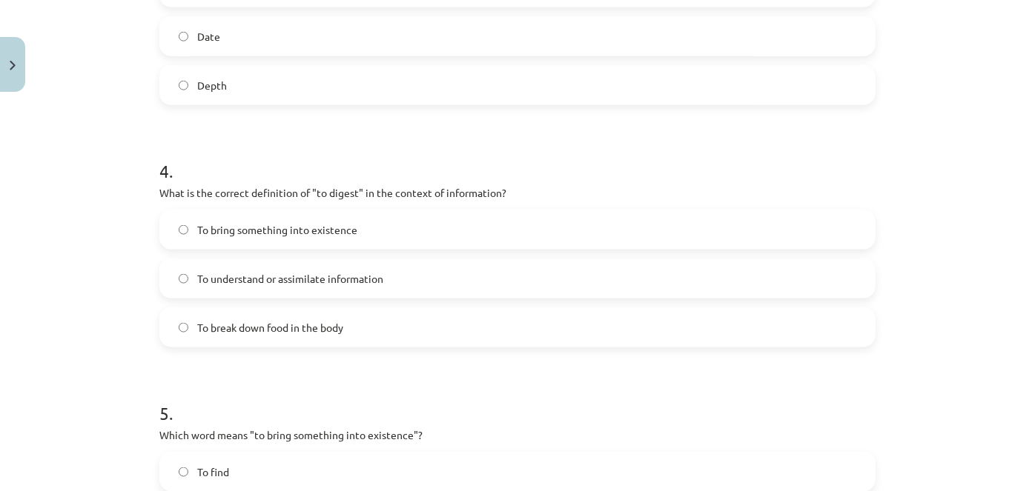
click at [282, 276] on span "To understand or assimilate information" at bounding box center [290, 279] width 186 height 16
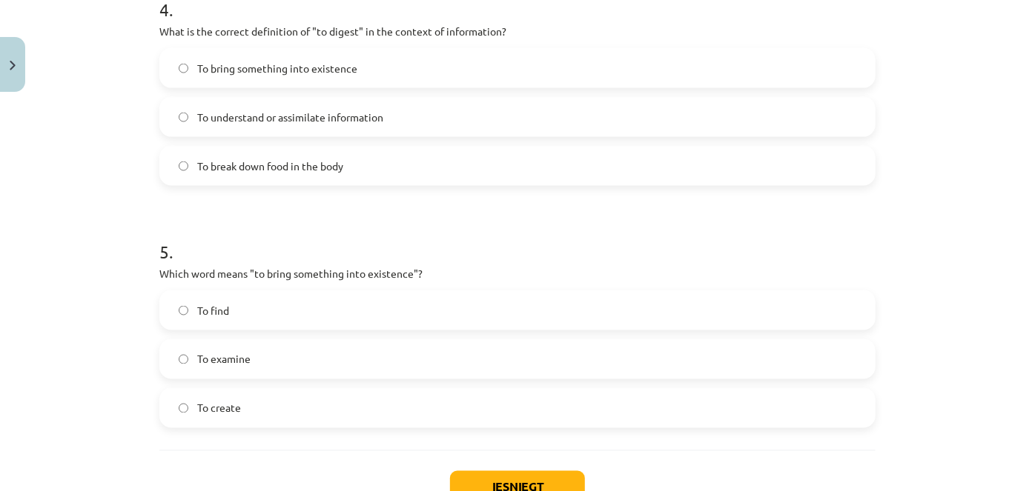
scroll to position [1205, 0]
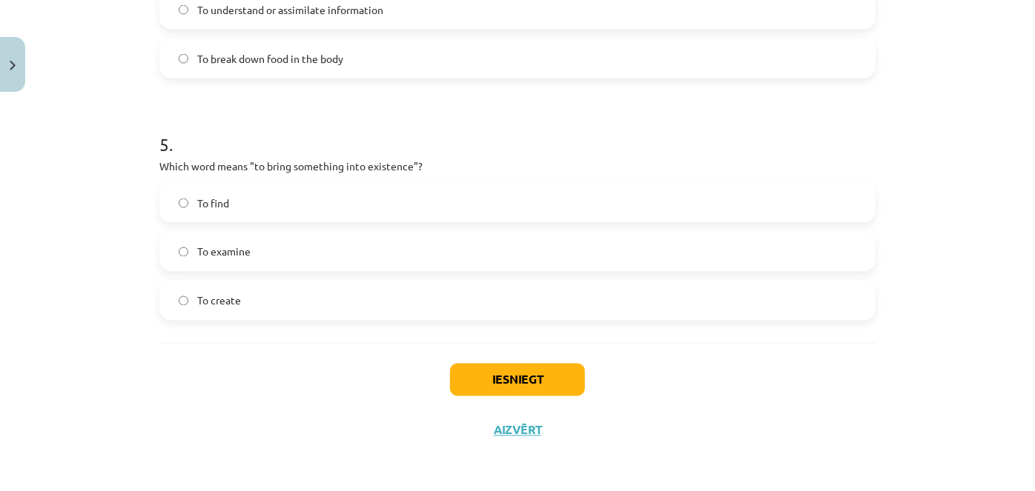
click at [263, 312] on label "To create" at bounding box center [517, 300] width 713 height 37
click at [498, 386] on button "Iesniegt" at bounding box center [517, 380] width 135 height 33
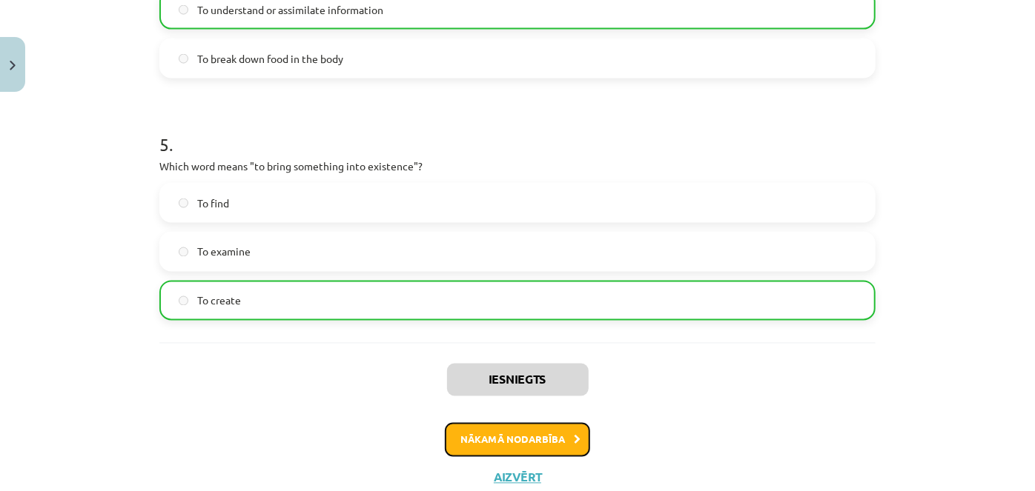
click at [541, 434] on button "Nākamā nodarbība" at bounding box center [517, 440] width 145 height 34
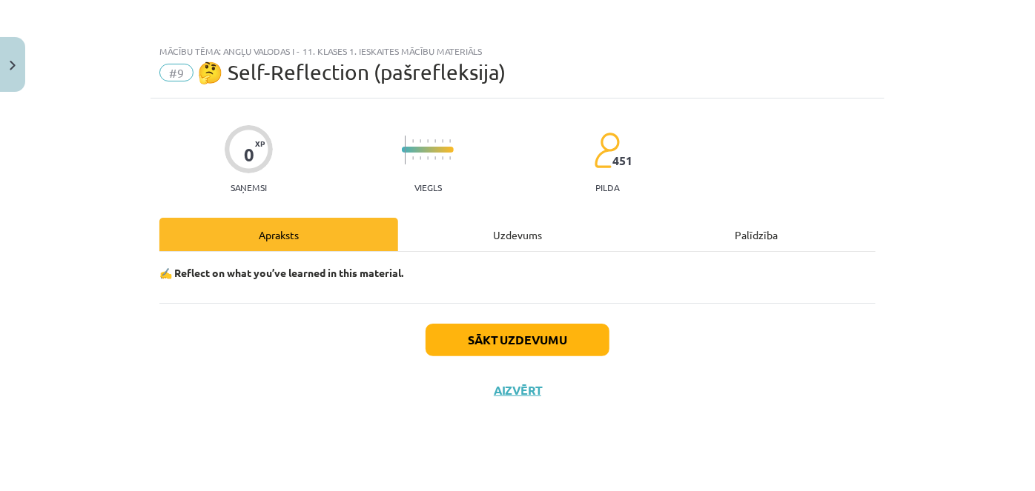
scroll to position [0, 0]
click at [495, 328] on button "Sākt uzdevumu" at bounding box center [517, 340] width 184 height 33
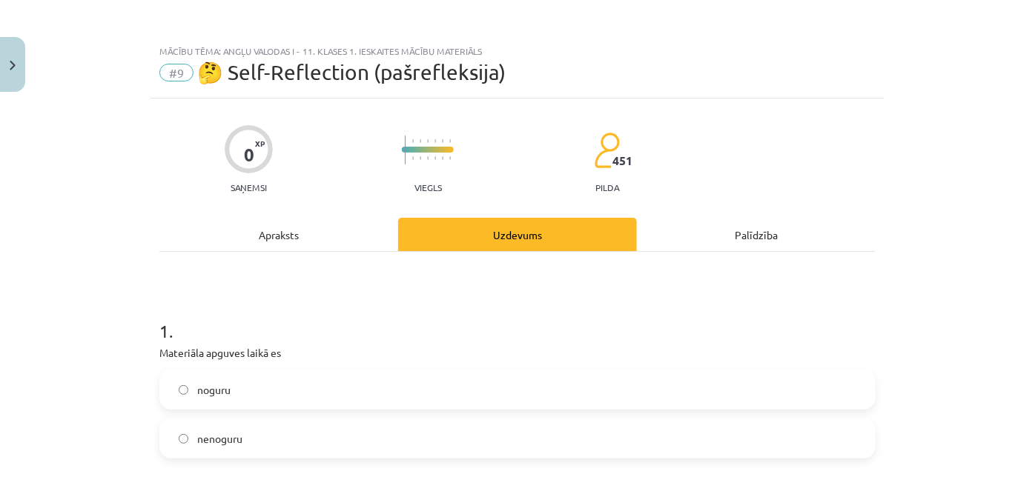
scroll to position [269, 0]
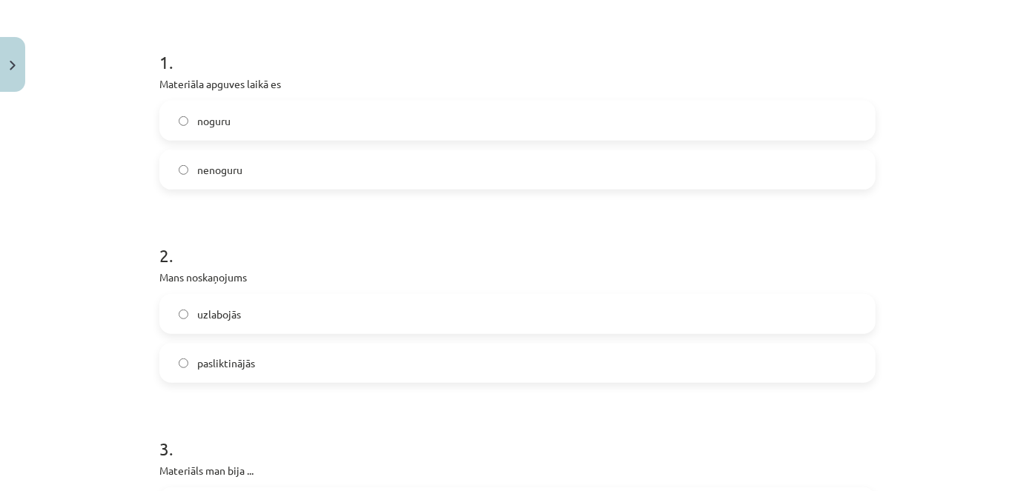
click at [262, 174] on label "nenoguru" at bounding box center [517, 169] width 713 height 37
click at [253, 313] on label "uzlabojās" at bounding box center [517, 314] width 713 height 37
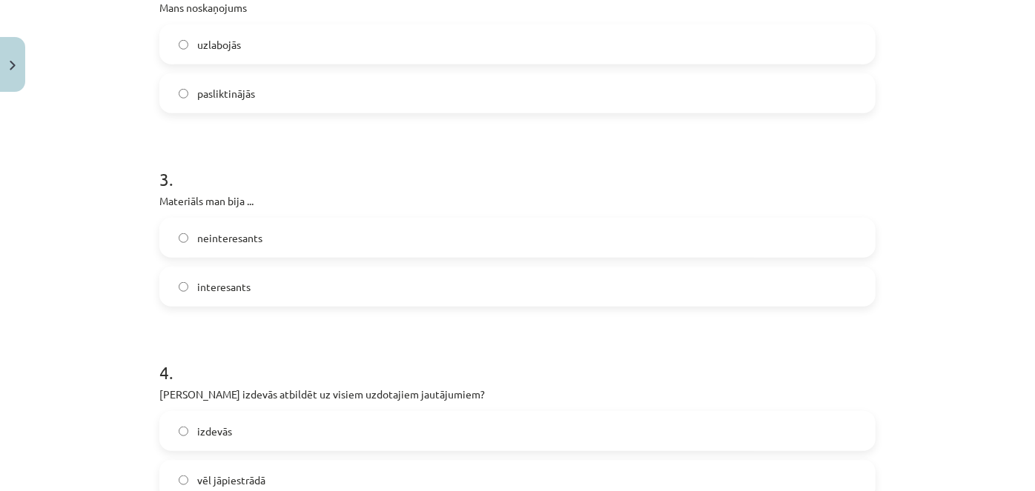
click at [255, 287] on label "interesants" at bounding box center [517, 286] width 713 height 37
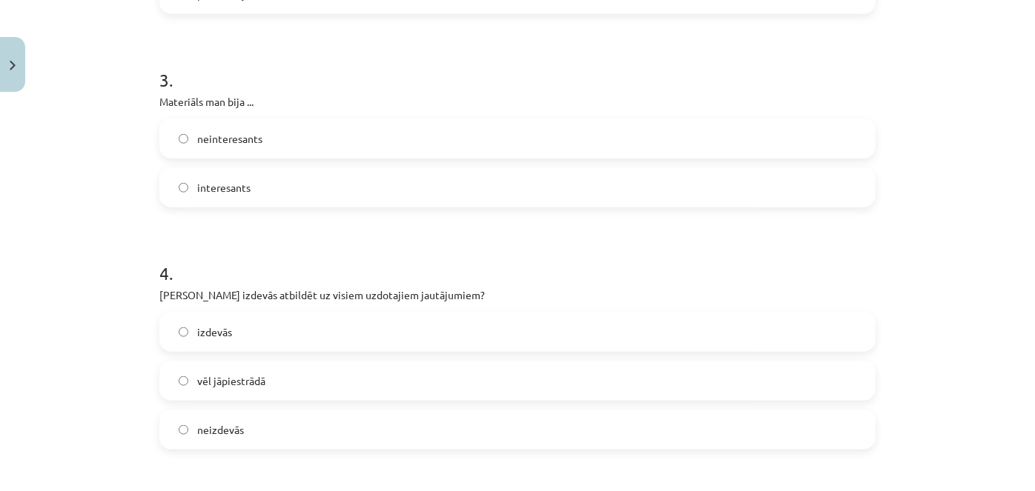
scroll to position [674, 0]
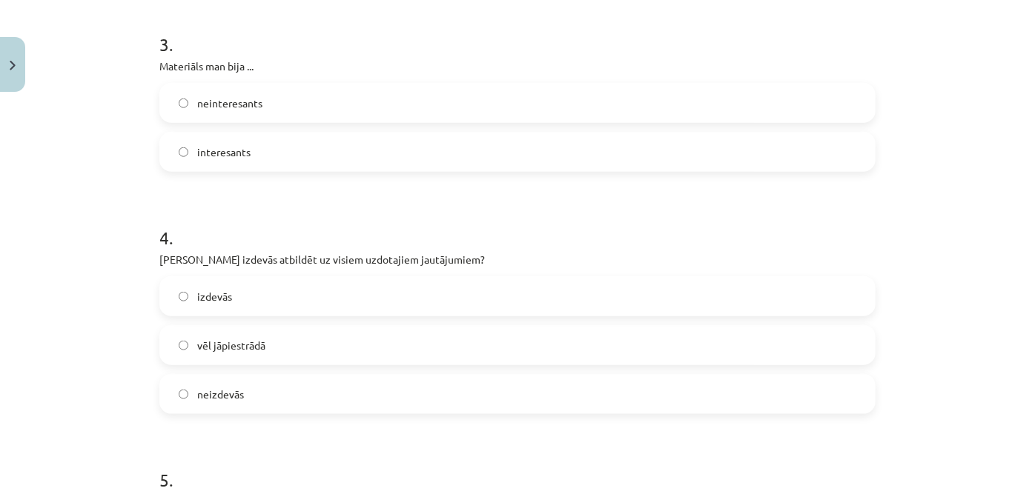
click at [245, 350] on span "vēl jāpiestrādā" at bounding box center [231, 346] width 68 height 16
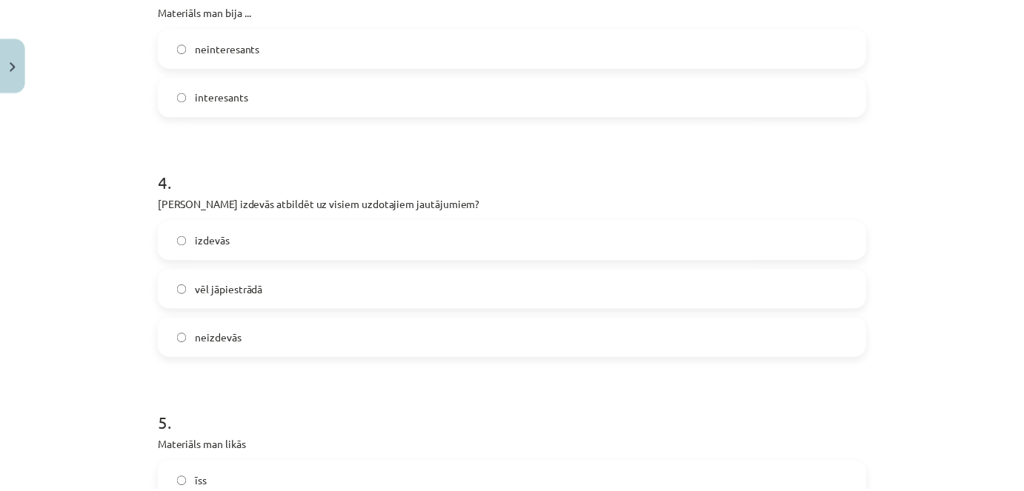
scroll to position [943, 0]
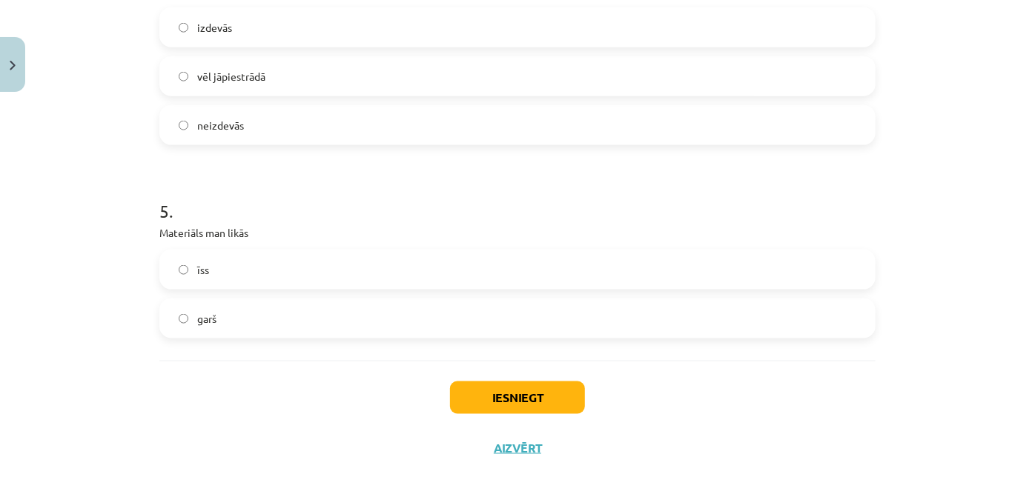
drag, startPoint x: 235, startPoint y: 327, endPoint x: 247, endPoint y: 324, distance: 12.2
click at [235, 326] on label "garš" at bounding box center [517, 318] width 713 height 37
click at [492, 408] on button "Iesniegt" at bounding box center [517, 398] width 135 height 33
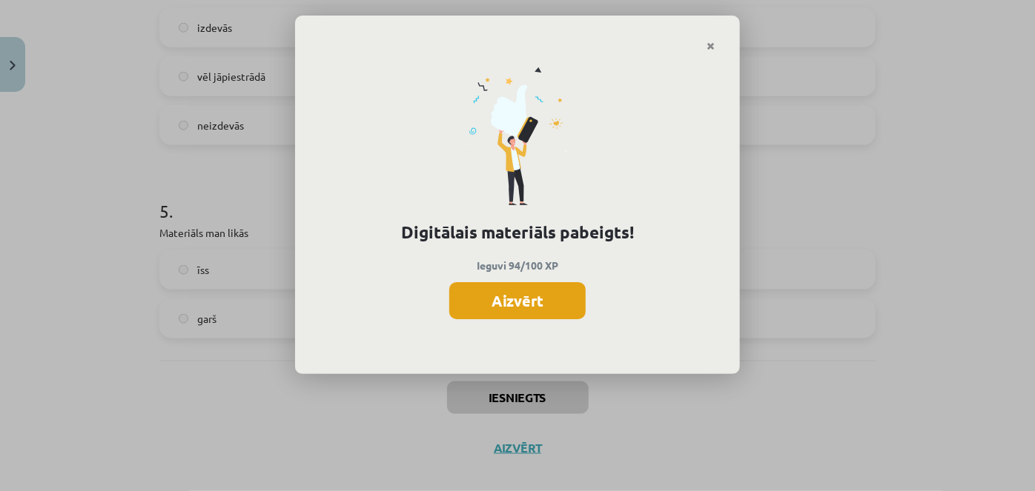
click at [557, 300] on button "Aizvērt" at bounding box center [517, 300] width 136 height 37
